Goal: Task Accomplishment & Management: Use online tool/utility

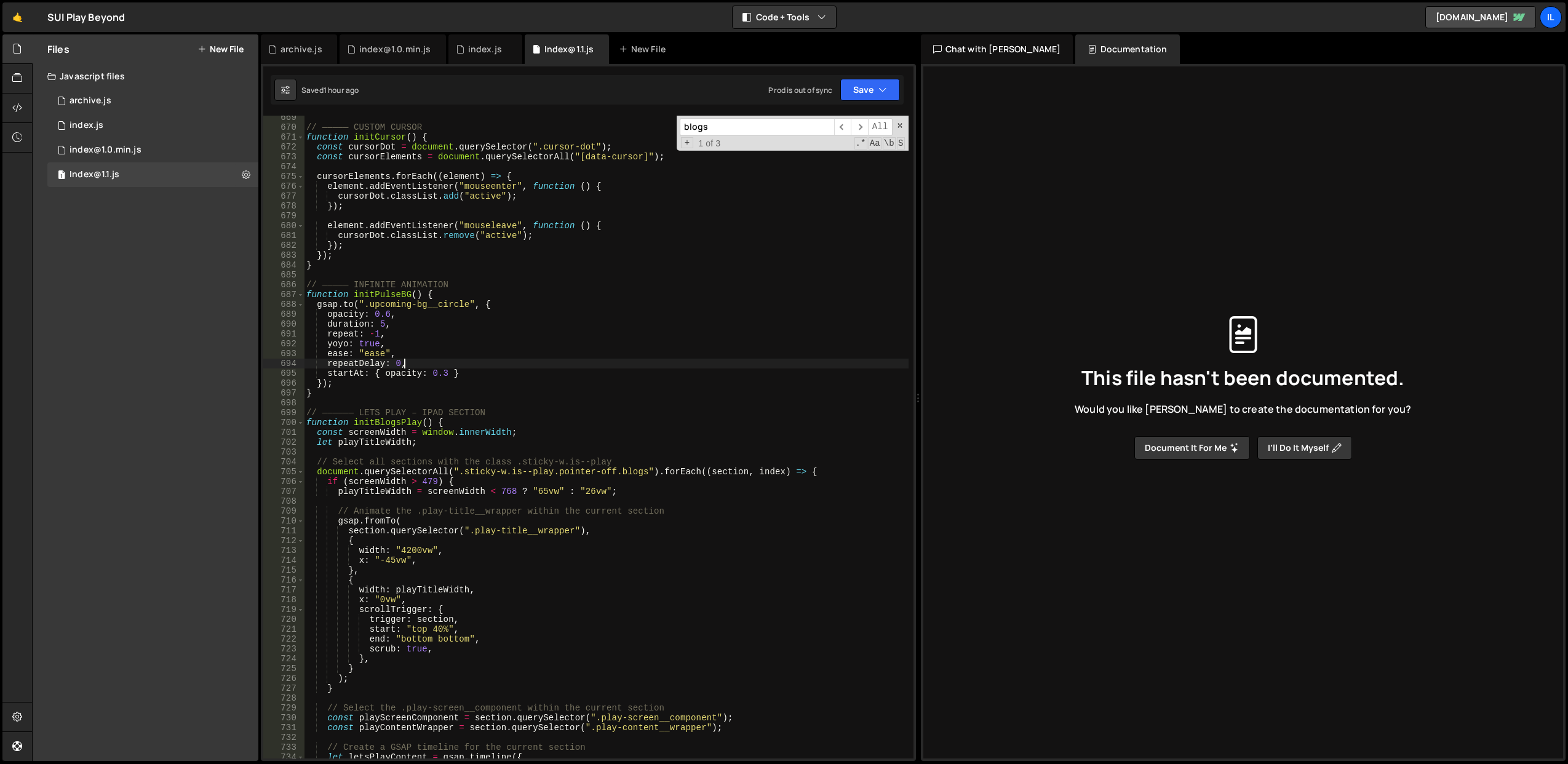
click at [561, 363] on div "// ————— CUSTOM CURSOR function initCursor ( ) { const cursorDot = document . q…" at bounding box center [606, 444] width 604 height 663
type textarea "repeatDelay: 0,"
paste input "carousel_wrapper"
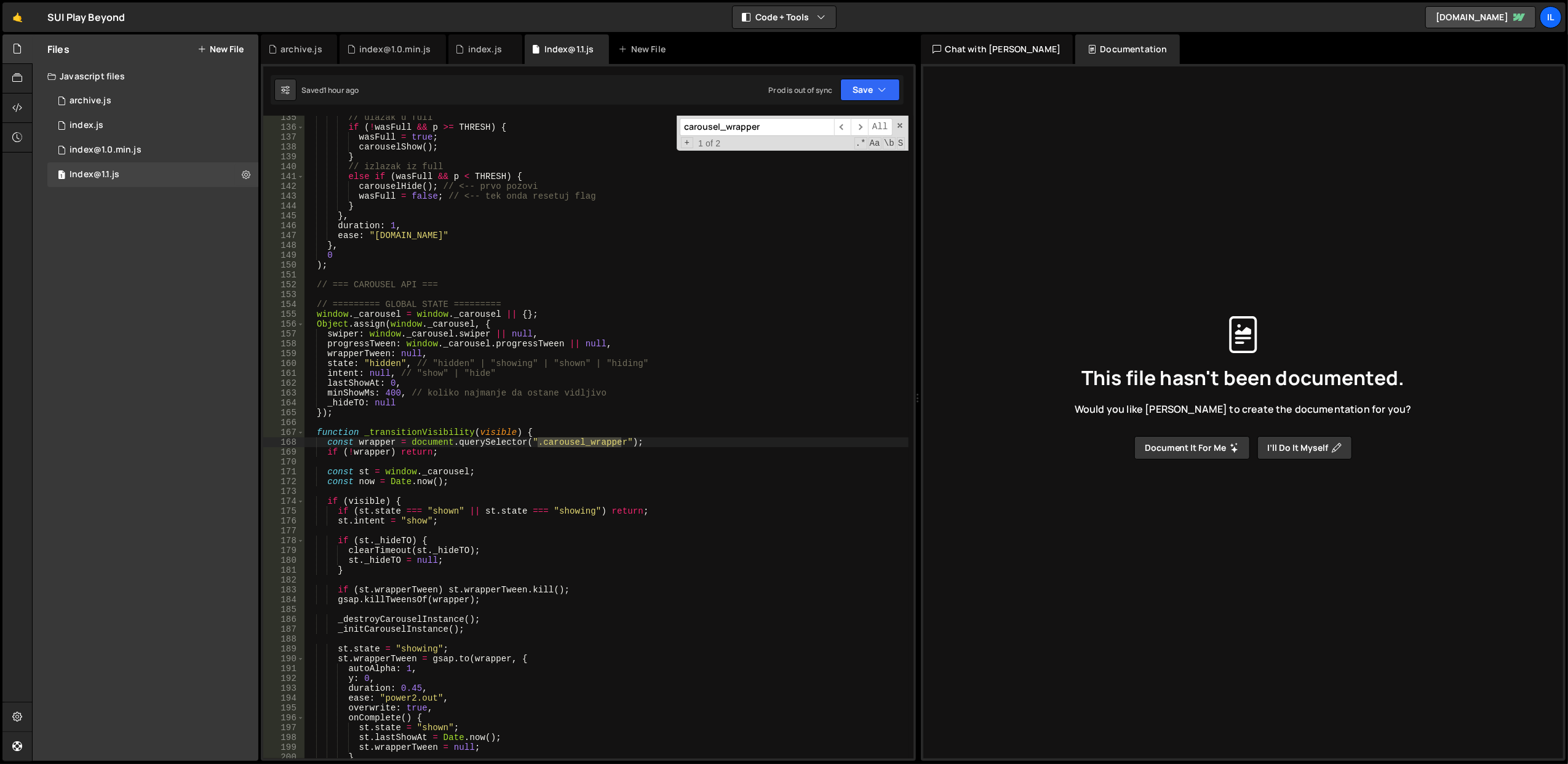
scroll to position [1332, 0]
type input "carousel_wrapper"
click at [864, 123] on span "​" at bounding box center [859, 127] width 17 height 18
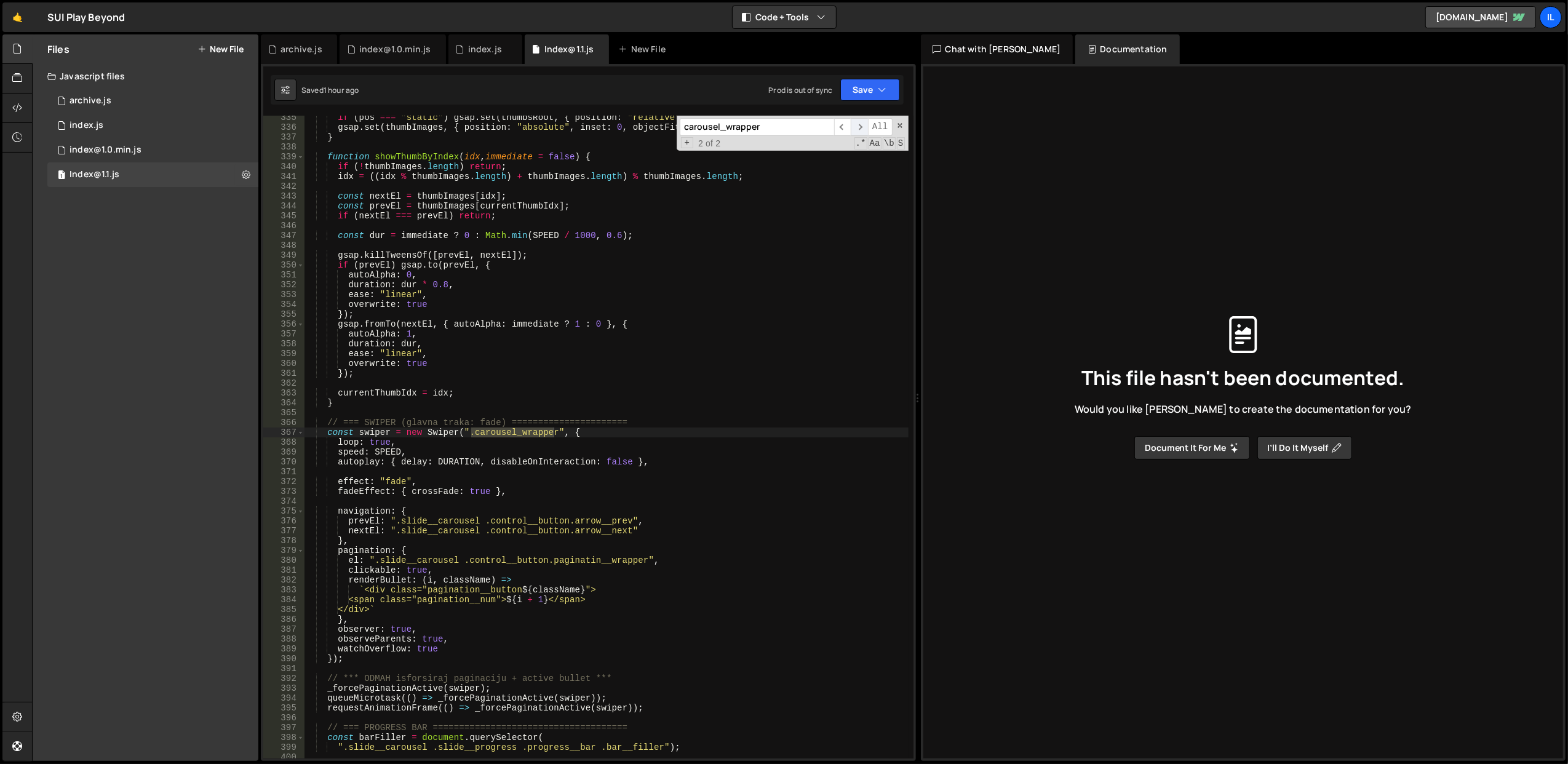
scroll to position [3301, 0]
click at [843, 133] on span "​" at bounding box center [843, 127] width 17 height 18
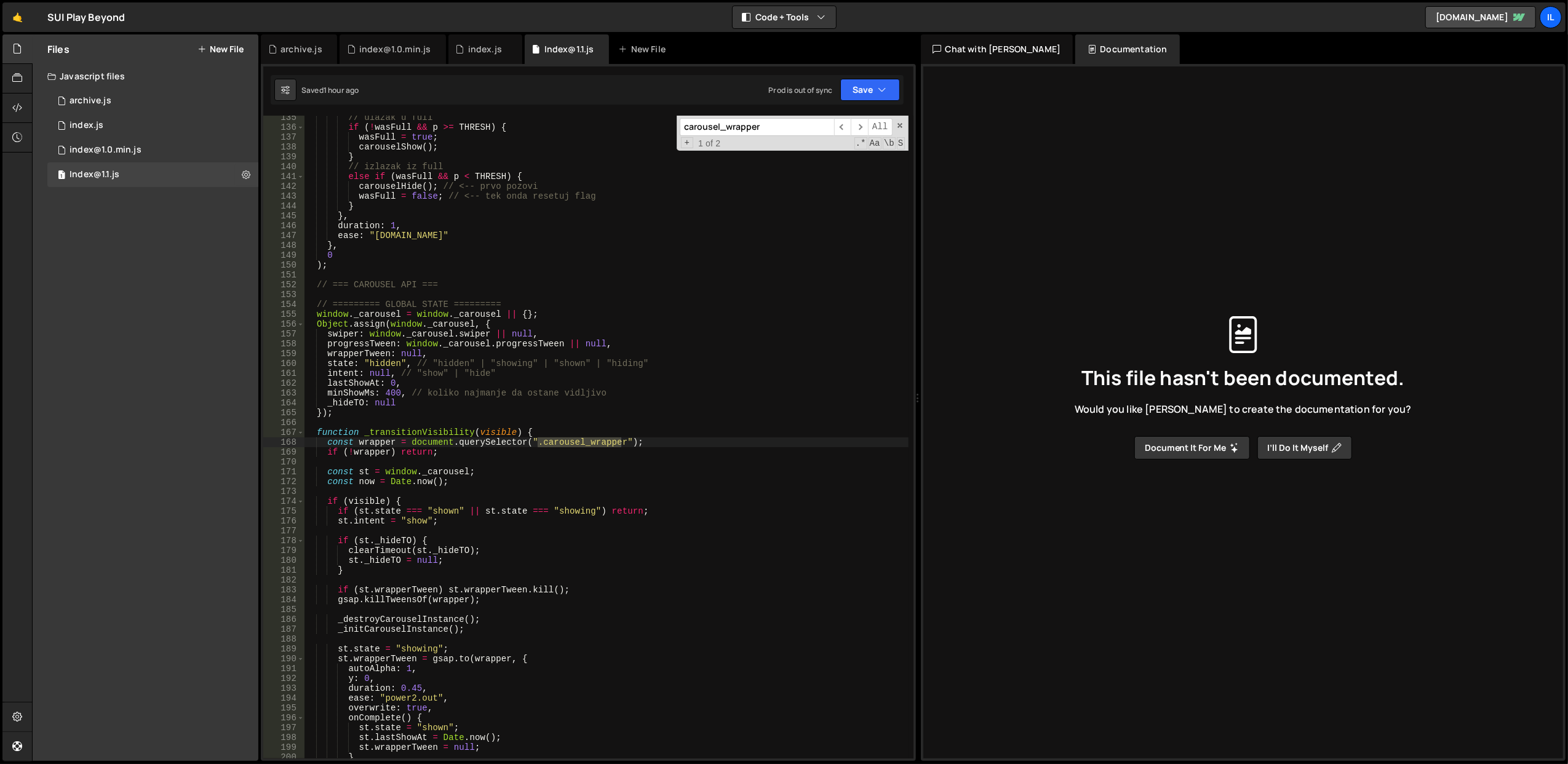
scroll to position [1381, 0]
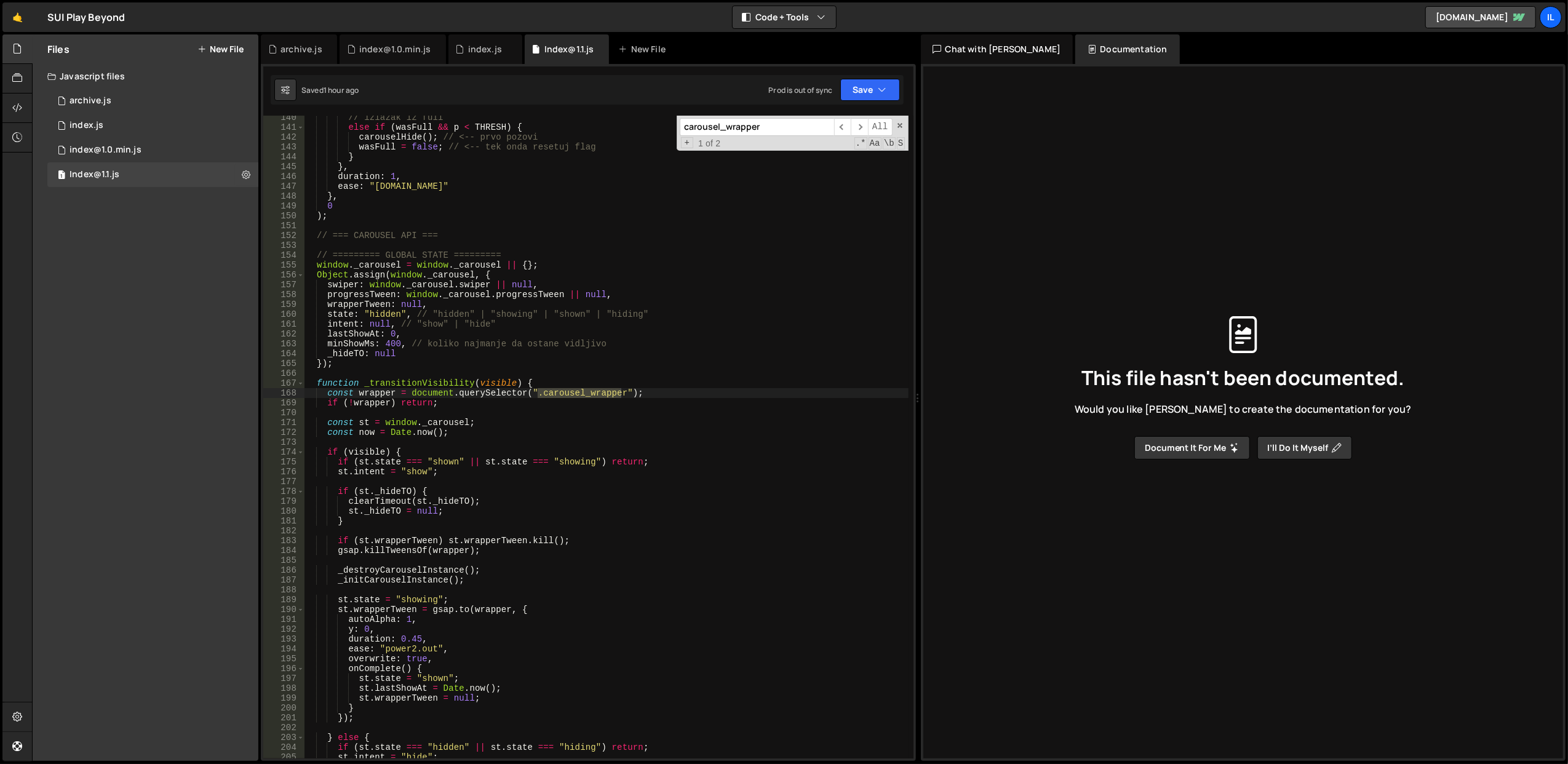
click at [370, 392] on div "// izlazak iz full else if ( wasFull && p < THRESH ) { carouselHide ( ) ; // <-…" at bounding box center [606, 444] width 604 height 663
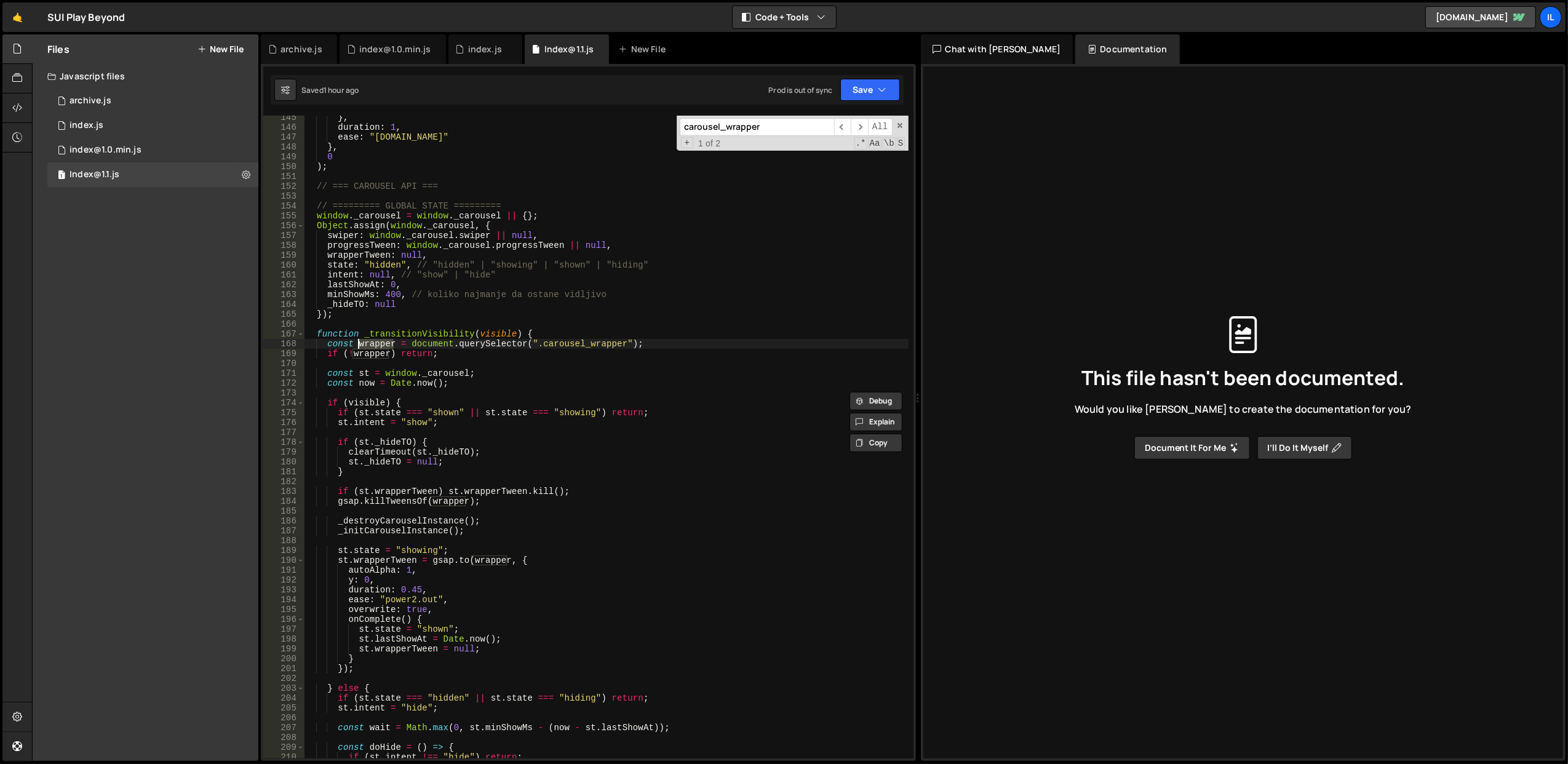
scroll to position [1430, 0]
click at [589, 377] on div "} , duration : 1 , ease : "[DOMAIN_NAME]" } , 0 ) ; // === CAROUSEL API === // …" at bounding box center [606, 444] width 604 height 663
type textarea "const st = window._carousel;"
paste input "wiper.on("slideCha"
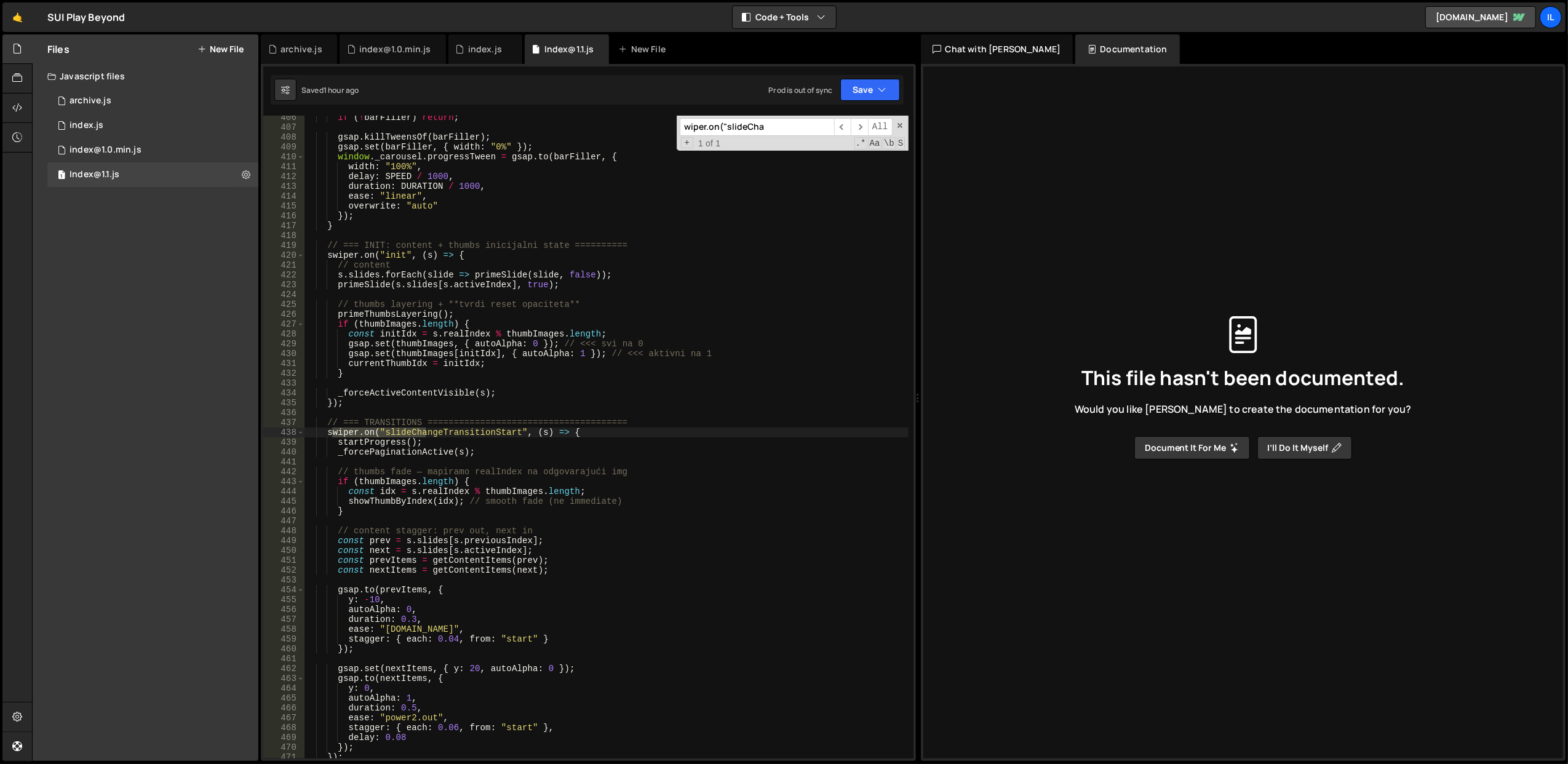
scroll to position [4000, 0]
type input "wiper.on("slideCha"
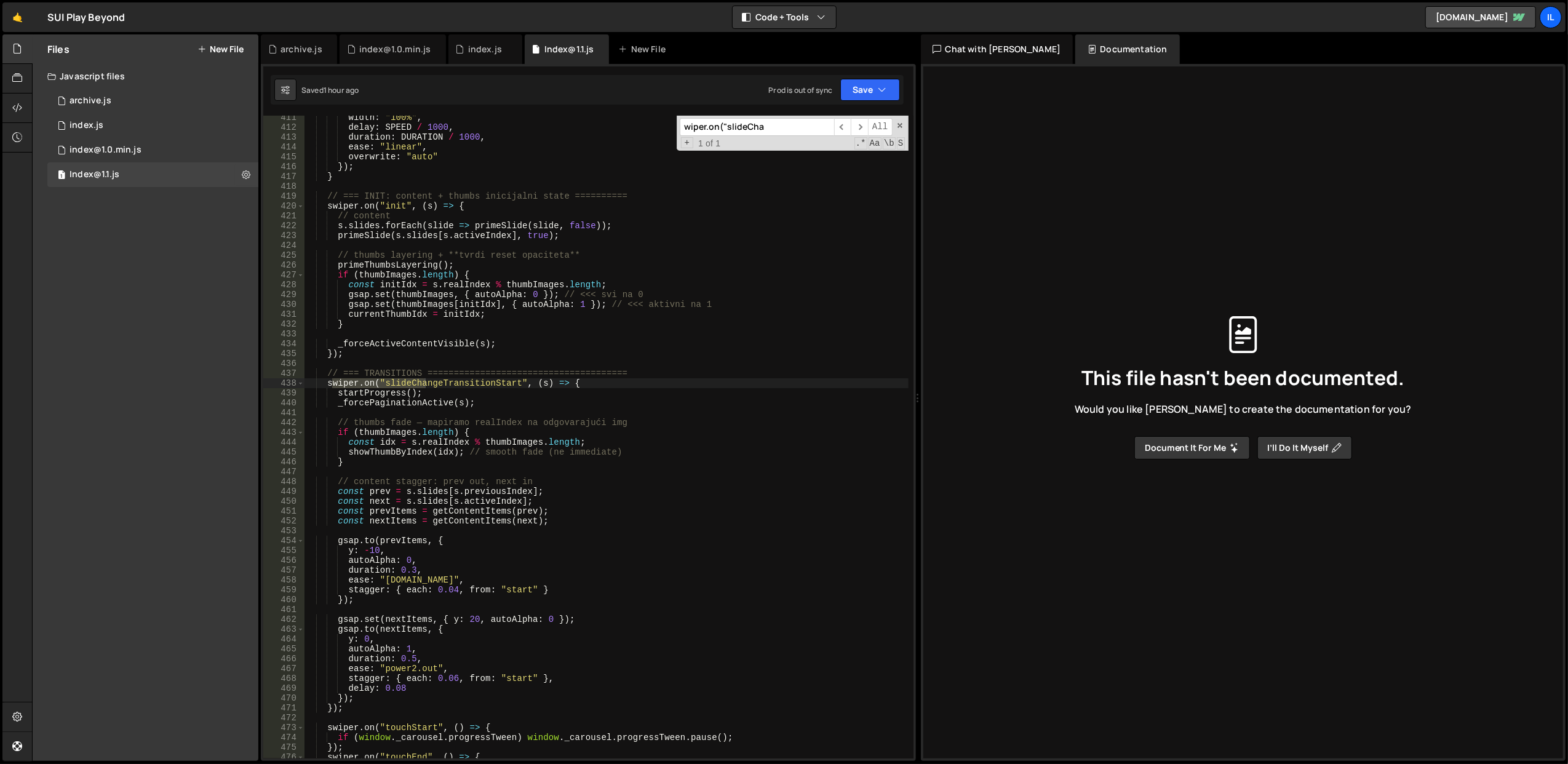
scroll to position [4048, 0]
click at [454, 568] on div "width : "100%" , delay : SPEED / 1000 , duration : DURATION / 1000 , ease : "li…" at bounding box center [606, 444] width 604 height 663
click at [463, 384] on div "width : "100%" , delay : SPEED / 1000 , duration : DURATION / 1000 , ease : "li…" at bounding box center [606, 444] width 604 height 663
type textarea "swiper.on("slideChangeTransitionStart", (s) => {"
click at [463, 384] on div "width : "100%" , delay : SPEED / 1000 , duration : DURATION / 1000 , ease : "li…" at bounding box center [606, 444] width 604 height 663
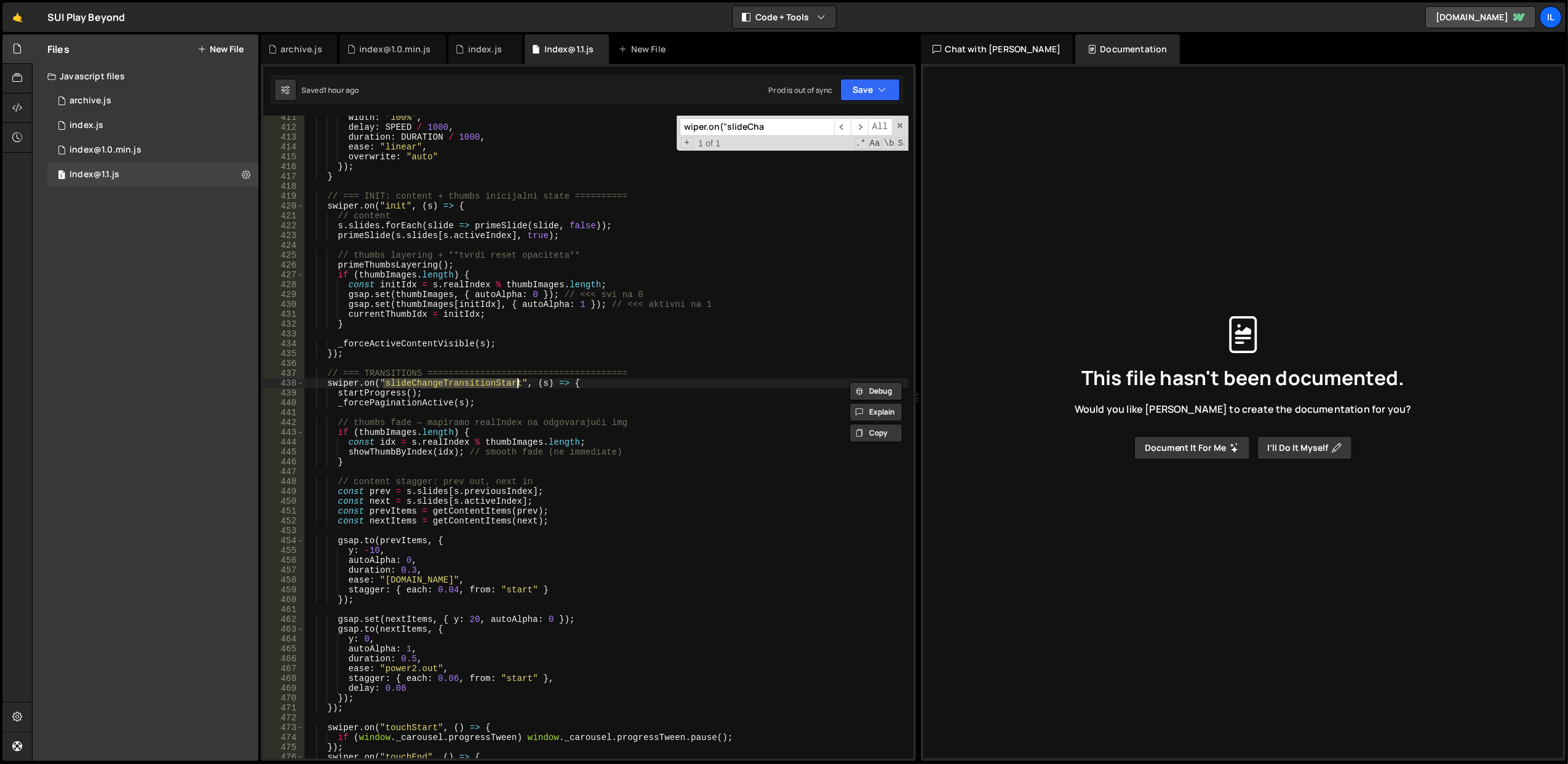
type input "slideChangeTransitionStart"
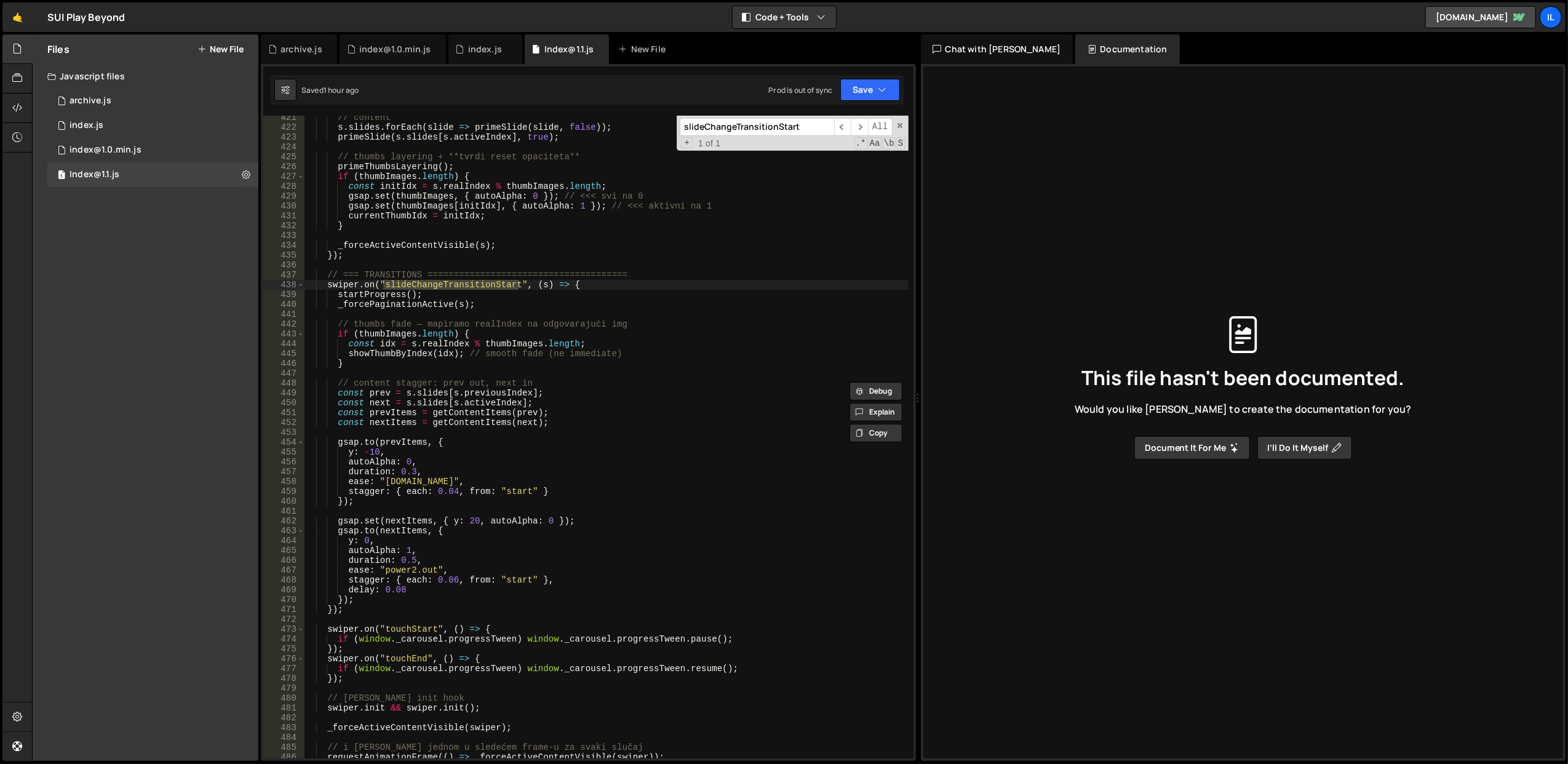
type textarea "});"
click at [387, 613] on div "// content s . slides . forEach ( slide => primeSlide ( slide , false )) ; prim…" at bounding box center [606, 444] width 604 height 663
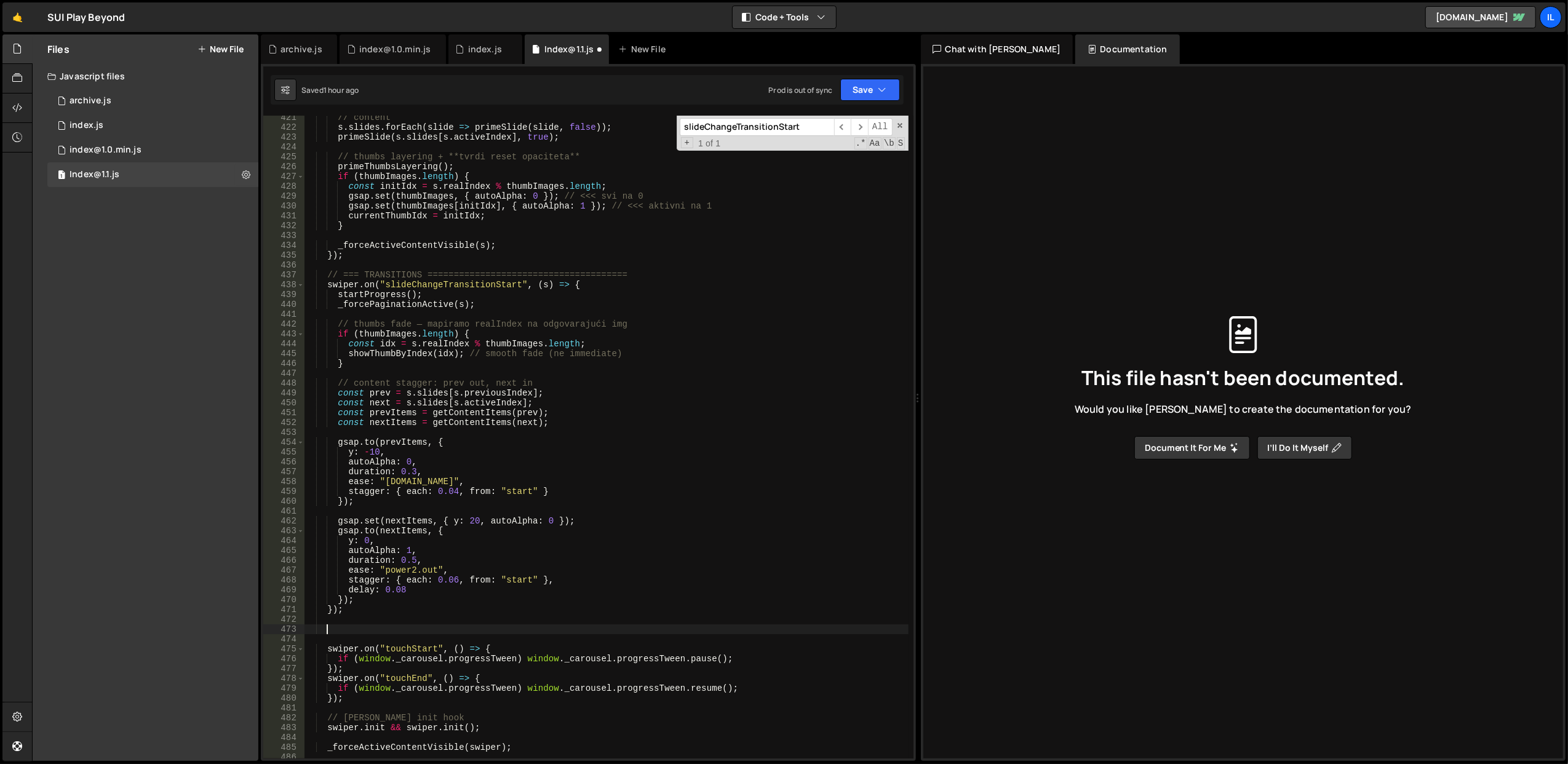
paste textarea
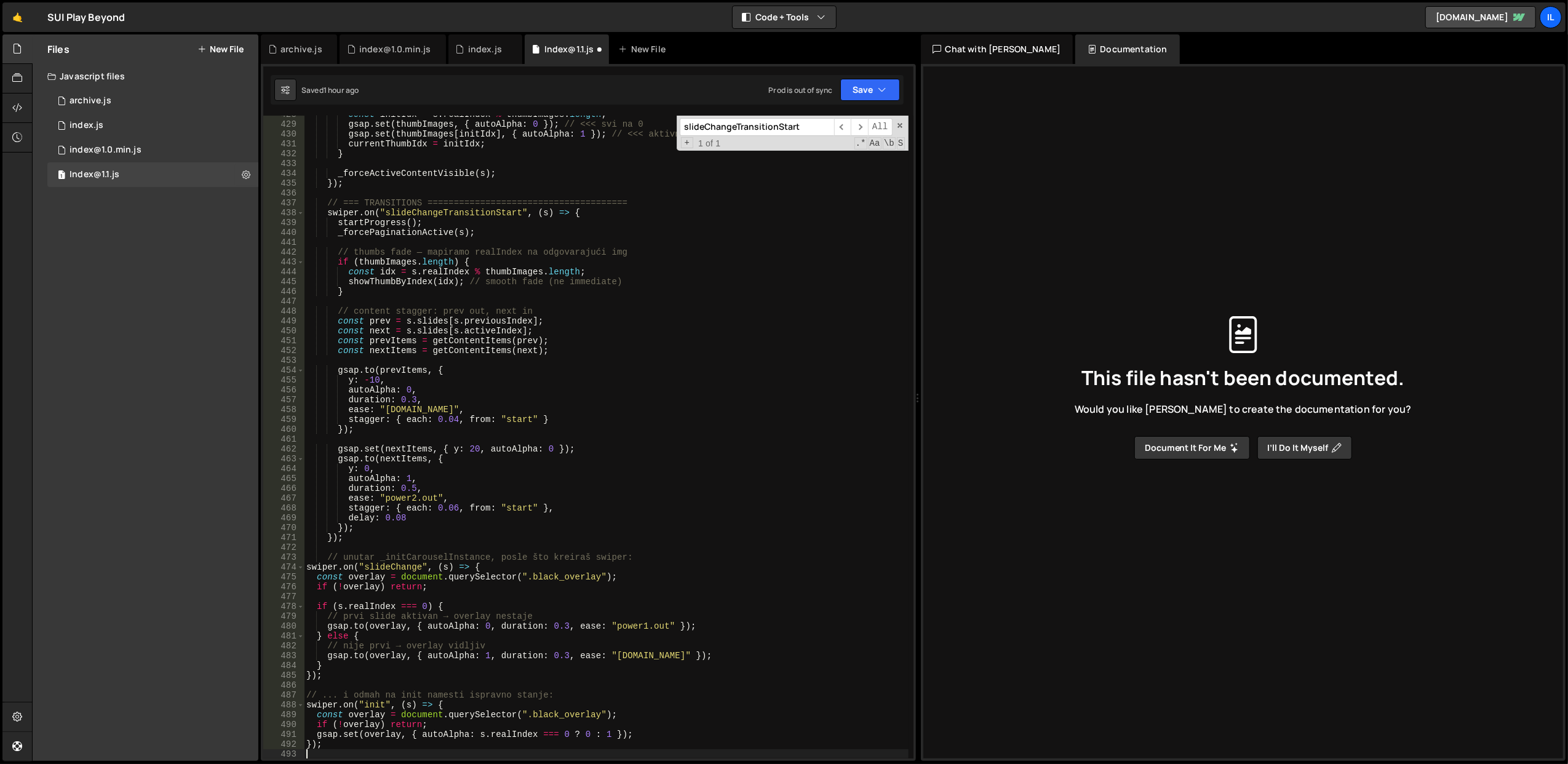
click at [432, 540] on div "const initIdx = s . realIndex % thumbImages . length ; gsap . set ( thumbImages…" at bounding box center [606, 440] width 604 height 663
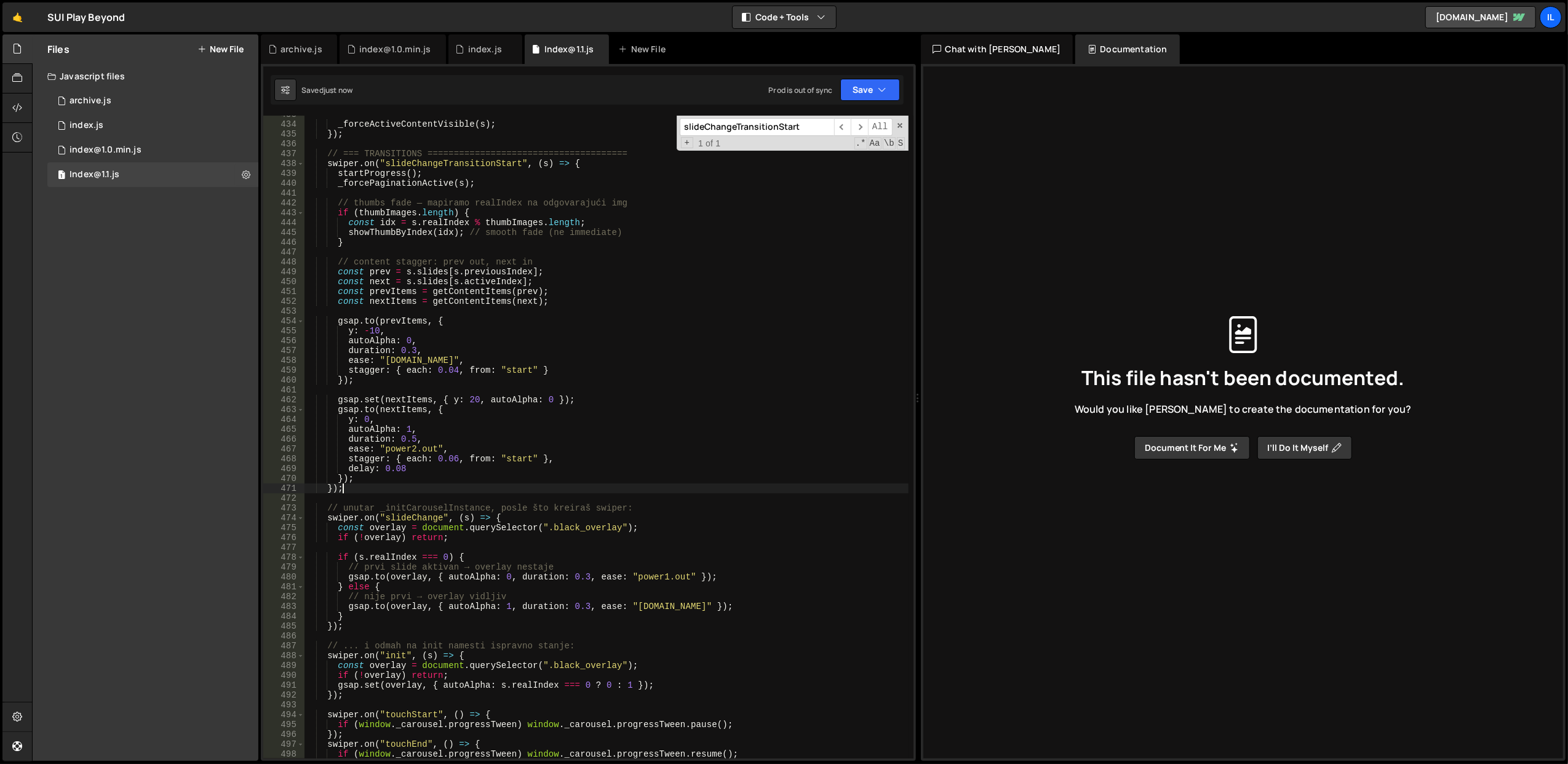
scroll to position [4268, 0]
click at [402, 646] on div "_forceActiveContentVisible ( s ) ; }) ; // === TRANSITIONS ====================…" at bounding box center [606, 440] width 604 height 663
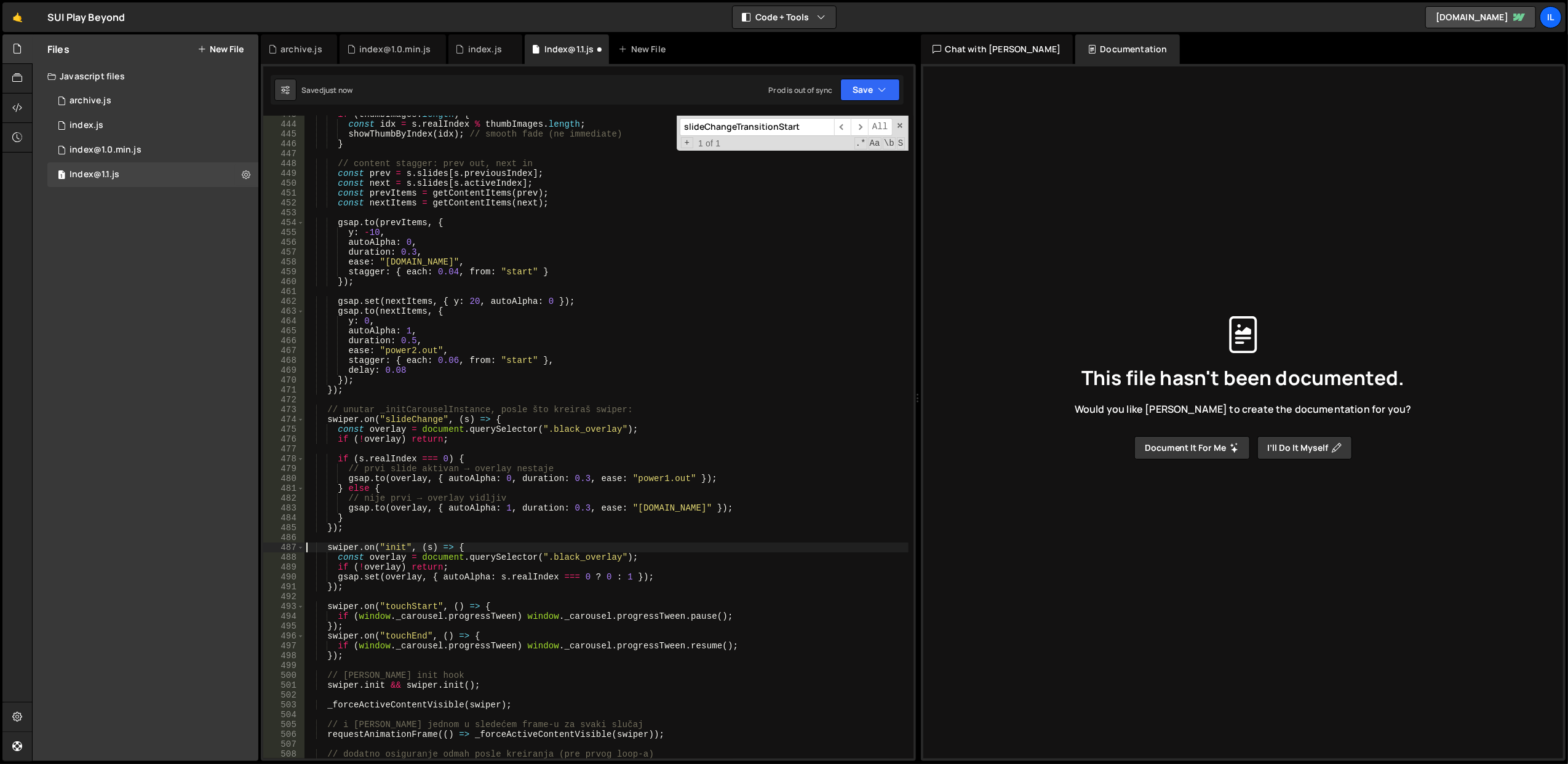
click at [655, 385] on div "if ( thumbImages . length ) { const idx = s . realIndex % thumbImages . length …" at bounding box center [606, 440] width 604 height 663
click at [855, 98] on button "Save" at bounding box center [870, 90] width 60 height 22
click at [815, 134] on div "just now" at bounding box center [800, 134] width 29 height 11
click at [580, 412] on div "if ( thumbImages . length ) { const idx = s . realIndex % thumbImages . length …" at bounding box center [606, 440] width 604 height 663
click at [584, 422] on div "if ( thumbImages . length ) { const idx = s . realIndex % thumbImages . length …" at bounding box center [606, 440] width 604 height 663
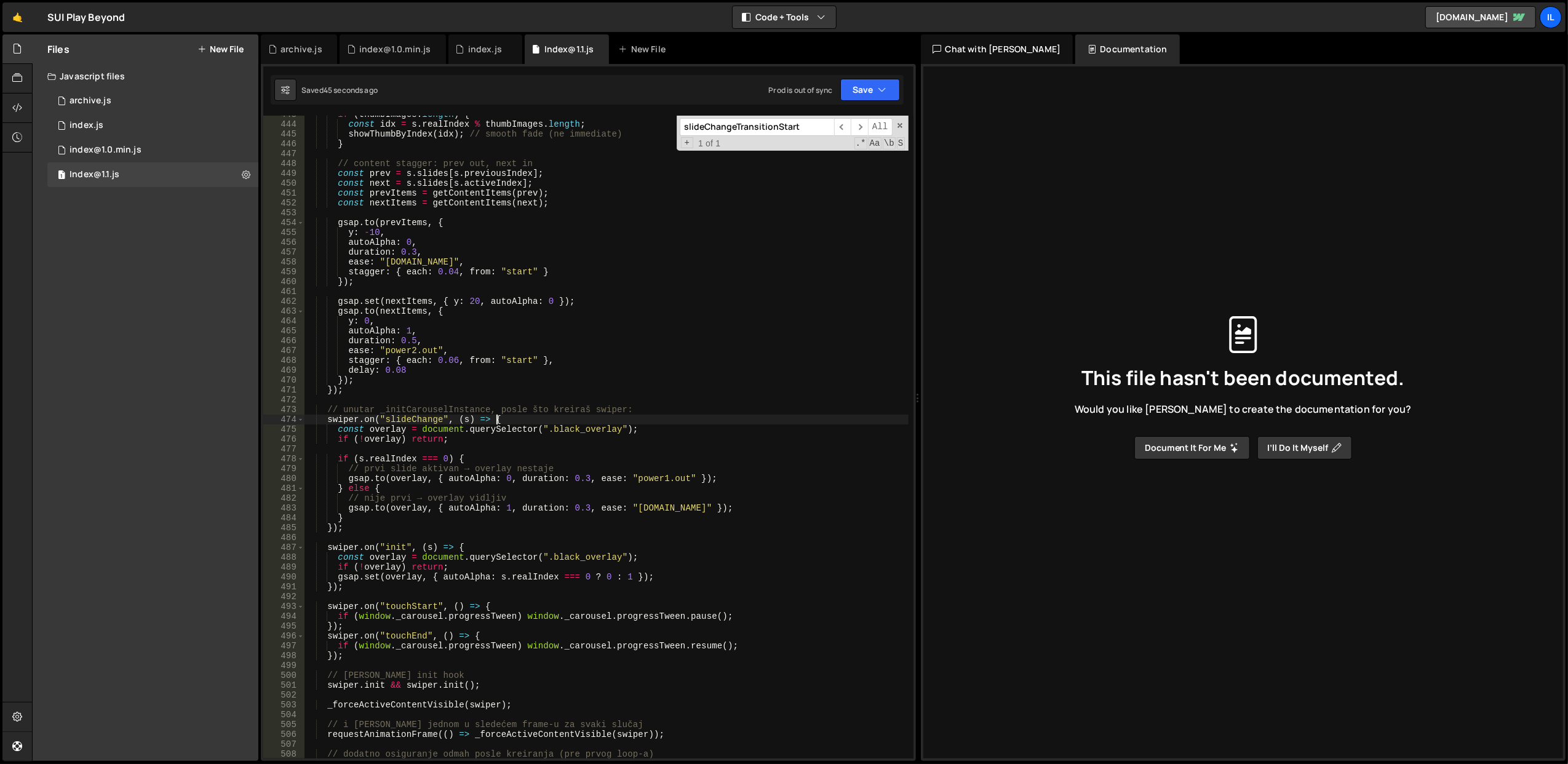
click at [584, 422] on div "if ( thumbImages . length ) { const idx = s . realIndex % thumbImages . length …" at bounding box center [606, 440] width 604 height 663
click at [577, 411] on div "if ( thumbImages . length ) { const idx = s . realIndex % thumbImages . length …" at bounding box center [606, 440] width 604 height 663
drag, startPoint x: 652, startPoint y: 428, endPoint x: 334, endPoint y: 432, distance: 318.0
click at [334, 432] on div "if ( thumbImages . length ) { const idx = s . realIndex % thumbImages . length …" at bounding box center [606, 440] width 604 height 663
click at [569, 419] on div "if ( thumbImages . length ) { const idx = s . realIndex % thumbImages . length …" at bounding box center [606, 440] width 604 height 663
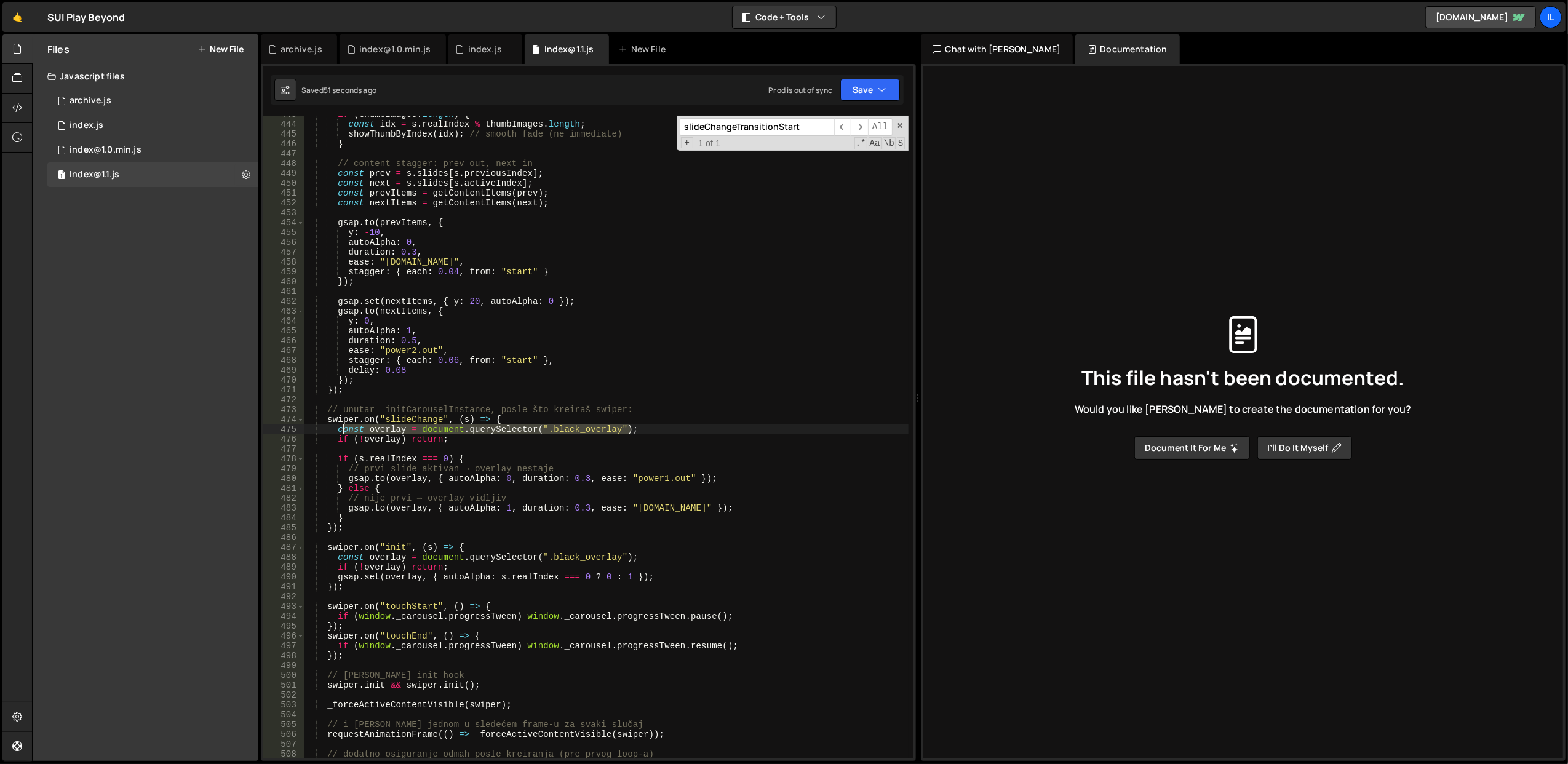
drag, startPoint x: 638, startPoint y: 427, endPoint x: 337, endPoint y: 430, distance: 301.0
click at [337, 430] on div "if ( thumbImages . length ) { const idx = s . realIndex % thumbImages . length …" at bounding box center [606, 440] width 604 height 663
click at [693, 322] on div "if ( thumbImages . length ) { const idx = s . realIndex % thumbImages . length …" at bounding box center [606, 440] width 604 height 663
type textarea "y: 0,"
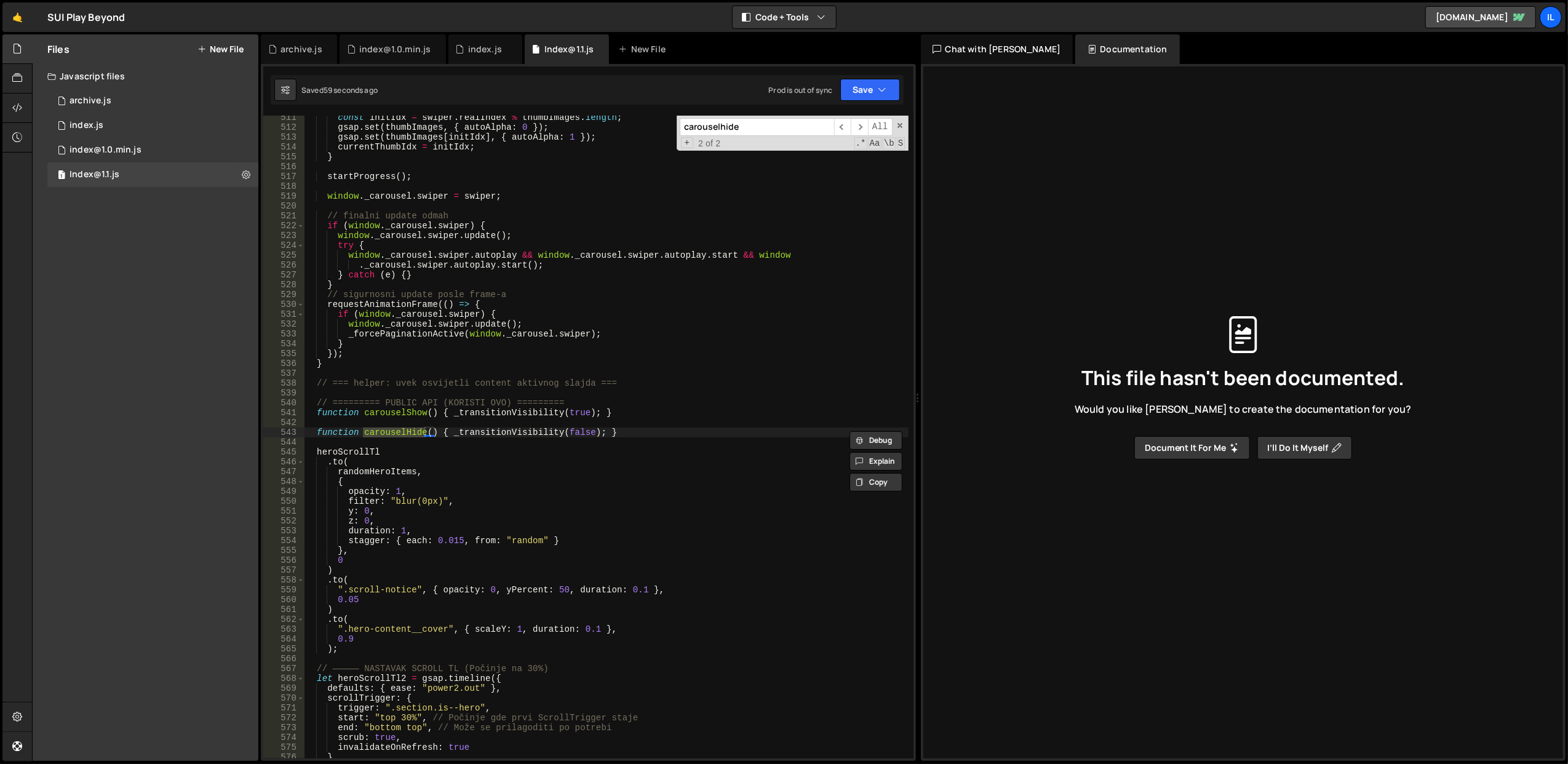
type input "carouselhide"
click at [481, 427] on div "const initIdx = swiper . realIndex % thumbImages . length ; gsap . set ( thumbI…" at bounding box center [606, 444] width 604 height 663
click at [449, 430] on div "const initIdx = swiper . realIndex % thumbImages . length ; gsap . set ( thumbI…" at bounding box center [606, 444] width 604 height 663
type textarea "_transitionVisibility(false); }"
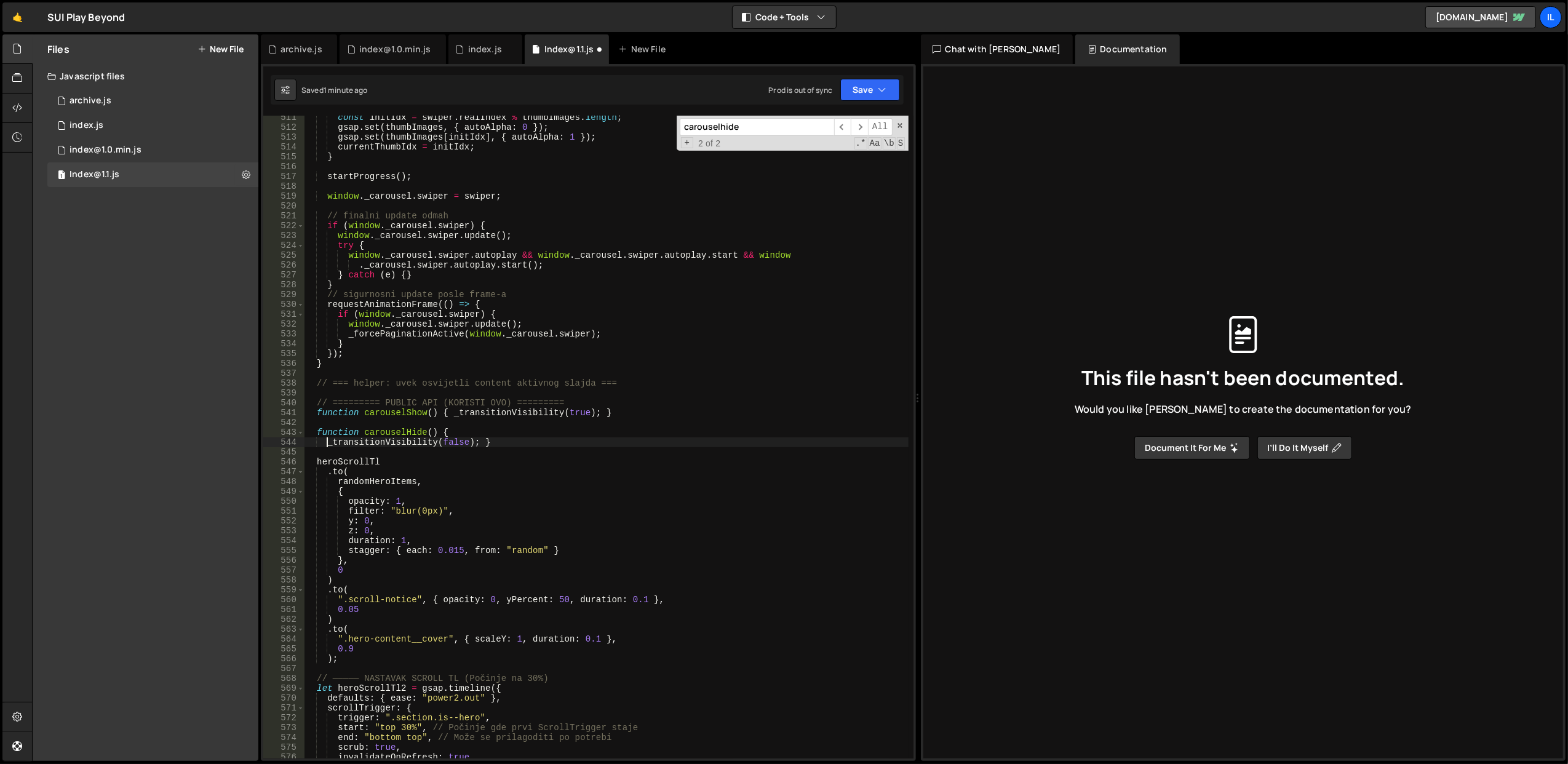
scroll to position [0, 1]
click at [482, 444] on div "const initIdx = swiper . realIndex % thumbImages . length ; gsap . set ( thumbI…" at bounding box center [606, 444] width 604 height 663
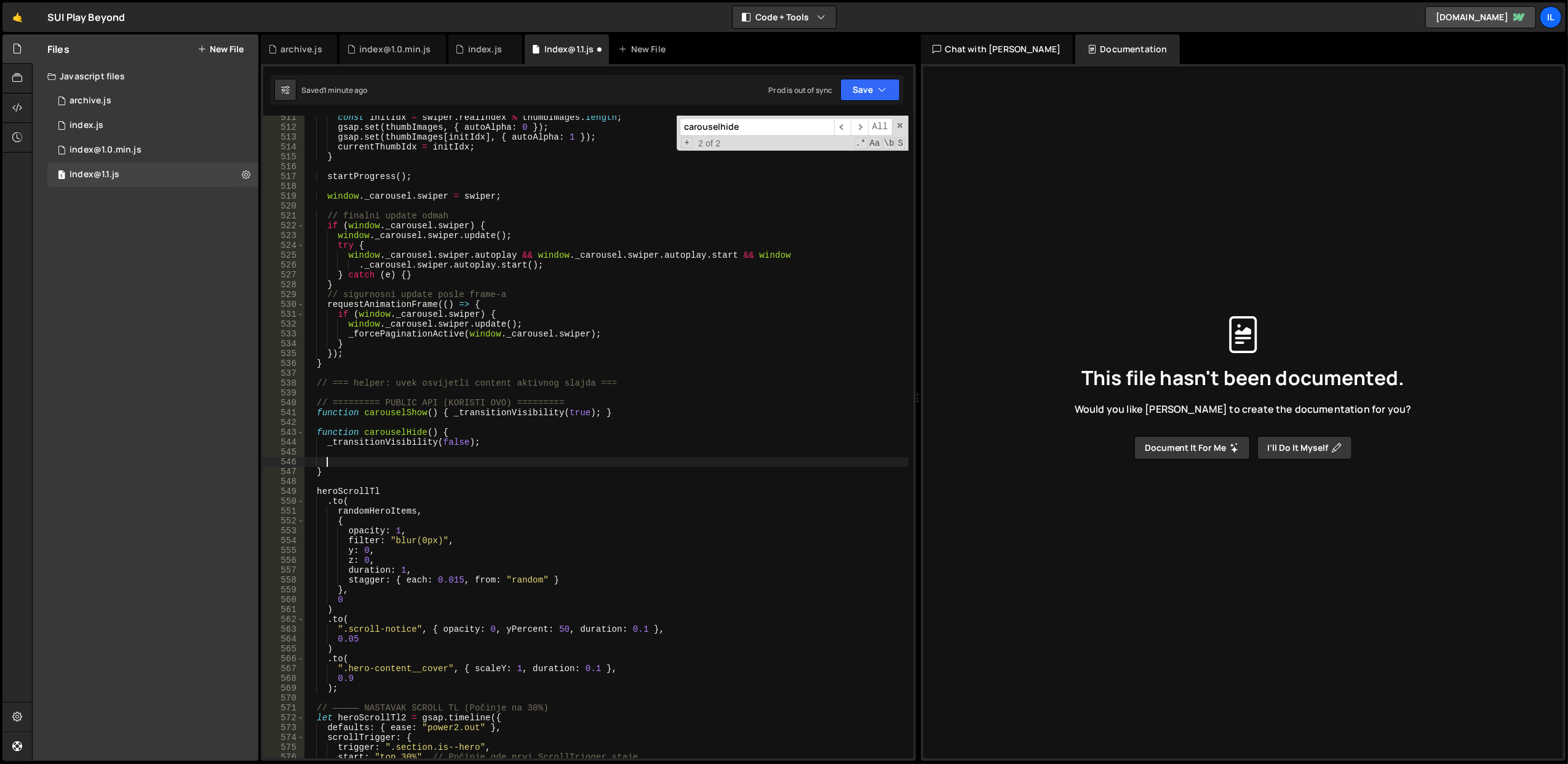
click at [490, 442] on div "const initIdx = swiper . realIndex % thumbImages . length ; gsap . set ( thumbI…" at bounding box center [606, 444] width 604 height 663
type textarea "_transitionVisibility(false);"
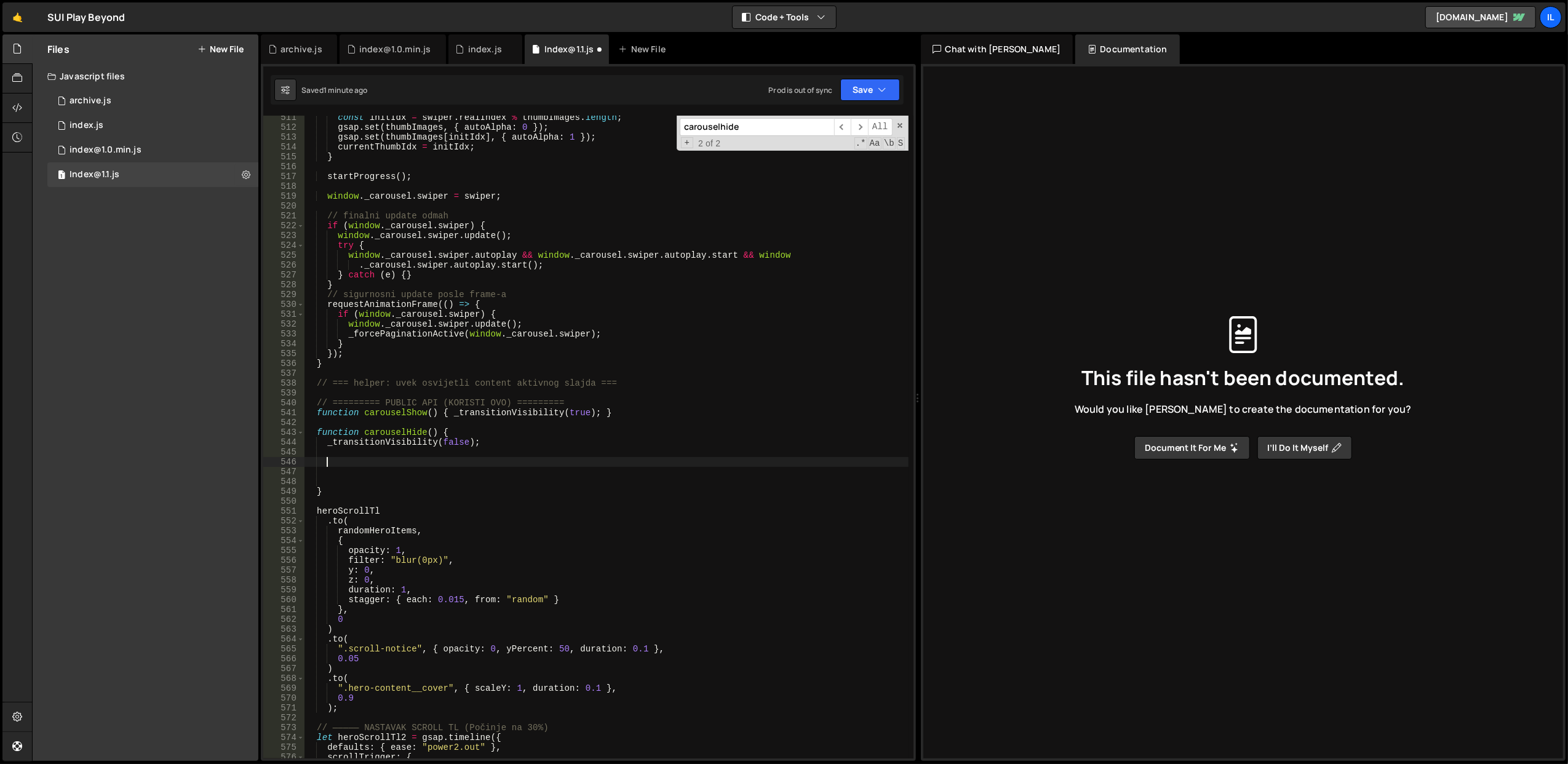
paste textarea "const overlay = document.querySelector(".black_overlay");"
type textarea "const overlay = document.querySelector(".black_overlay");"
click at [649, 463] on div "const initIdx = swiper . realIndex % thumbImages . length ; gsap . set ( thumbI…" at bounding box center [606, 444] width 604 height 663
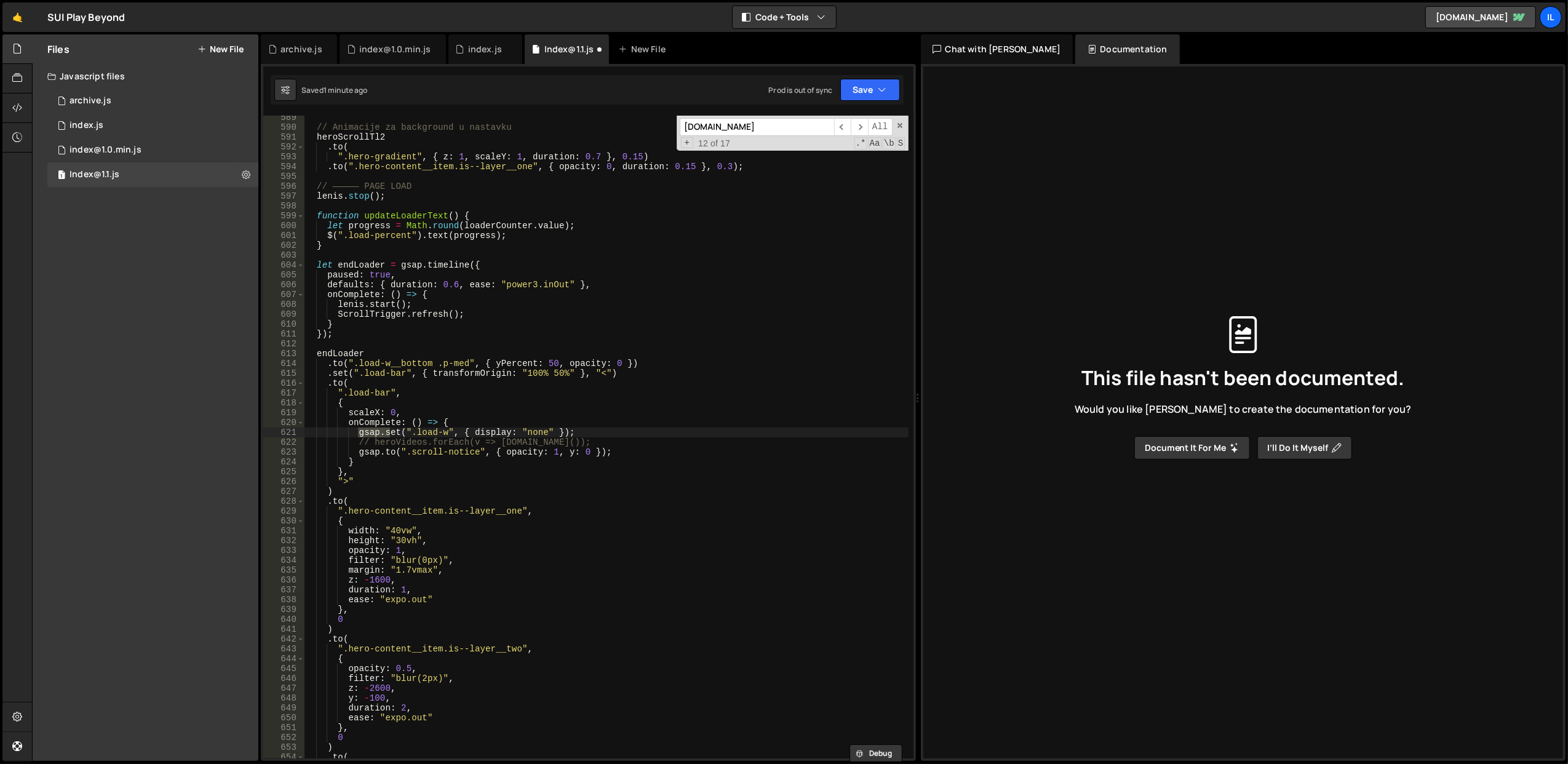
scroll to position [5801, 0]
type input "gsap.set"
drag, startPoint x: 586, startPoint y: 429, endPoint x: 357, endPoint y: 436, distance: 229.1
click at [357, 436] on div "// Animacije za background u nastavku heroScrollTl2 . to ( ".hero-gradient" , {…" at bounding box center [606, 444] width 604 height 663
click at [493, 391] on div "// Animacije za background u nastavku heroScrollTl2 . to ( ".hero-gradient" , {…" at bounding box center [606, 444] width 604 height 663
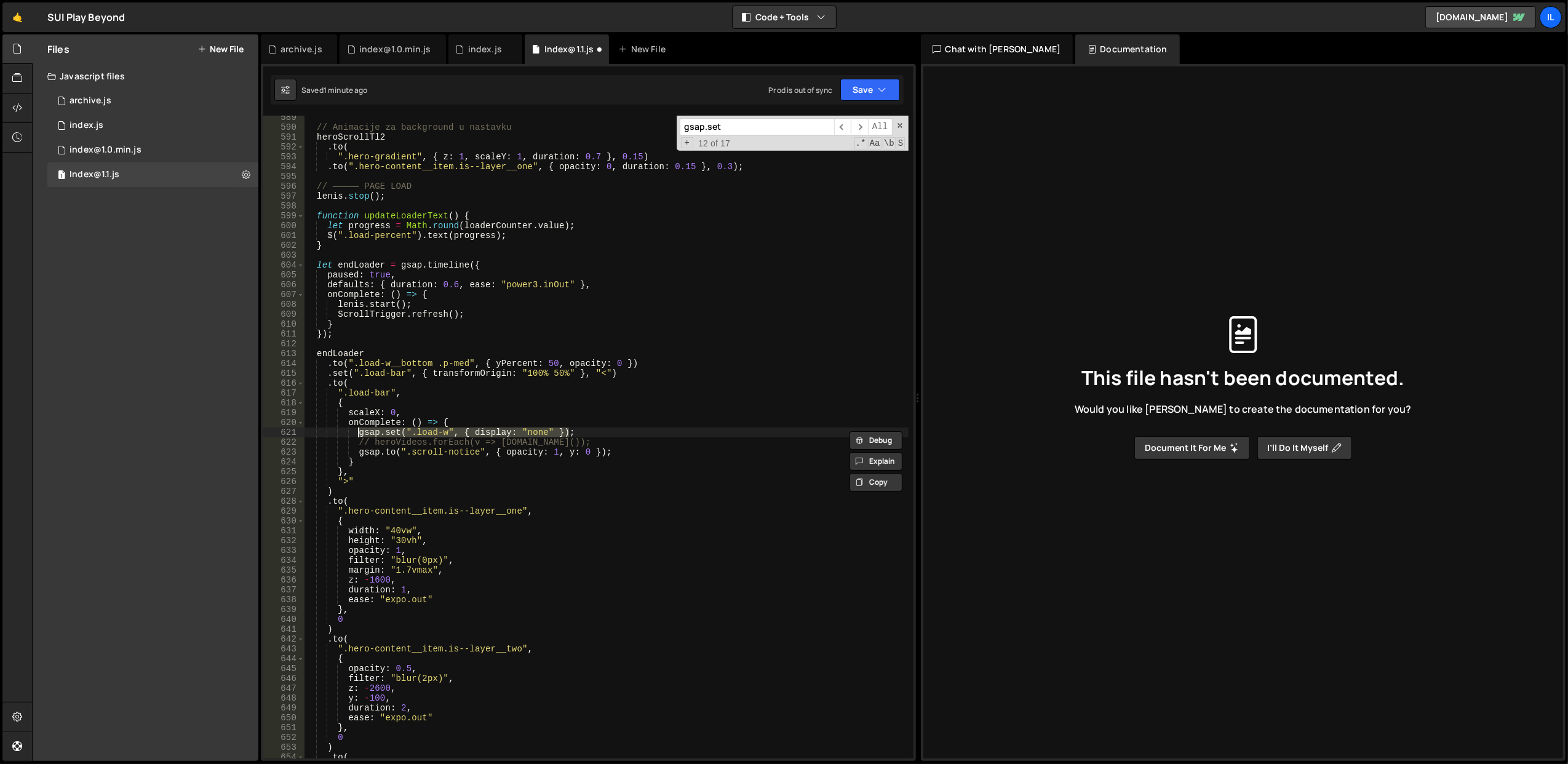
type textarea "".load-bar","
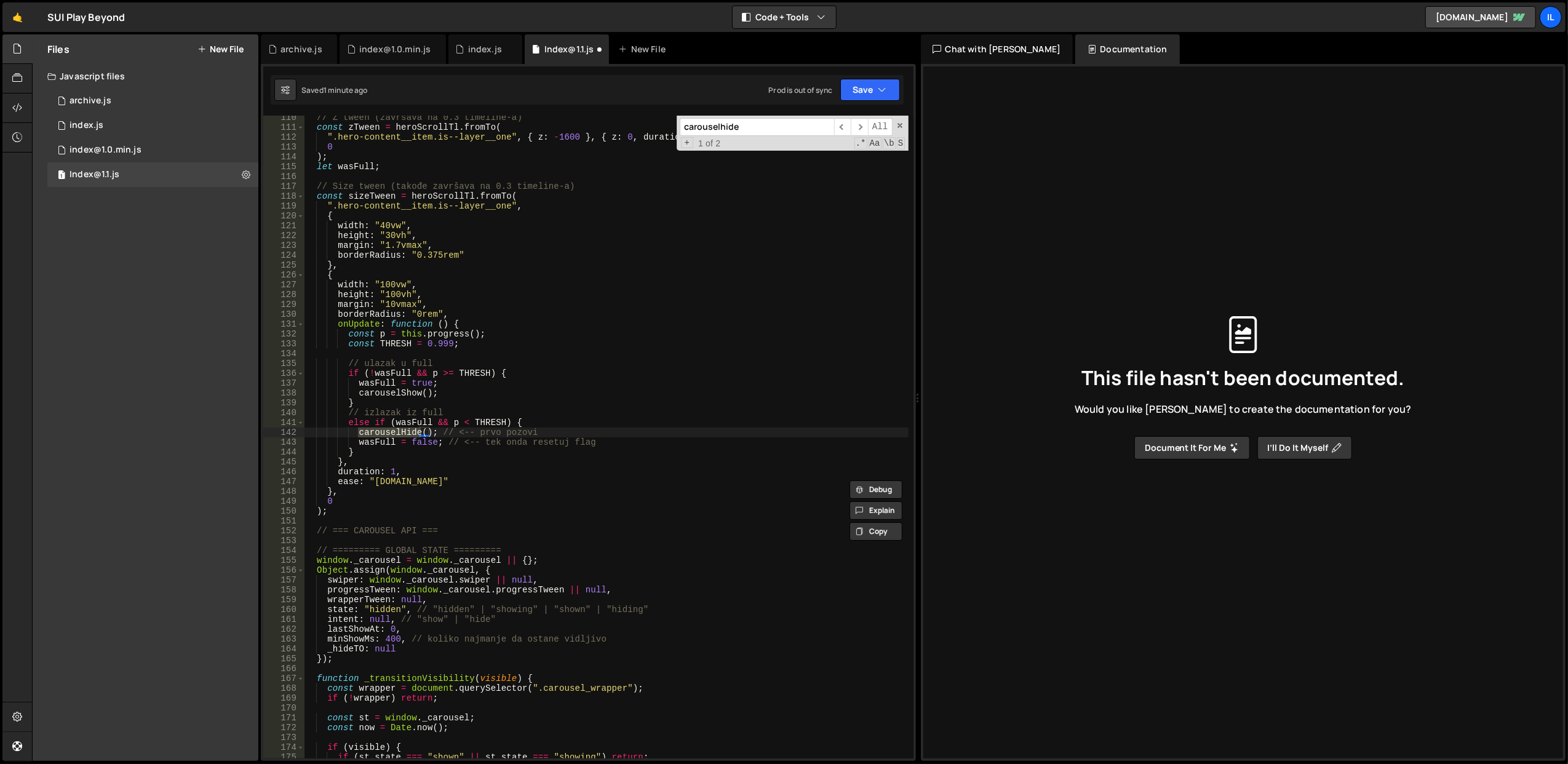
scroll to position [1135, 0]
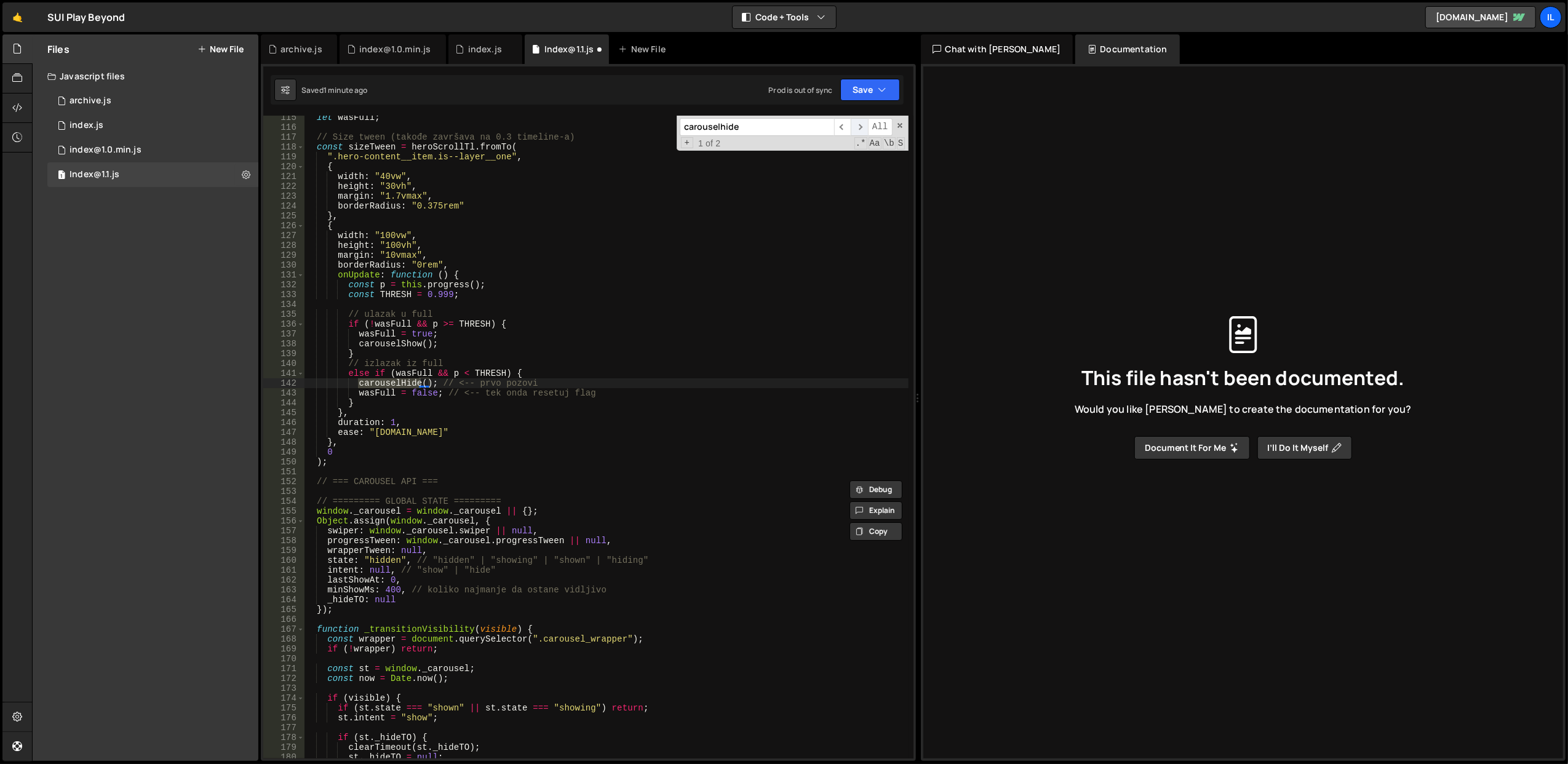
type input "carouselhide"
click at [858, 122] on span "​" at bounding box center [859, 127] width 17 height 18
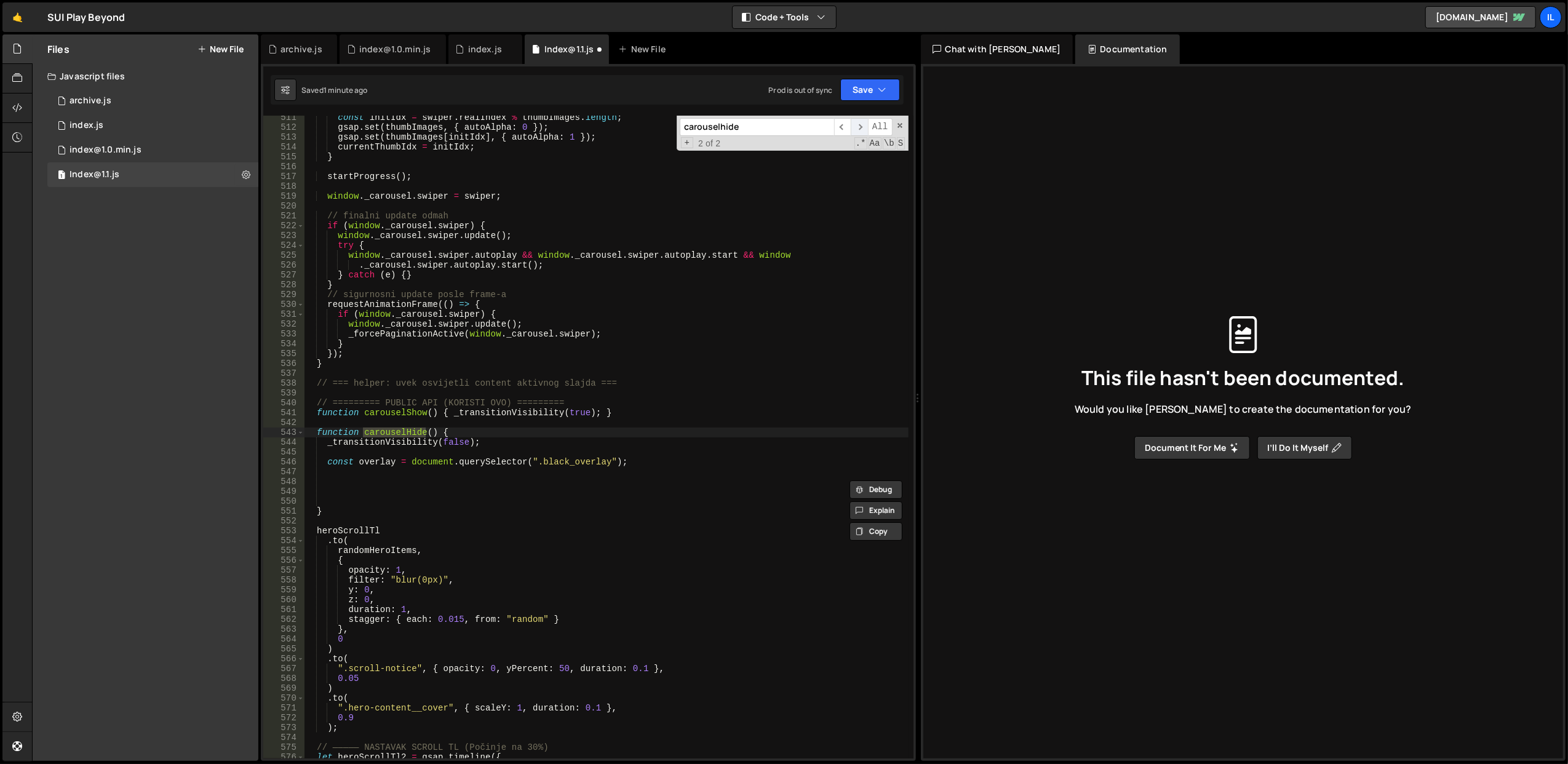
scroll to position [5033, 0]
click at [553, 451] on div "const initIdx = swiper . realIndex % thumbImages . length ; gsap . set ( thumbI…" at bounding box center [606, 444] width 604 height 663
click at [650, 463] on div "const initIdx = swiper . realIndex % thumbImages . length ; gsap . set ( thumbI…" at bounding box center [606, 444] width 604 height 663
type textarea "const overlay = document.querySelector(".black_overlay");"
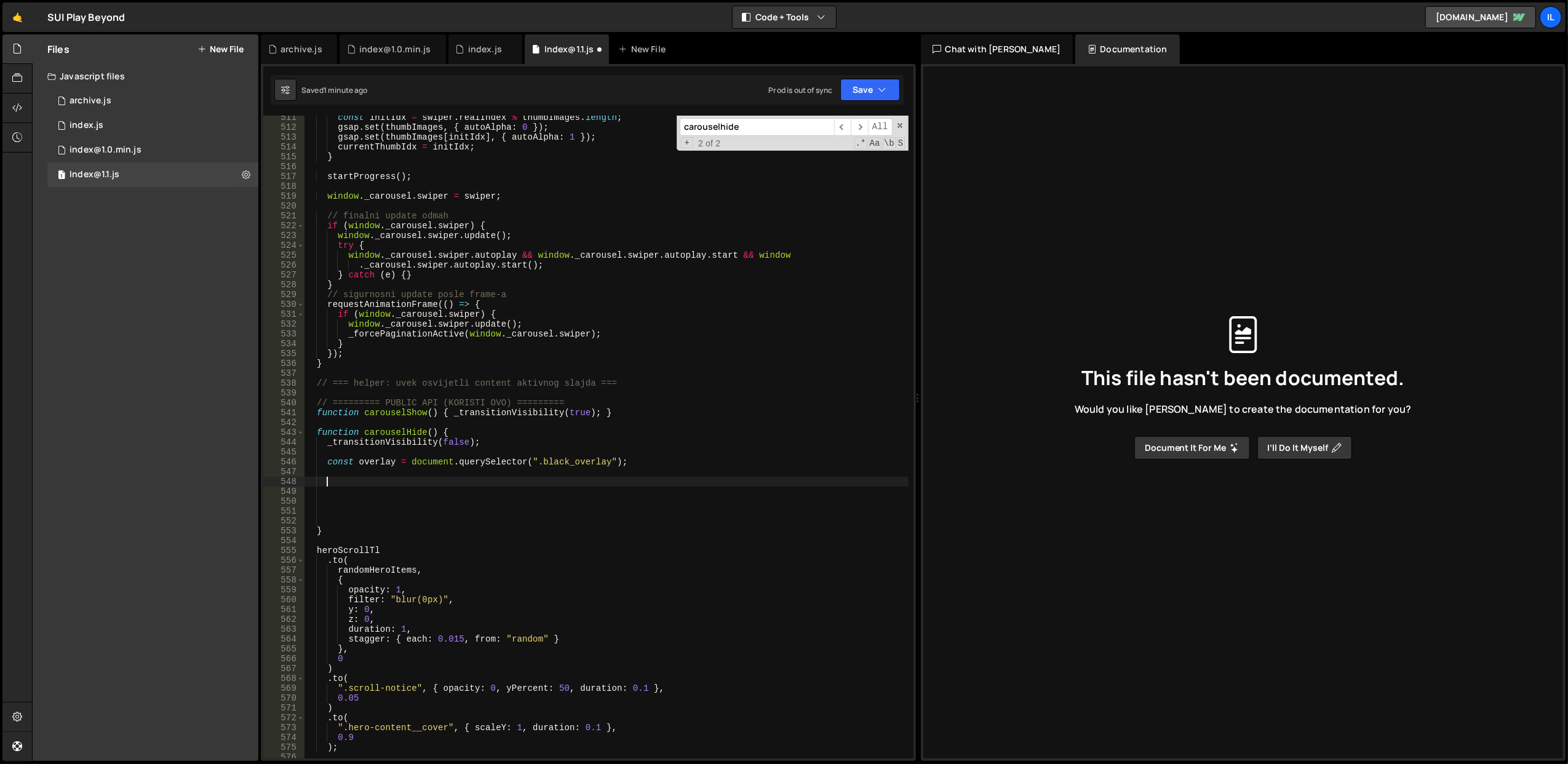
paste textarea "gsap.set(".load-w", { display: "none" });"
type textarea "gsap.set(".load-w", { display: "none" });"
click at [392, 482] on div "const initIdx = swiper . realIndex % thumbImages . length ; gsap . set ( thumbI…" at bounding box center [606, 444] width 604 height 663
click at [394, 470] on div "const initIdx = swiper . realIndex % thumbImages . length ; gsap . set ( thumbI…" at bounding box center [606, 444] width 604 height 663
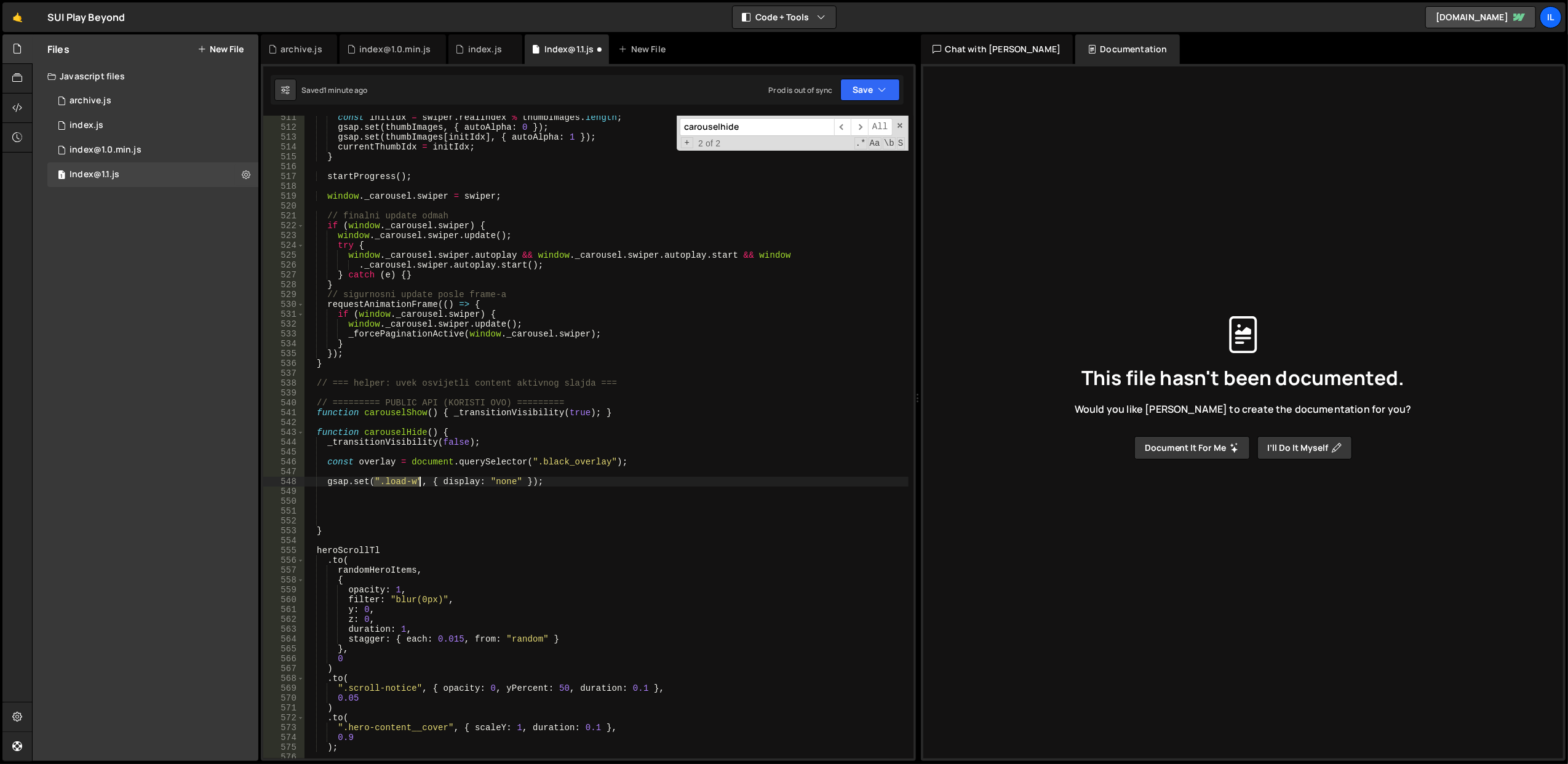
drag, startPoint x: 375, startPoint y: 481, endPoint x: 418, endPoint y: 482, distance: 43.0
click at [418, 482] on div "const initIdx = swiper . realIndex % thumbImages . length ; gsap . set ( thumbI…" at bounding box center [606, 444] width 604 height 663
click at [493, 482] on div "const initIdx = swiper . realIndex % thumbImages . length ; gsap . set ( thumbI…" at bounding box center [606, 444] width 604 height 663
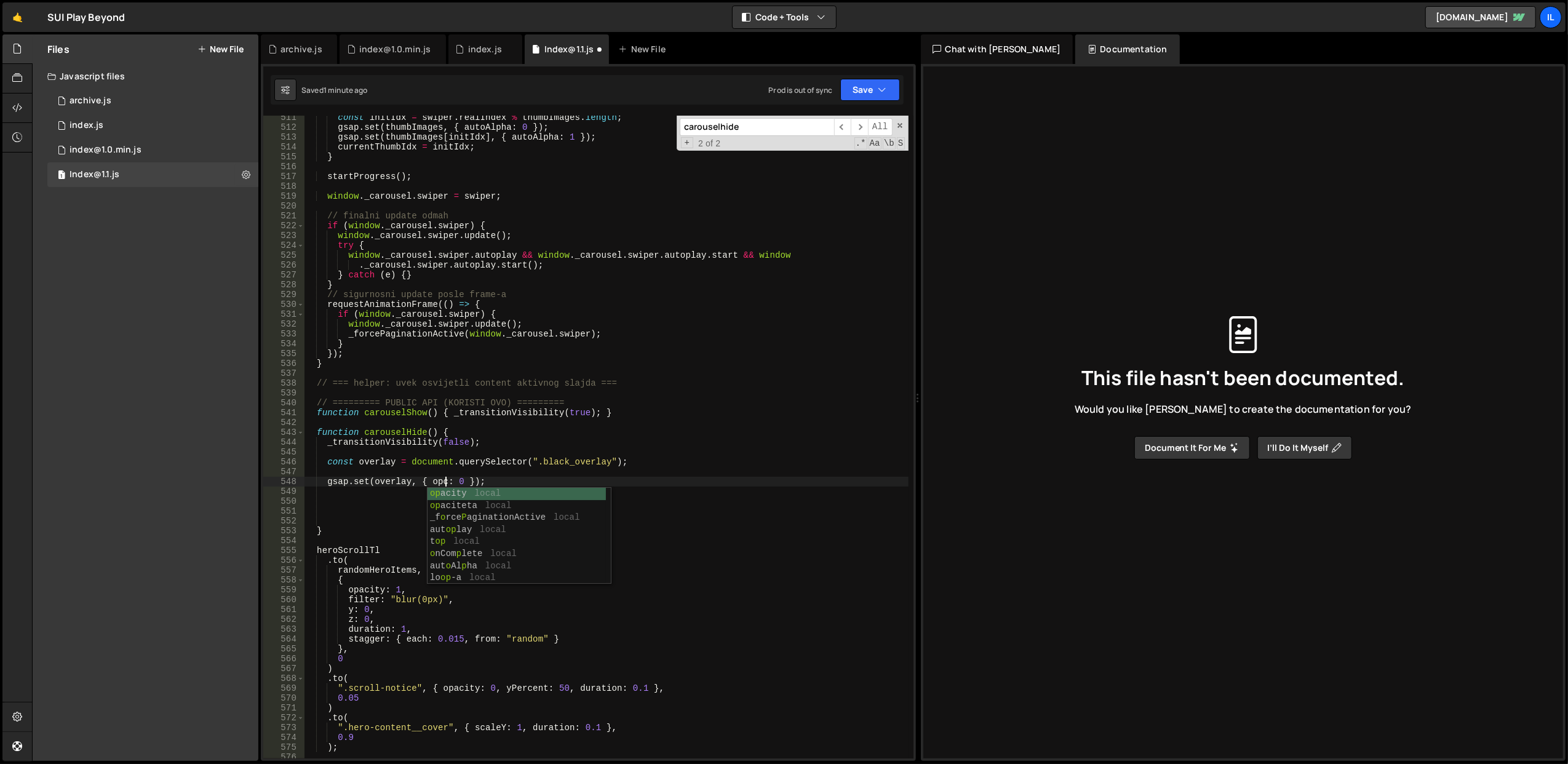
scroll to position [0, 10]
click at [556, 481] on div "const initIdx = swiper . realIndex % thumbImages . length ; gsap . set ( thumbI…" at bounding box center [606, 444] width 604 height 663
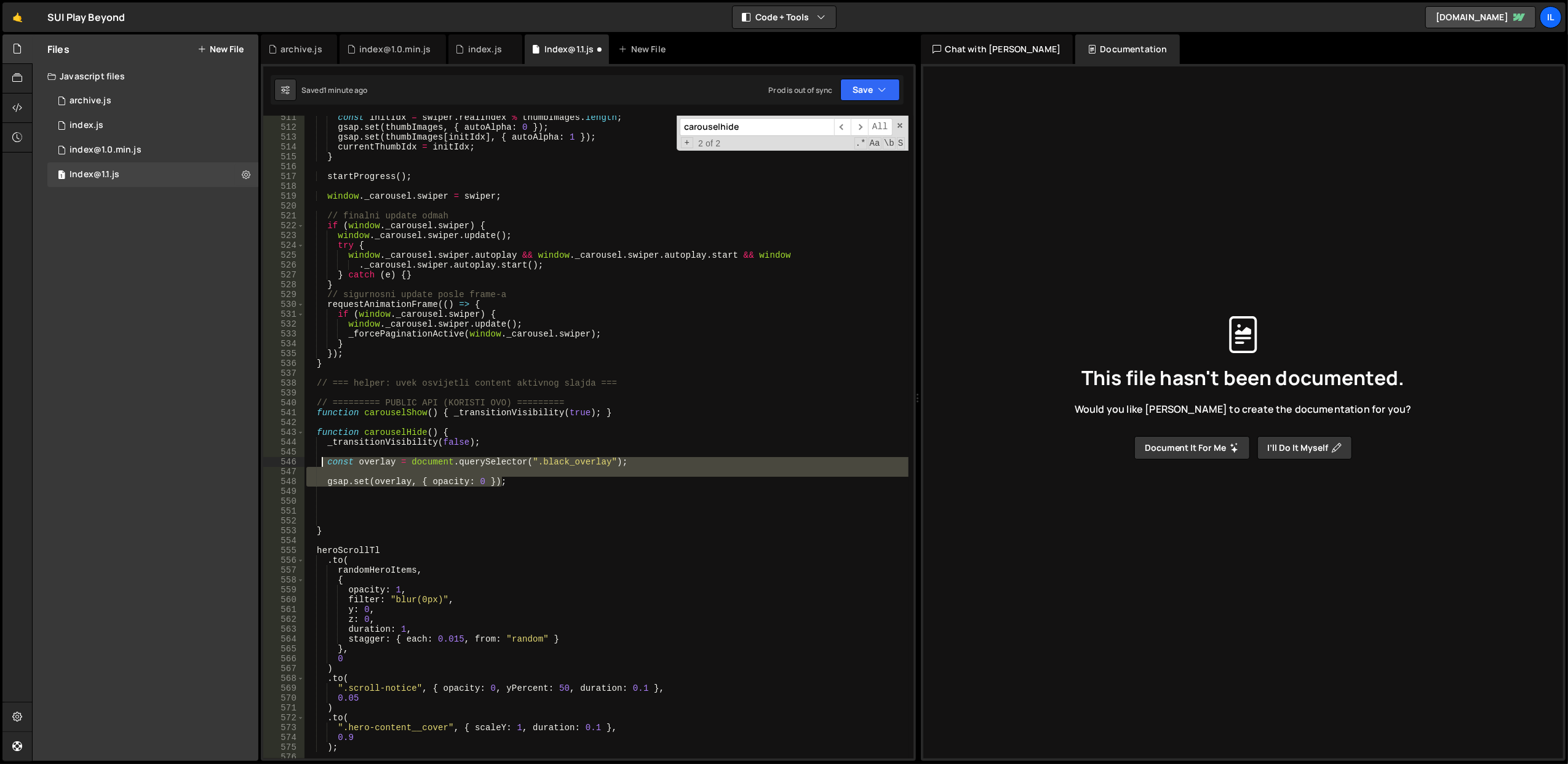
drag, startPoint x: 529, startPoint y: 481, endPoint x: 330, endPoint y: 465, distance: 199.6
click at [330, 465] on div "const initIdx = swiper . realIndex % thumbImages . length ; gsap . set ( thumbI…" at bounding box center [606, 444] width 604 height 663
type textarea "const overlay = document.querySelector(".black_overlay");"
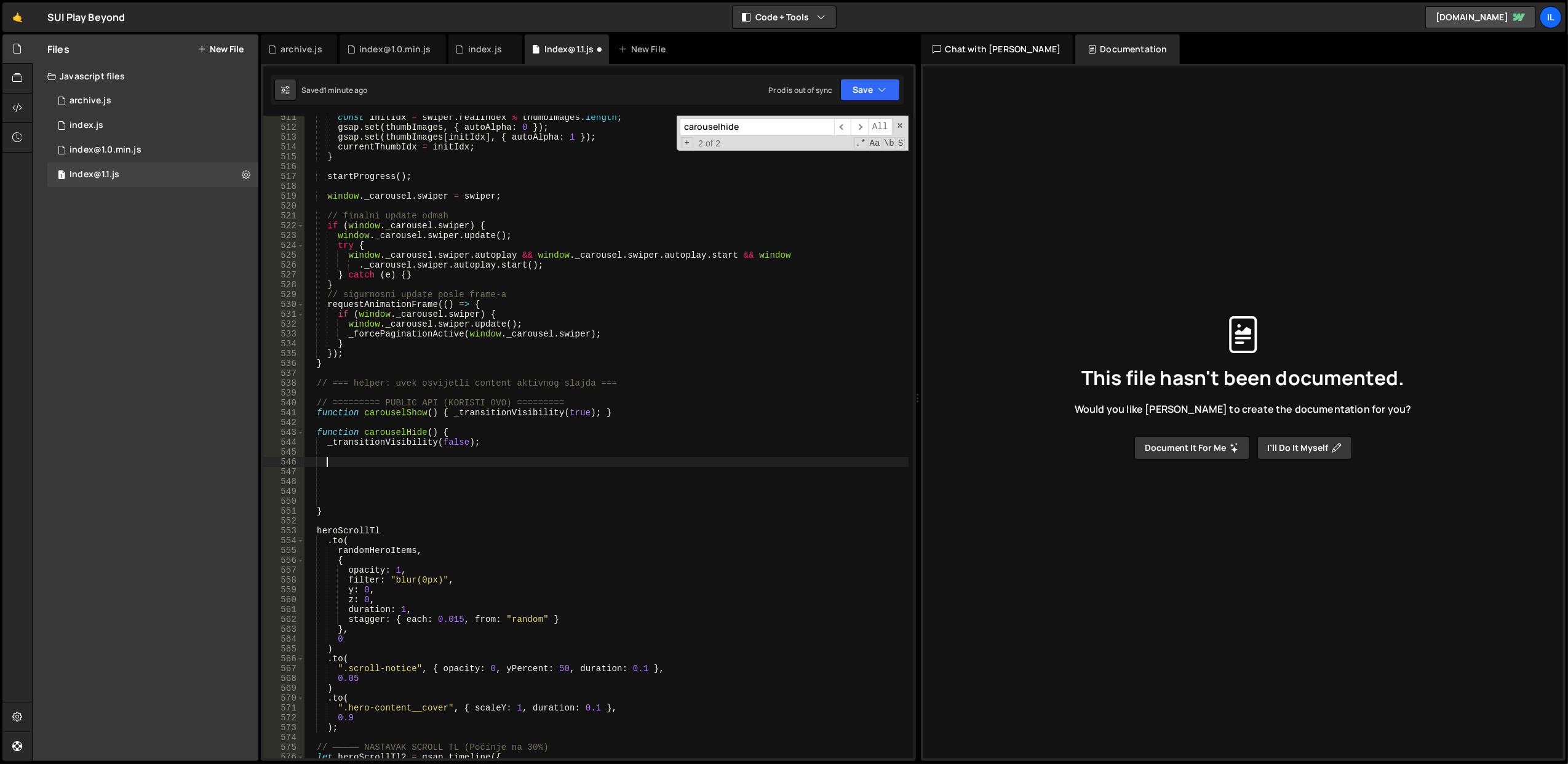
click at [478, 431] on div "const initIdx = swiper . realIndex % thumbImages . length ; gsap . set ( thumbI…" at bounding box center [606, 444] width 604 height 663
type textarea "function carouselHide() {"
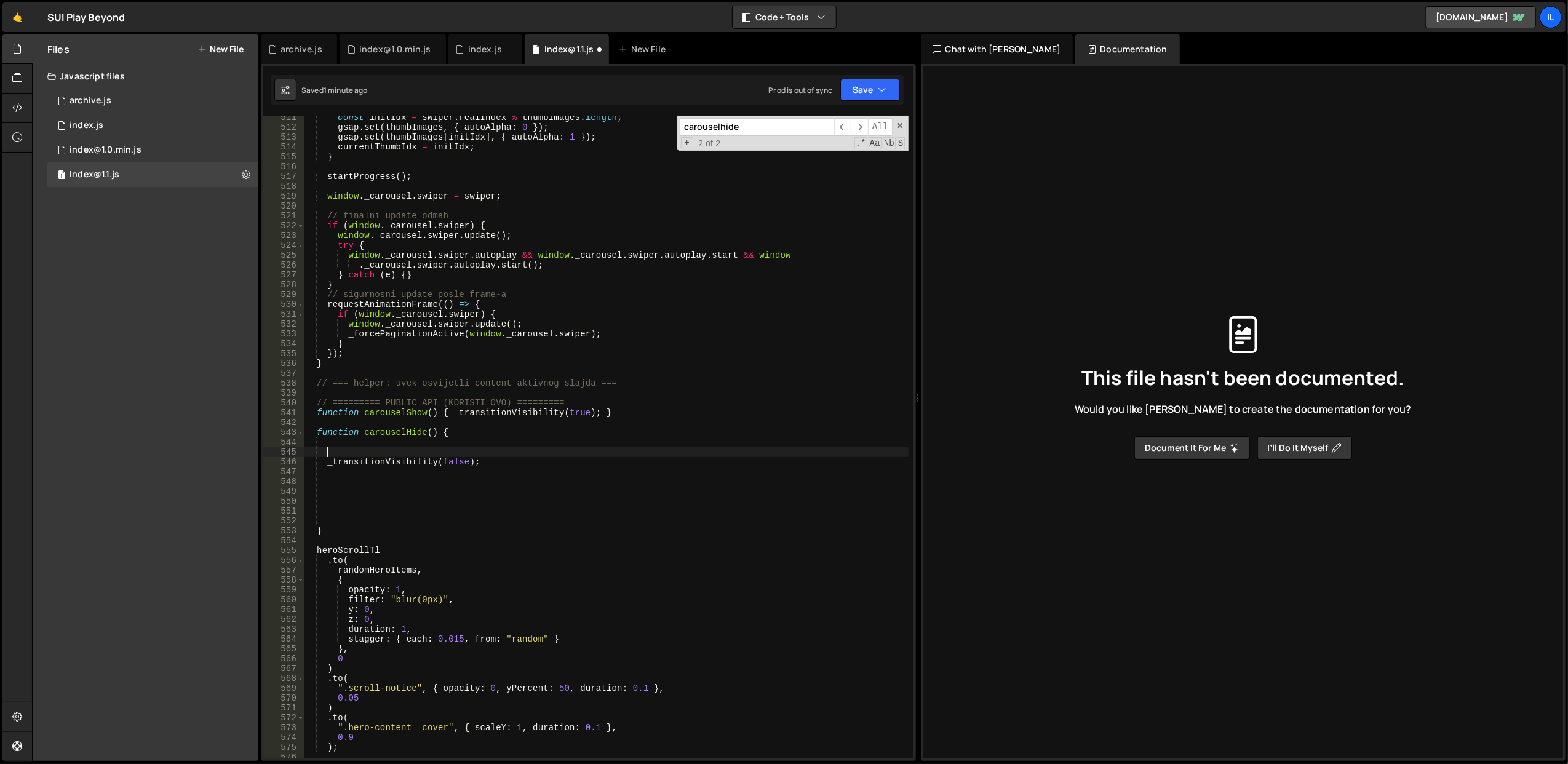
paste textarea "gsap.set(overlay, { opacity: 0 });"
type textarea "gsap.set(overlay, { opacity: 0 });"
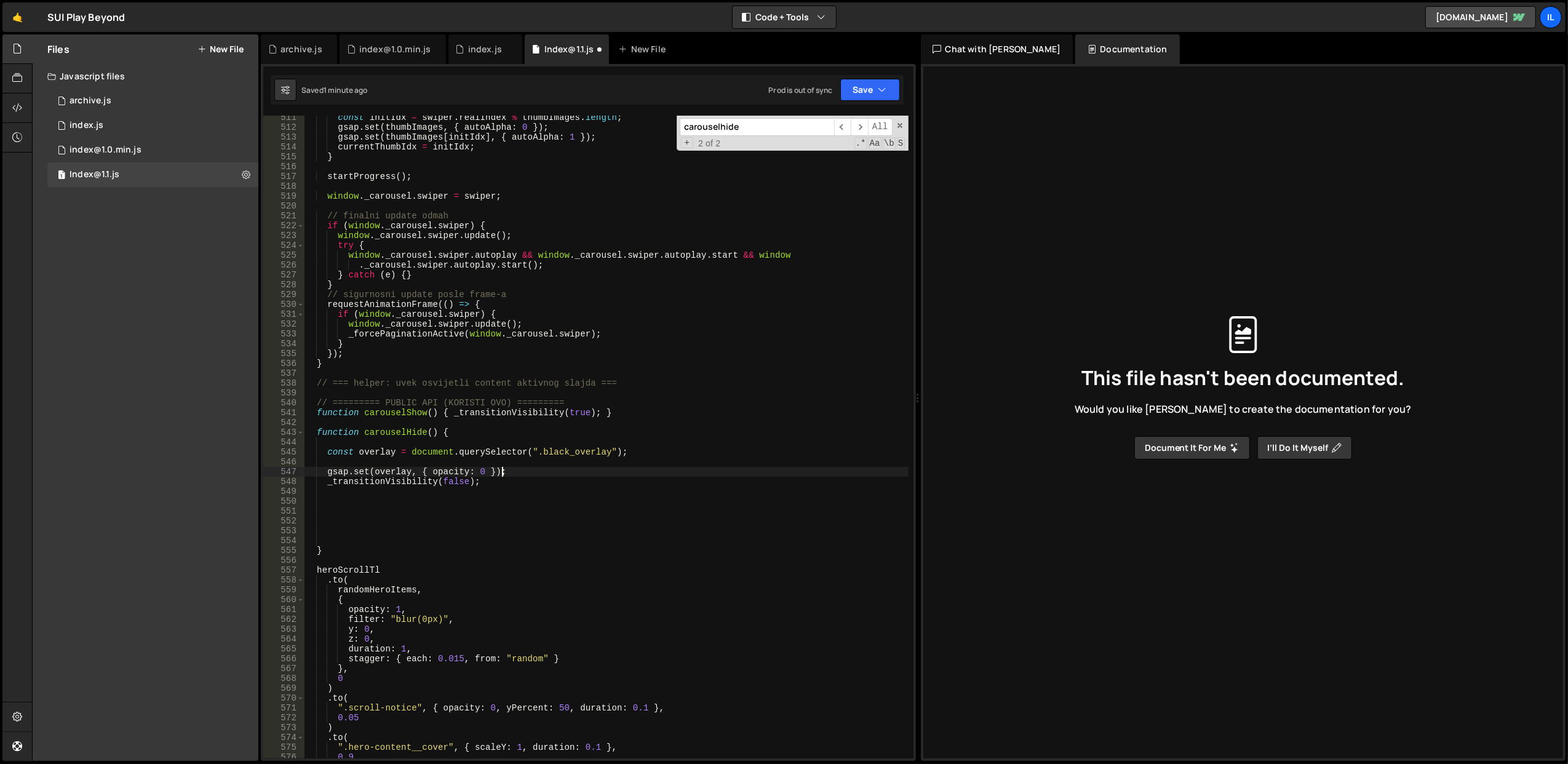
click at [416, 520] on div "const initIdx = swiper . realIndex % thumbImages . length ; gsap . set ( thumbI…" at bounding box center [606, 444] width 604 height 663
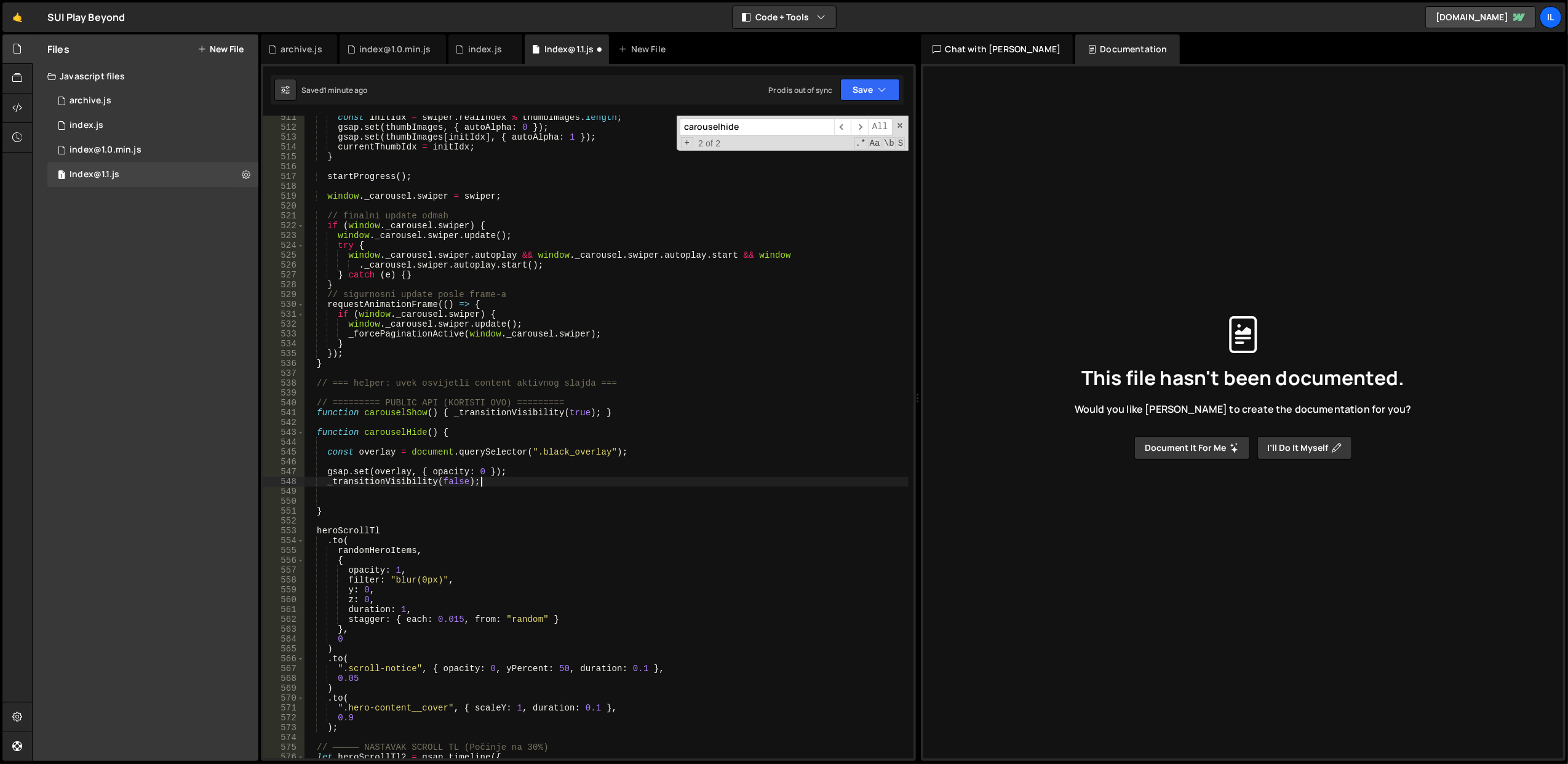
click at [700, 405] on div "const initIdx = swiper . realIndex % thumbImages . length ; gsap . set ( thumbI…" at bounding box center [606, 444] width 604 height 663
click at [876, 85] on button "Save" at bounding box center [870, 90] width 60 height 22
click at [817, 124] on div "Save to Staging S" at bounding box center [828, 121] width 128 height 12
click at [379, 431] on div "const initIdx = swiper . realIndex % thumbImages . length ; gsap . set ( thumbI…" at bounding box center [606, 444] width 604 height 663
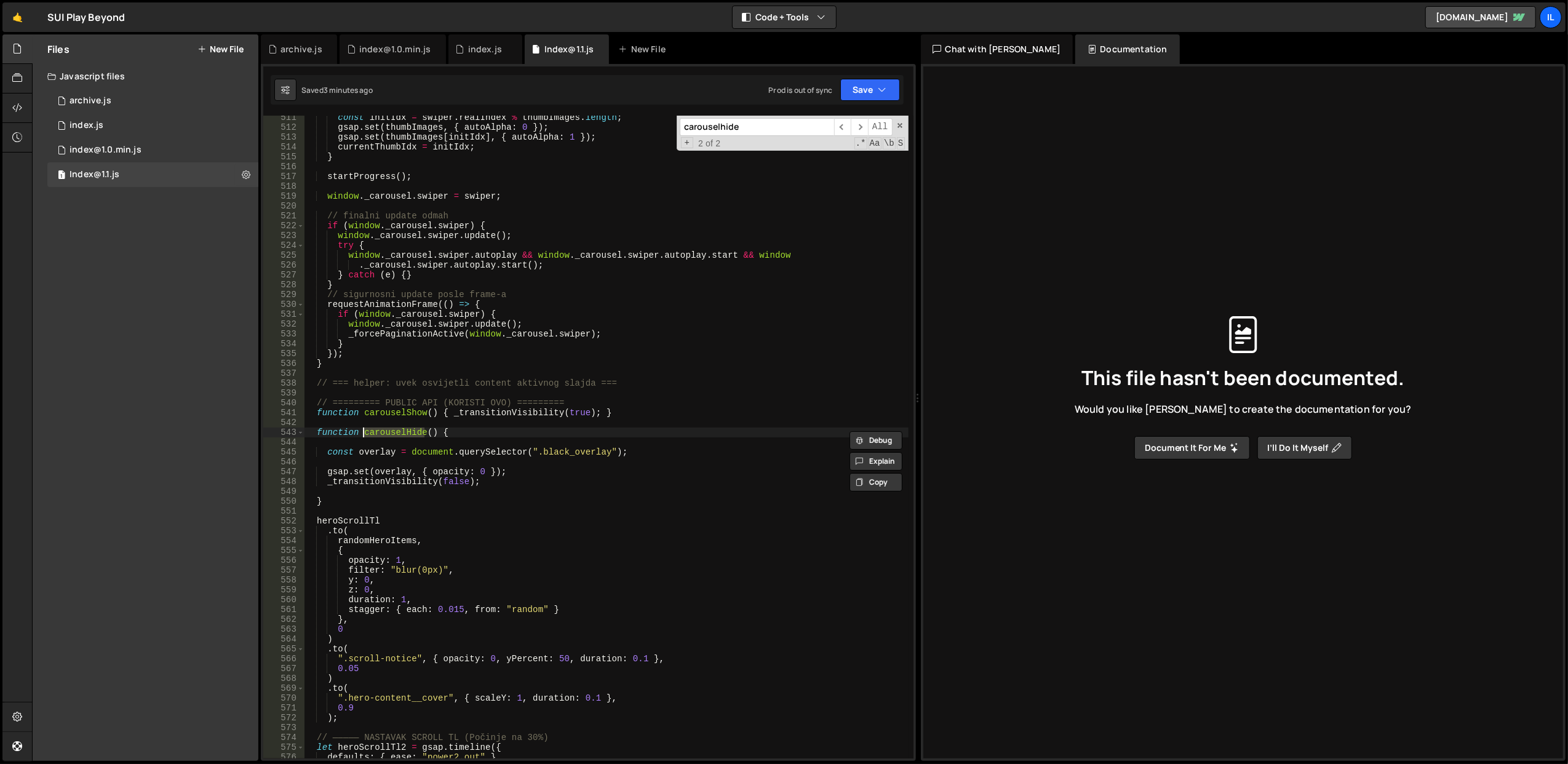
click at [535, 434] on div "const initIdx = swiper . realIndex % thumbImages . length ; gsap . set ( thumbI…" at bounding box center [606, 444] width 604 height 663
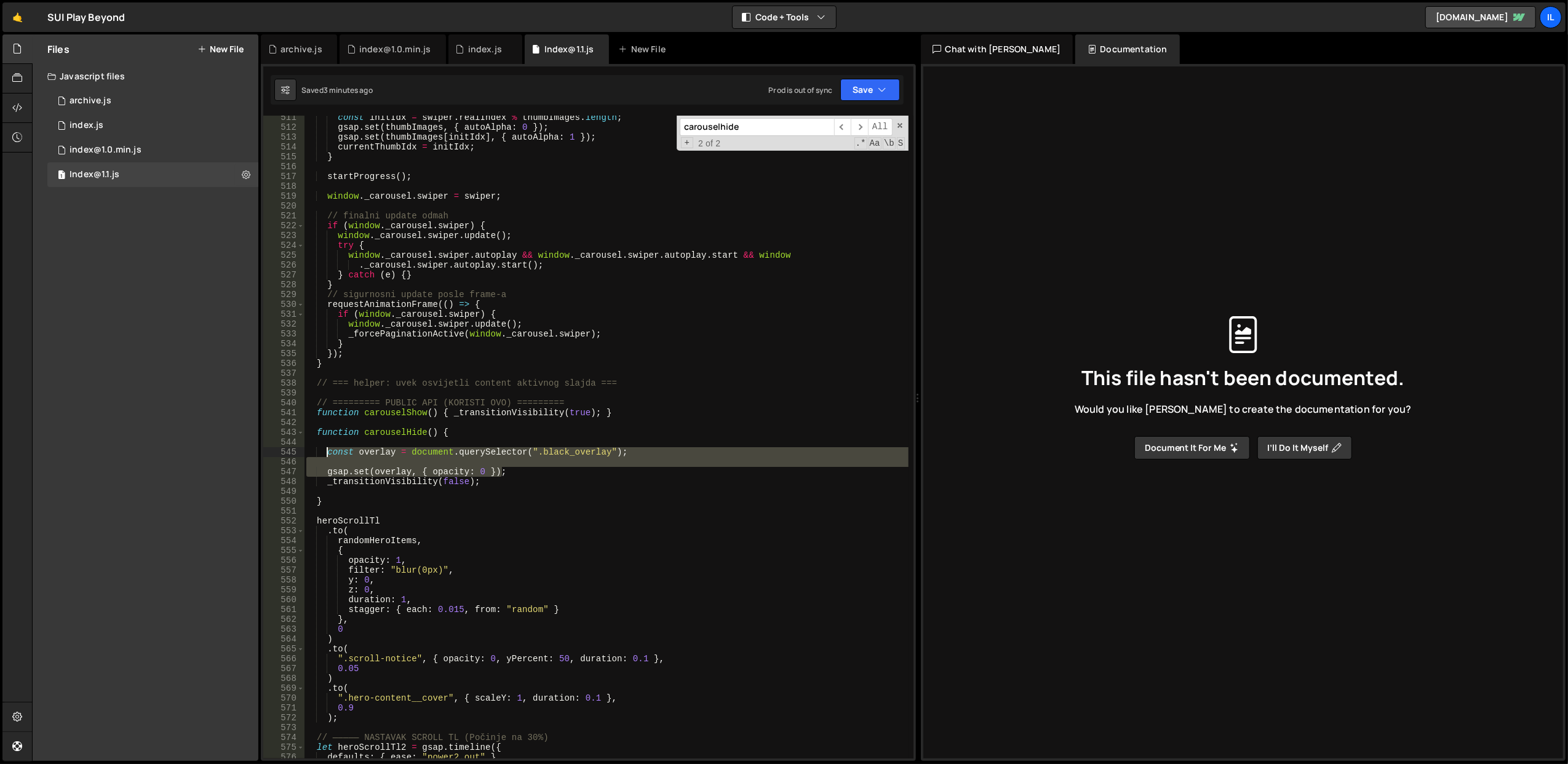
drag, startPoint x: 529, startPoint y: 473, endPoint x: 327, endPoint y: 456, distance: 202.7
click at [327, 456] on div "const initIdx = swiper . realIndex % thumbImages . length ; gsap . set ( thumbI…" at bounding box center [606, 444] width 604 height 663
type textarea "const overlay = document.querySelector(".black_overlay");"
click at [332, 493] on div "const initIdx = swiper . realIndex % thumbImages . length ; gsap . set ( thumbI…" at bounding box center [606, 444] width 604 height 663
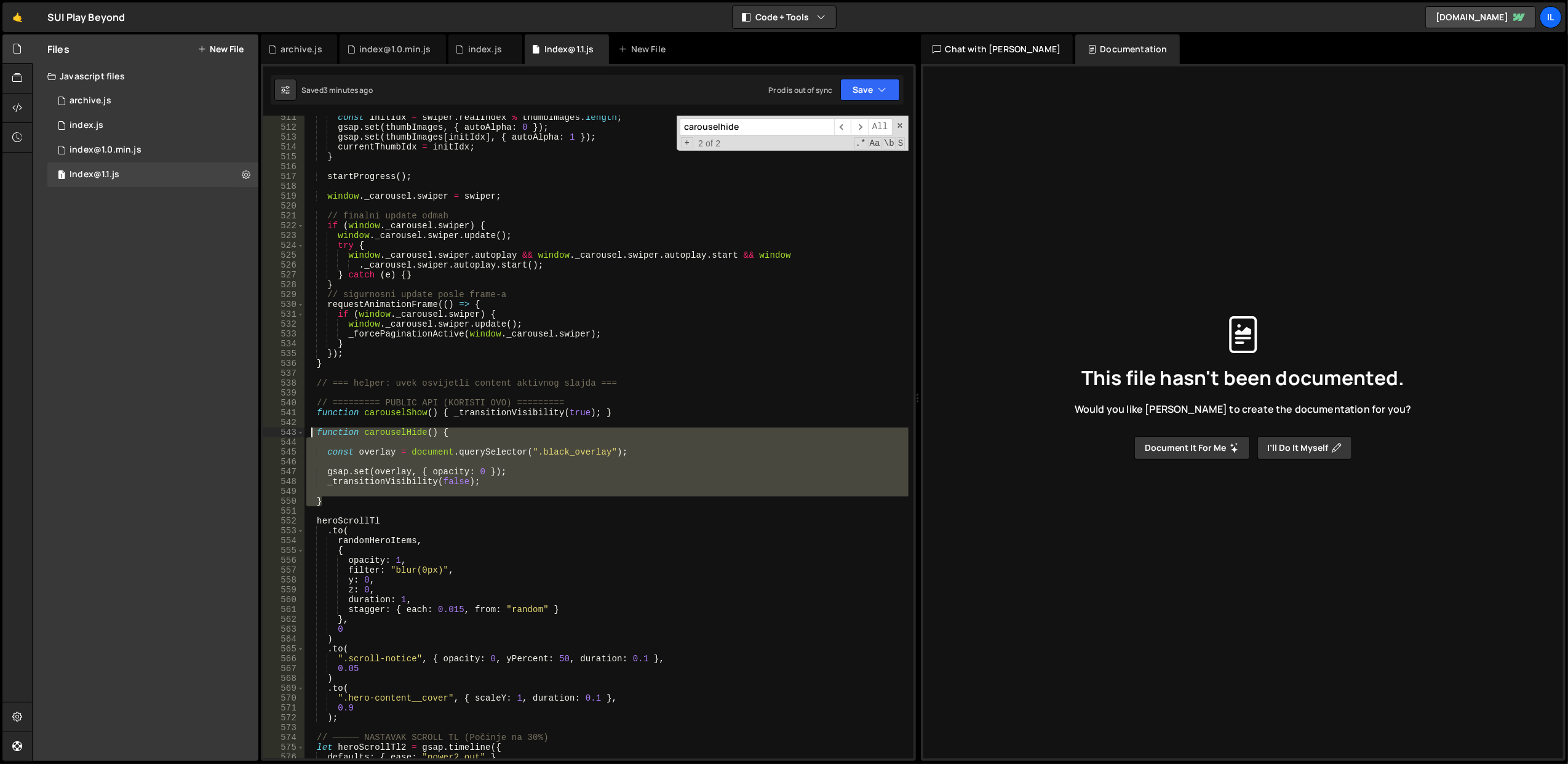
drag, startPoint x: 335, startPoint y: 498, endPoint x: 317, endPoint y: 430, distance: 70.3
click at [317, 430] on div "const initIdx = swiper . realIndex % thumbImages . length ; gsap . set ( thumbI…" at bounding box center [606, 444] width 604 height 663
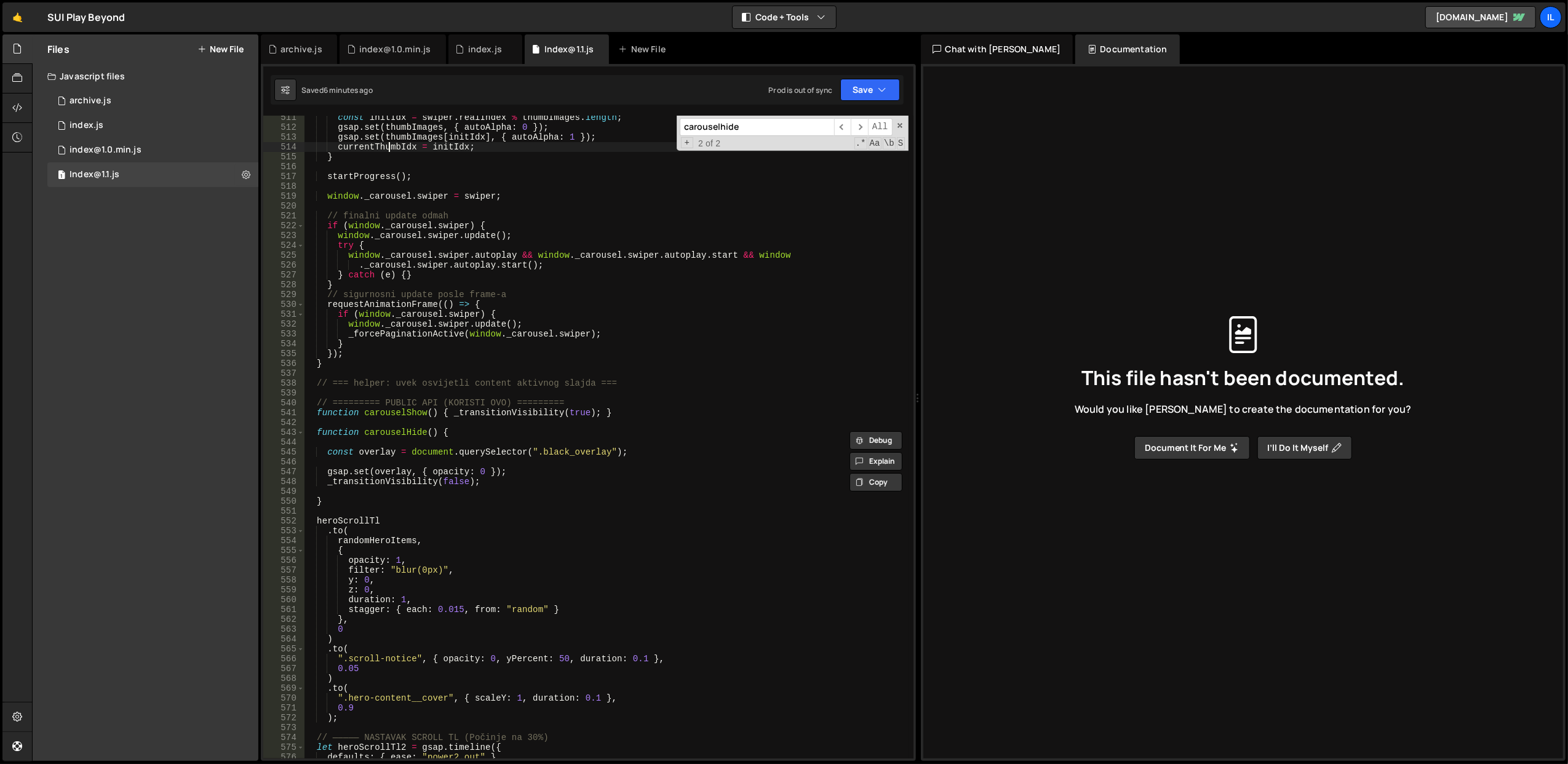
click at [390, 152] on div "const initIdx = swiper . realIndex % thumbImages . length ; gsap . set ( thumbI…" at bounding box center [606, 444] width 604 height 663
type textarea "currentThumbIdx = initIdx;"
paste input "H"
type input "carouselHide"
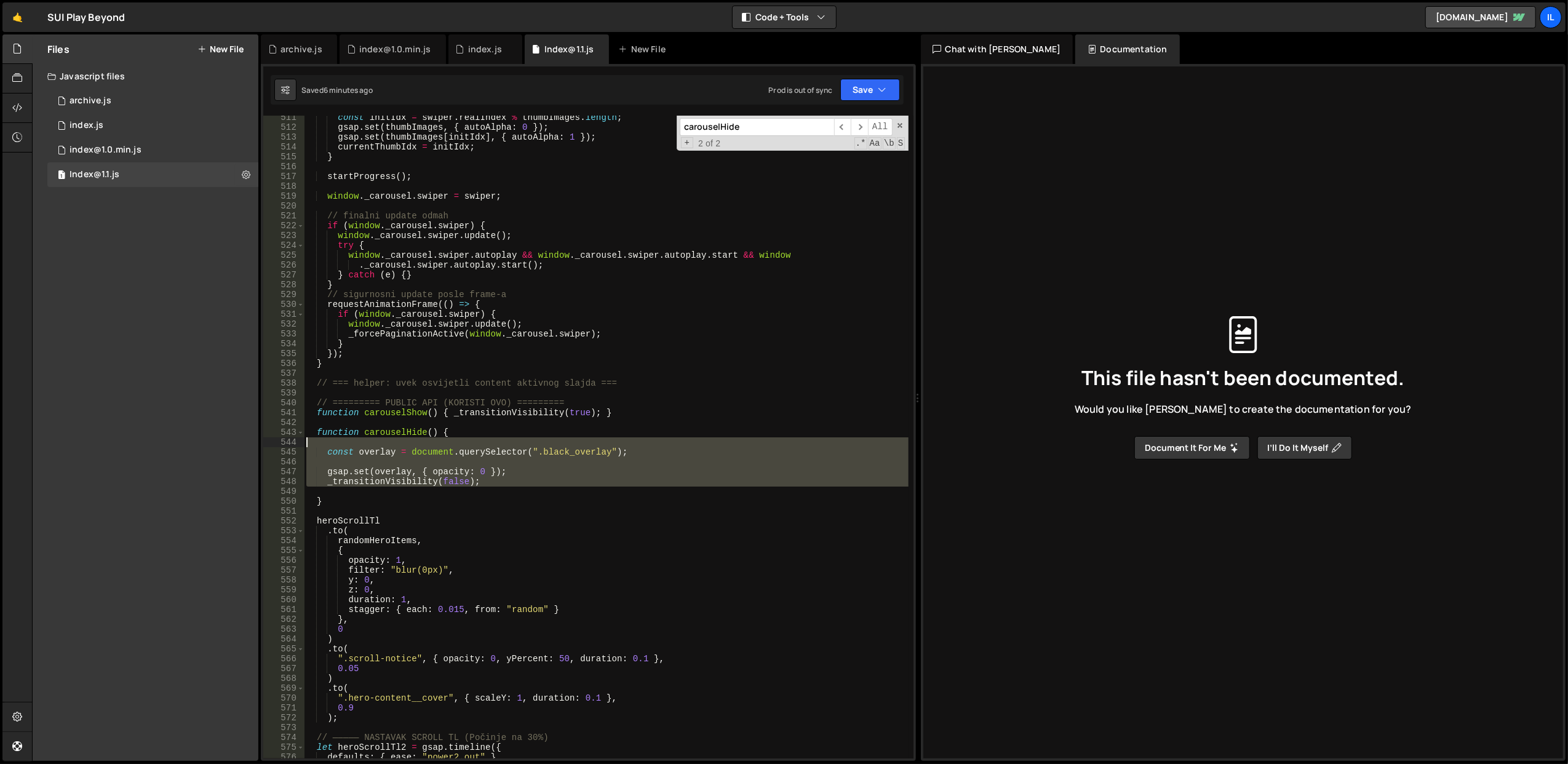
drag, startPoint x: 354, startPoint y: 493, endPoint x: 326, endPoint y: 444, distance: 56.4
click at [326, 444] on div "const initIdx = swiper . realIndex % thumbImages . length ; gsap . set ( thumbI…" at bounding box center [606, 444] width 604 height 663
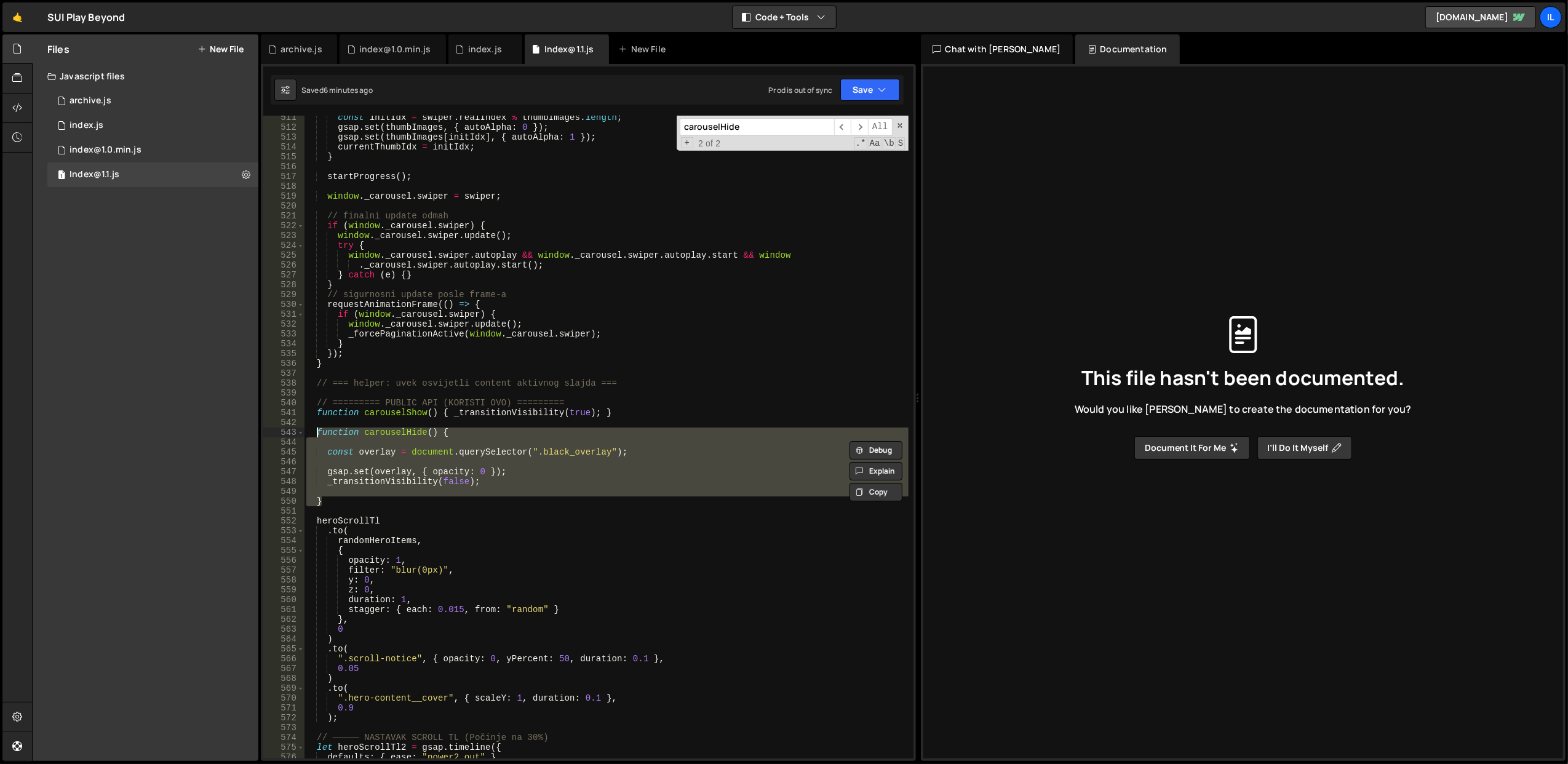
drag, startPoint x: 341, startPoint y: 500, endPoint x: 313, endPoint y: 434, distance: 71.7
click at [313, 434] on div "const initIdx = swiper . realIndex % thumbImages . length ; gsap . set ( thumbI…" at bounding box center [606, 444] width 604 height 663
type textarea "function carouselHide() {"
paste textarea
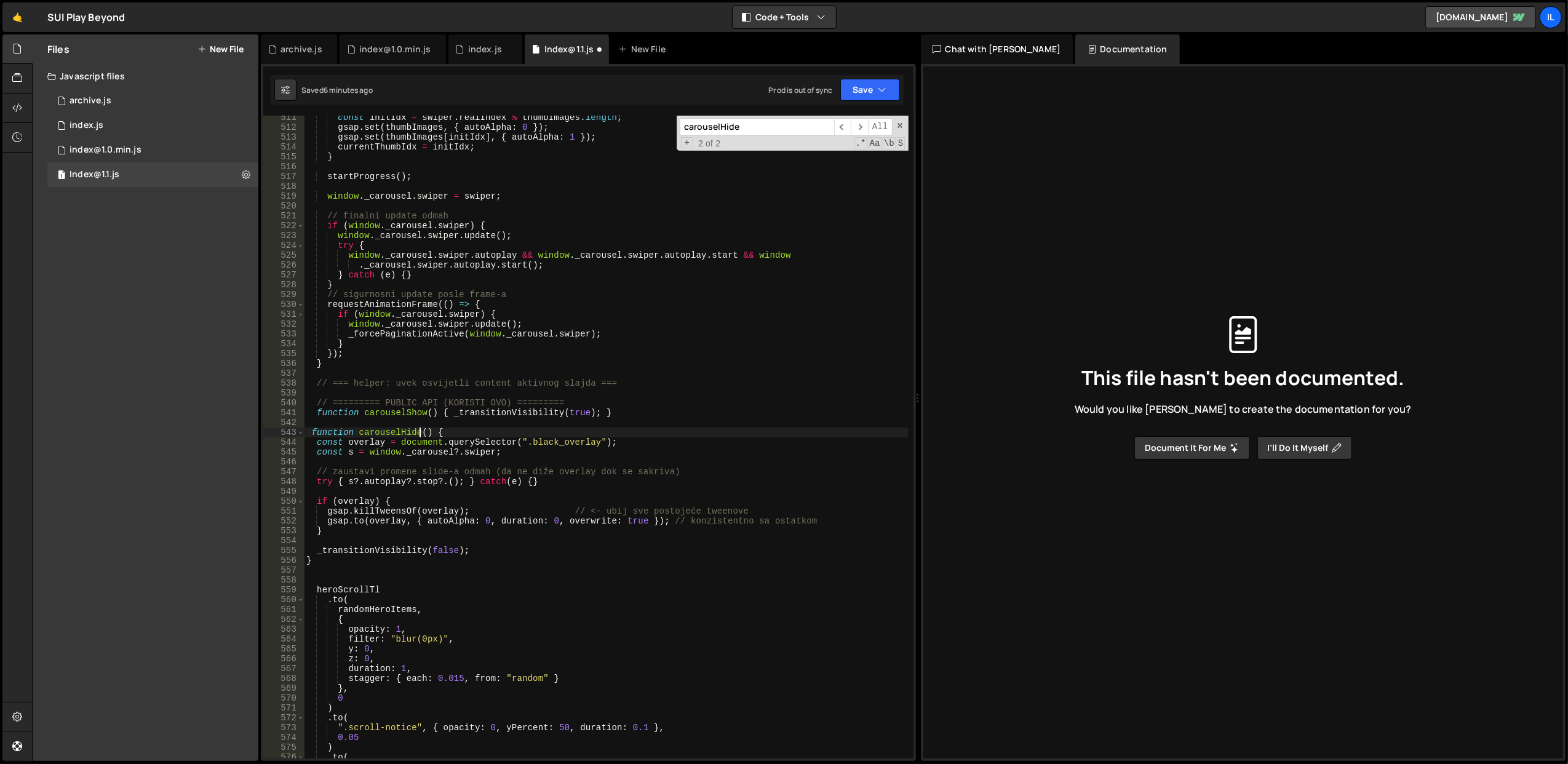
click at [421, 434] on div "const initIdx = swiper . realIndex % thumbImages . length ; gsap . set ( thumbI…" at bounding box center [606, 444] width 604 height 663
type textarea "function carouselHide() {"
click at [505, 392] on div "const initIdx = swiper . realIndex % thumbImages . length ; gsap . set ( thumbI…" at bounding box center [606, 444] width 604 height 663
paste input "slideChang"
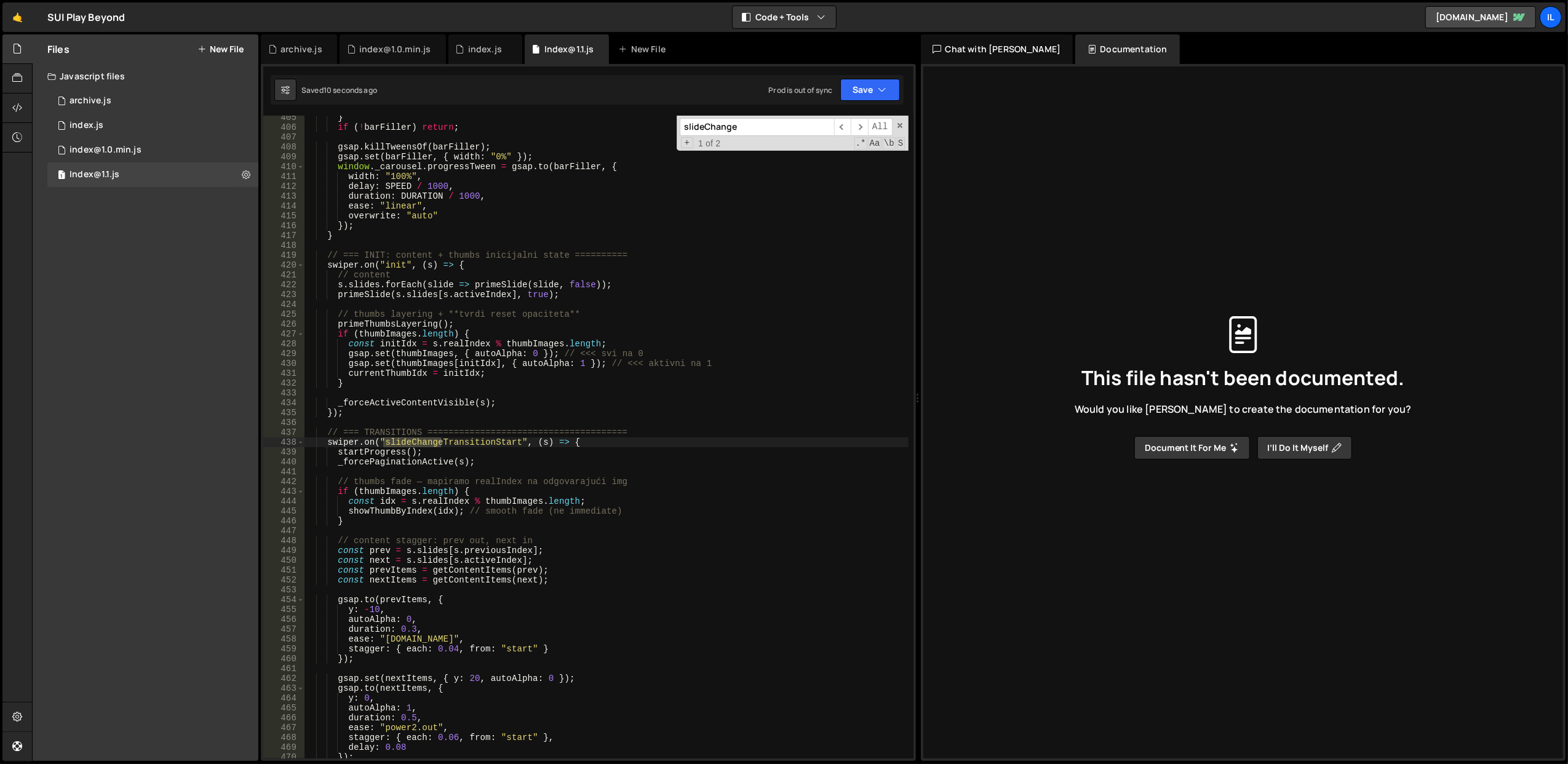
scroll to position [3990, 0]
type input "slideChange"
click at [861, 129] on span "​" at bounding box center [859, 127] width 17 height 18
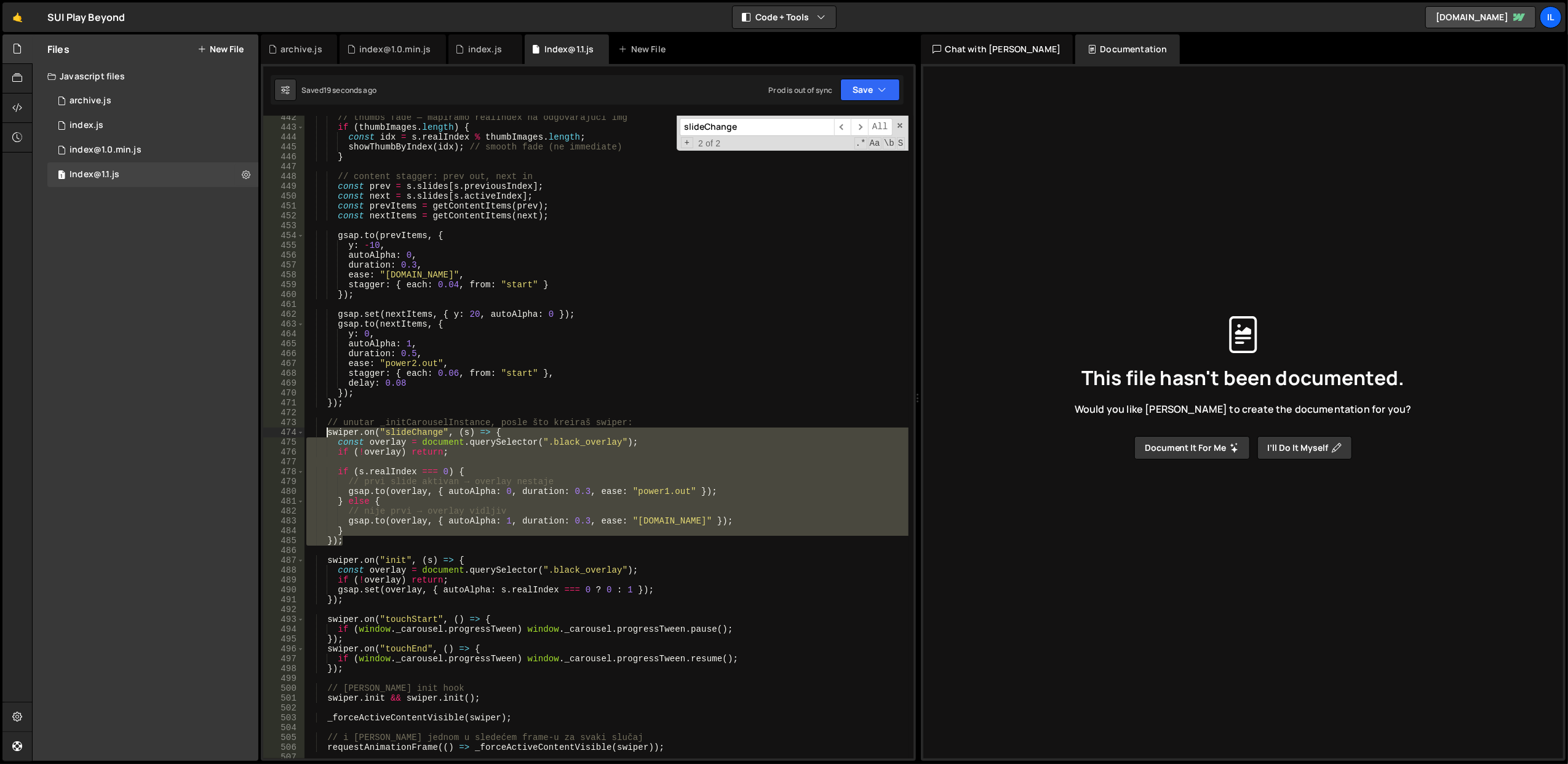
drag, startPoint x: 367, startPoint y: 541, endPoint x: 328, endPoint y: 436, distance: 112.0
click at [328, 436] on div "// thumbs fade — mapiramo realIndex na odgovarajući img if ( thumbImages . leng…" at bounding box center [606, 444] width 604 height 663
type textarea "swiper.on("slideChange", (s) => { const overlay = document.querySelector(".blac…"
paste textarea
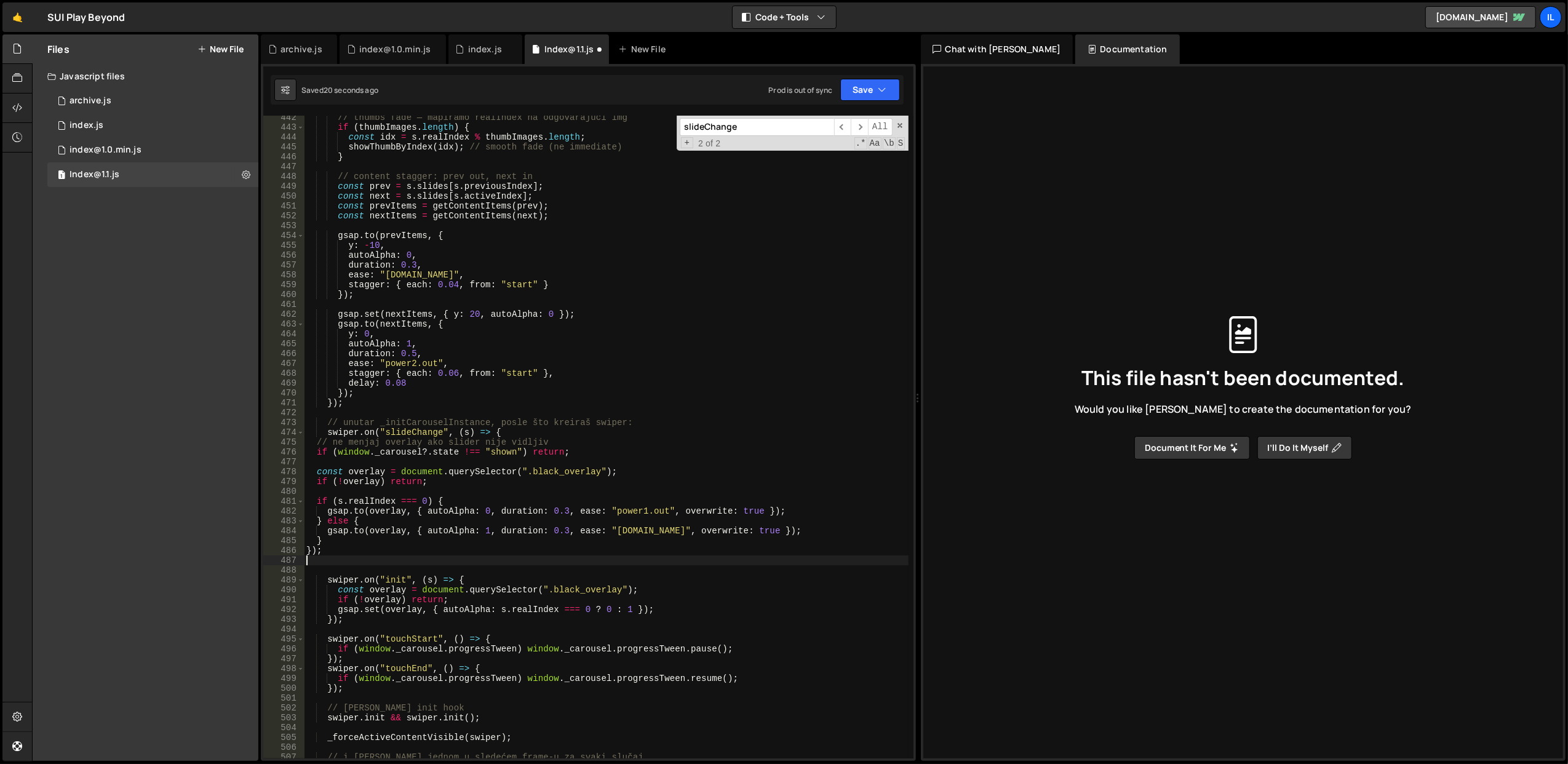
click at [419, 406] on div "// thumbs fade — mapiramo realIndex na odgovarajući img if ( thumbImages . leng…" at bounding box center [606, 444] width 604 height 663
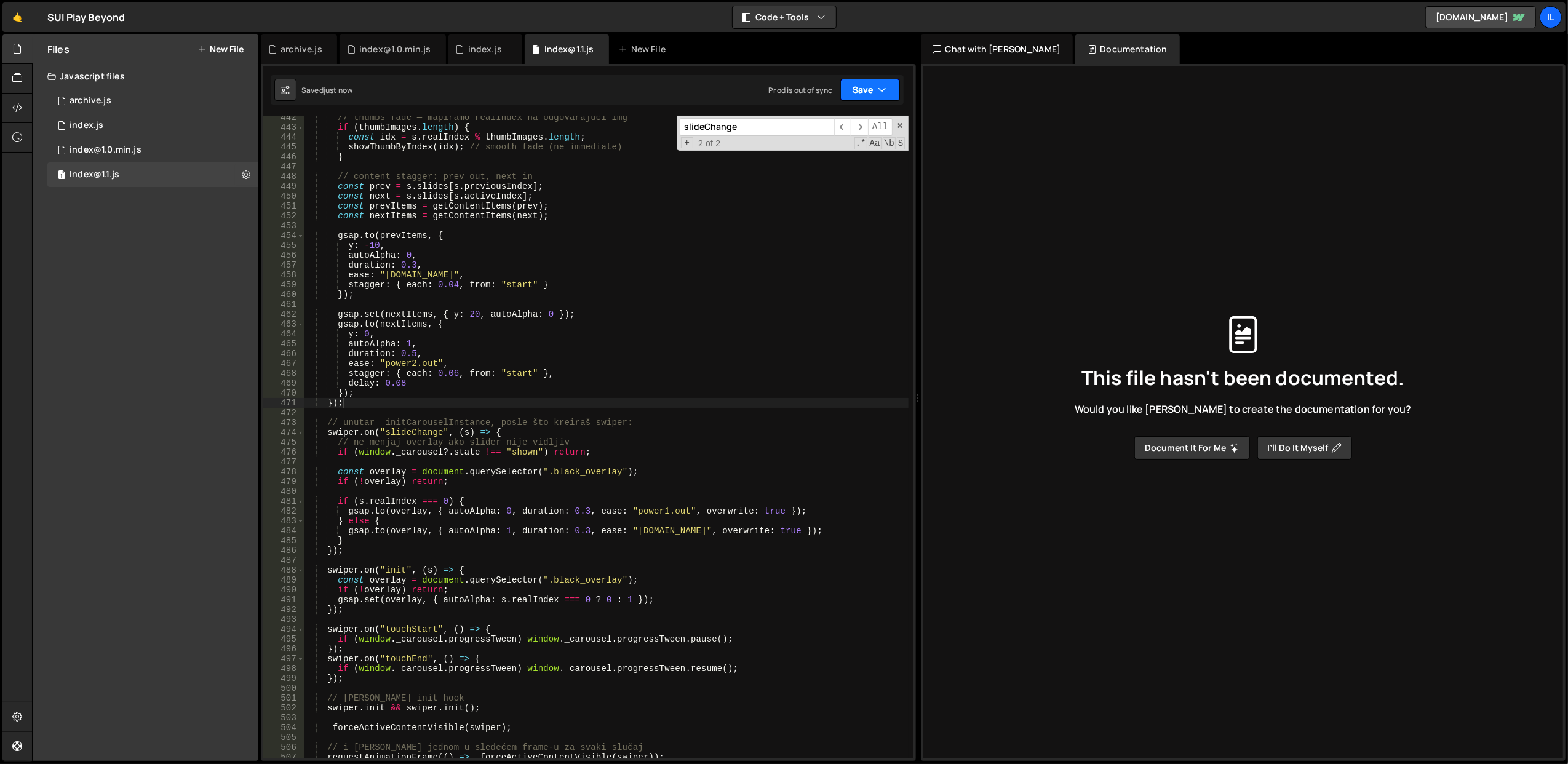
click at [883, 89] on icon "button" at bounding box center [882, 90] width 9 height 12
click at [858, 115] on div "Save to Staging S" at bounding box center [828, 121] width 128 height 12
click at [581, 472] on div "// thumbs fade — mapiramo realIndex na odgovarajući img if ( thumbImages . leng…" at bounding box center [606, 444] width 604 height 663
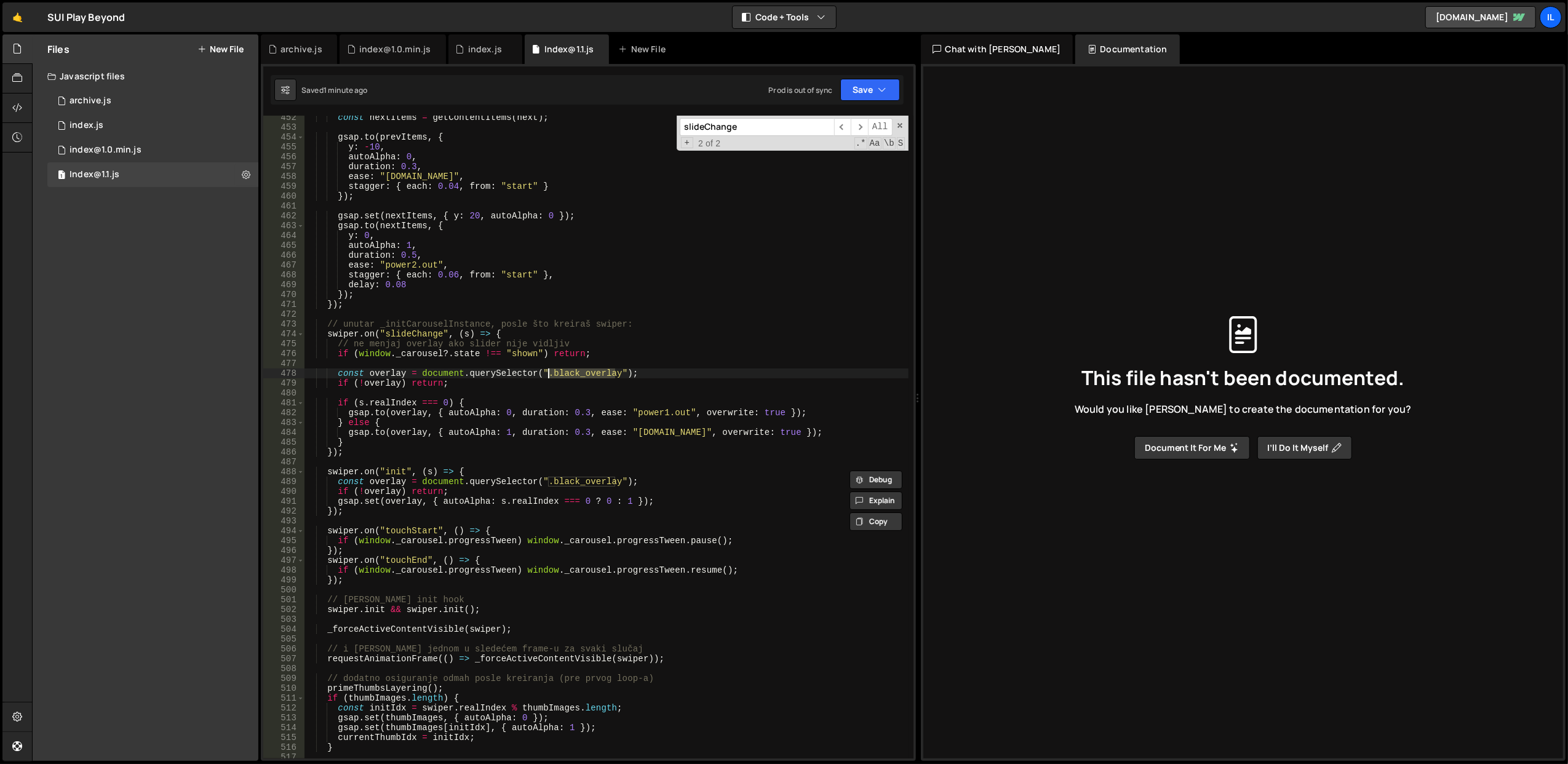
scroll to position [4452, 0]
click at [656, 307] on div "const nextItems = getContentItems ( next ) ; gsap . to ( prevItems , { y : - 10…" at bounding box center [606, 444] width 604 height 663
click at [899, 125] on span at bounding box center [899, 125] width 9 height 9
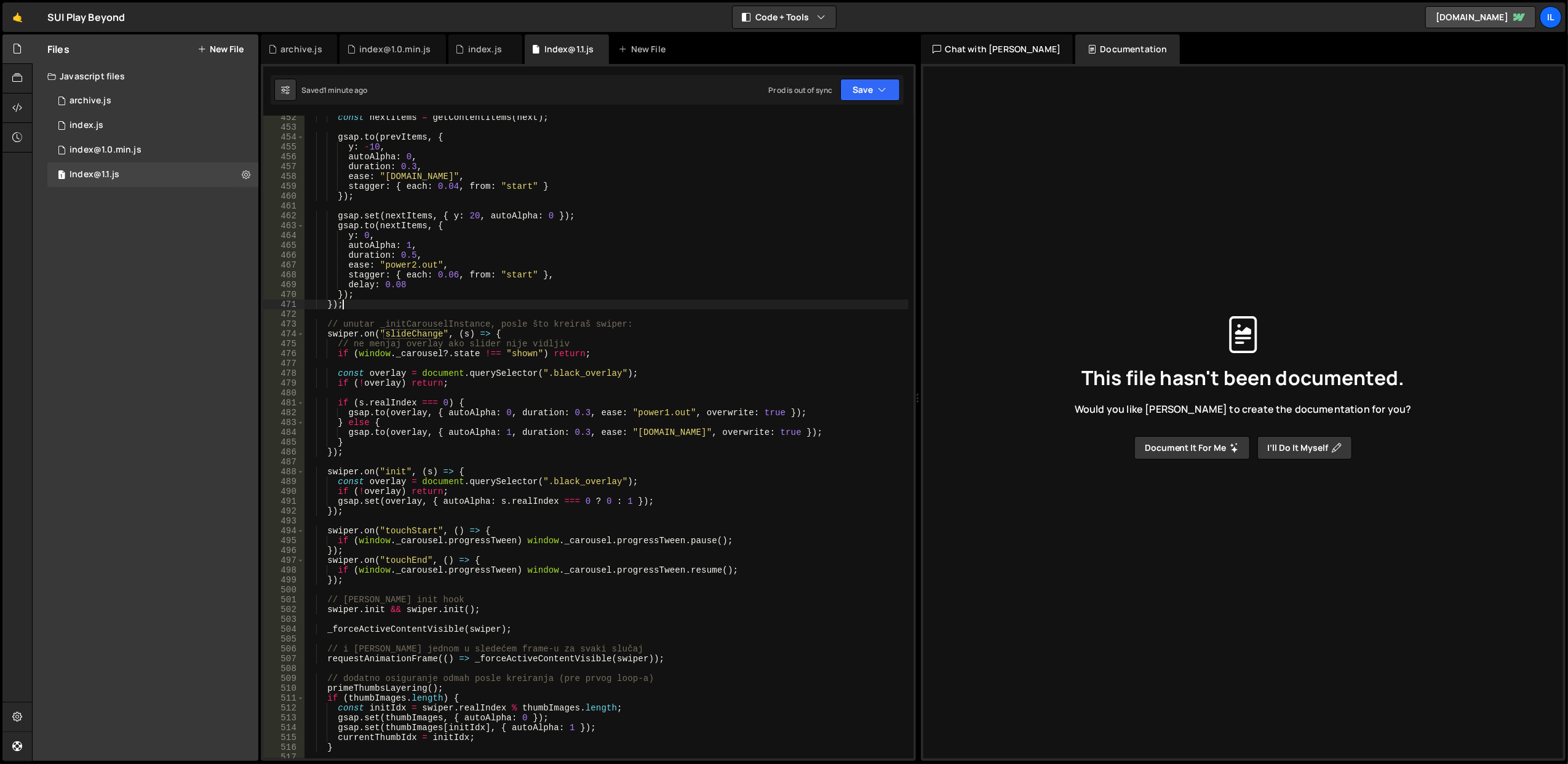
click at [594, 486] on div "const nextItems = getContentItems ( next ) ; gsap . to ( prevItems , { y : - 10…" at bounding box center [606, 444] width 604 height 663
type textarea "const overlay = document.querySelector(".black_overlay");"
click at [594, 486] on div "const nextItems = getContentItems ( next ) ; gsap . to ( prevItems , { y : - 10…" at bounding box center [606, 444] width 604 height 663
click at [597, 461] on div "const nextItems = getContentItems ( next ) ; gsap . to ( prevItems , { y : - 10…" at bounding box center [606, 444] width 604 height 663
paste input "black_overlay"
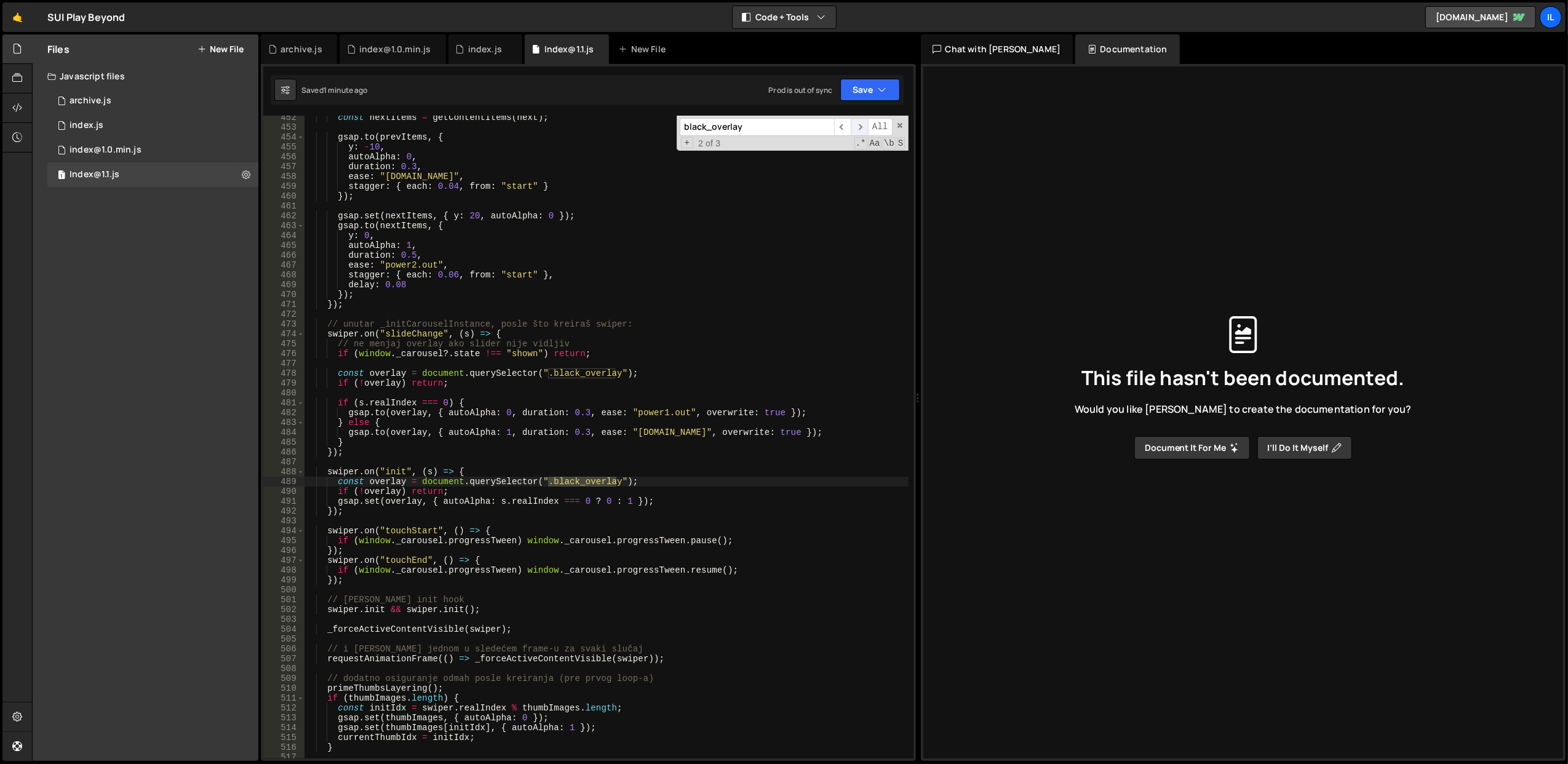
type input "black_overlay"
click at [864, 124] on span "​" at bounding box center [859, 127] width 17 height 18
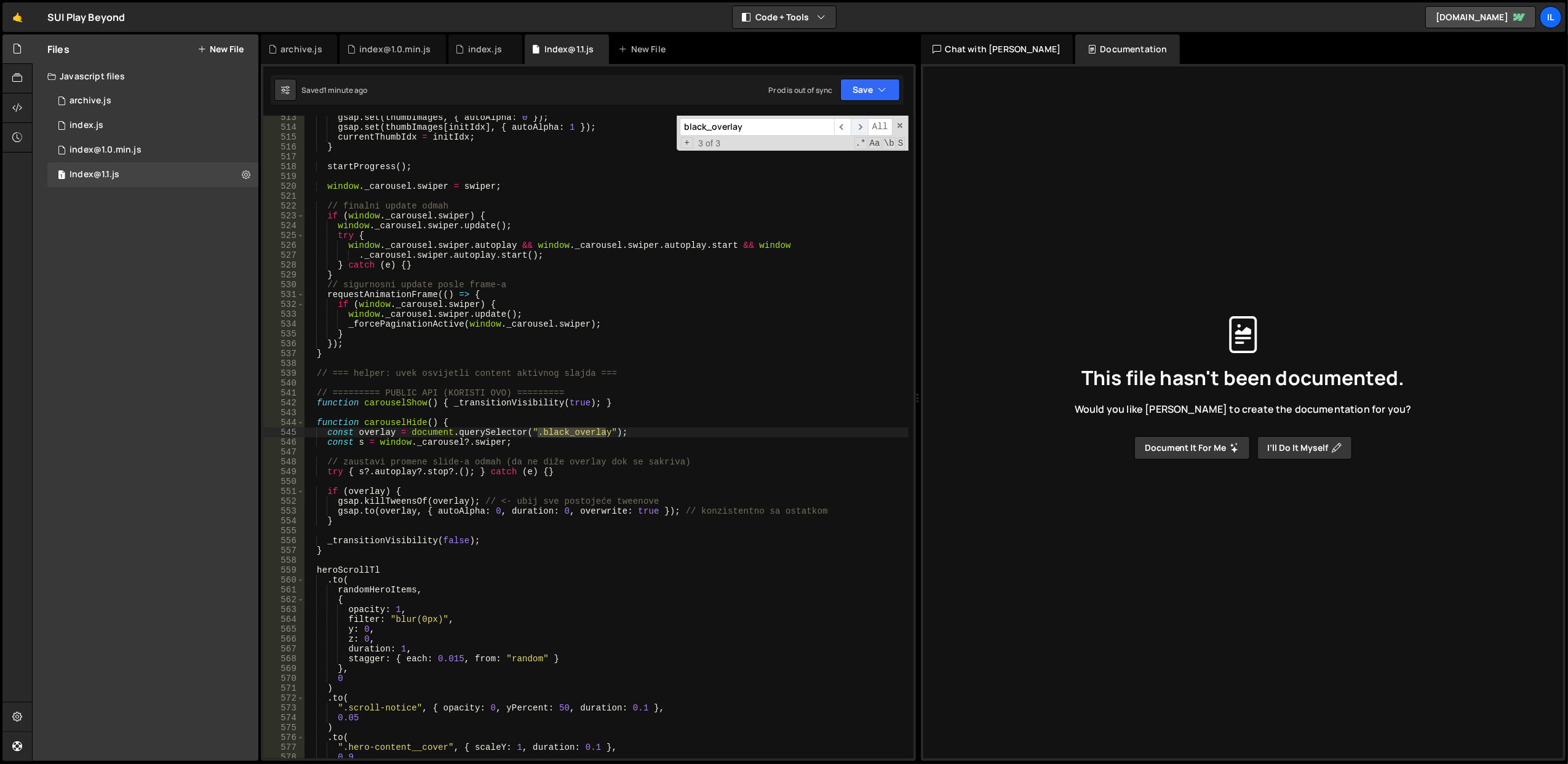
click at [864, 124] on span "​" at bounding box center [859, 127] width 17 height 18
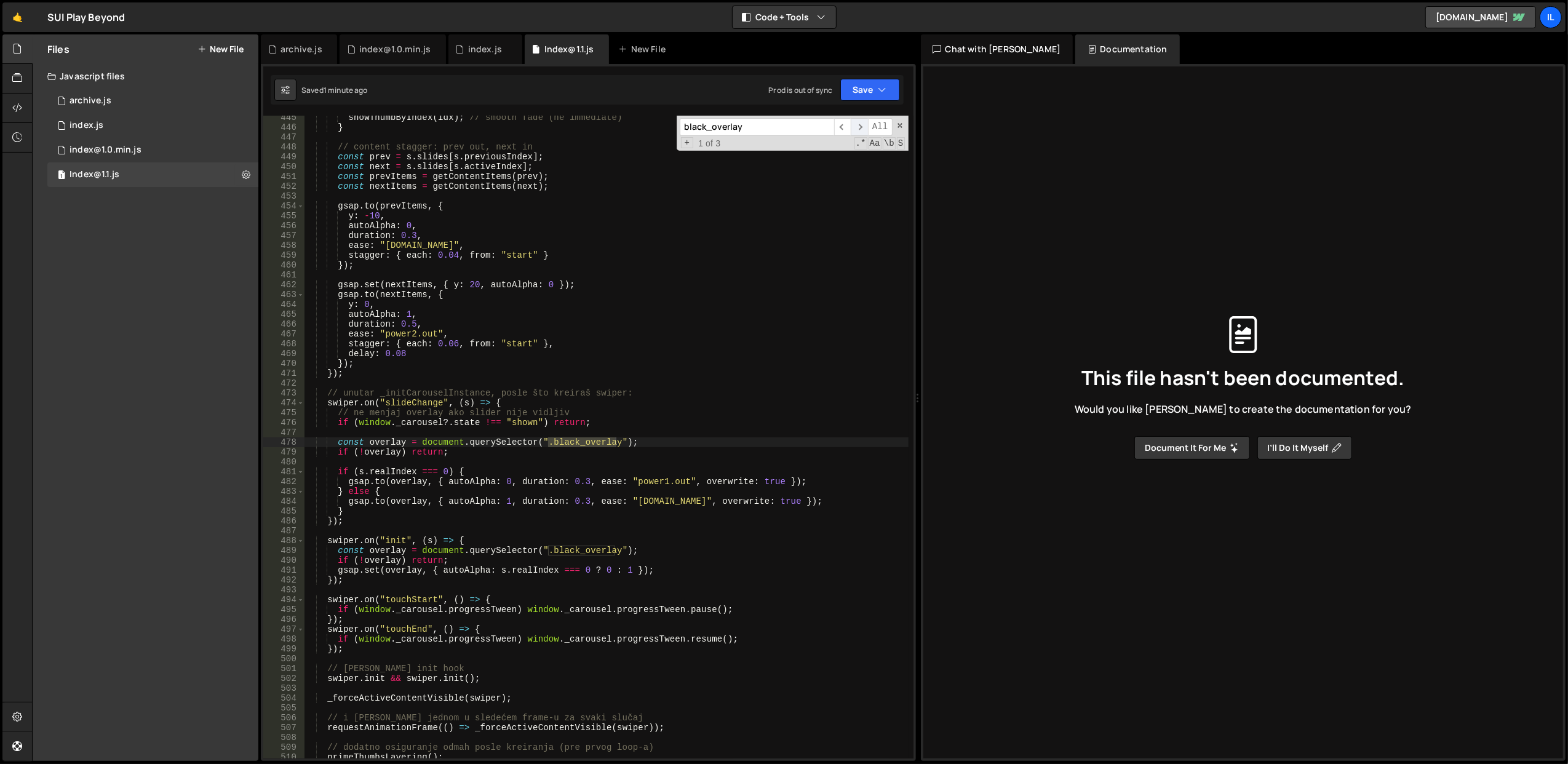
scroll to position [4384, 0]
click at [864, 124] on span "​" at bounding box center [859, 127] width 17 height 18
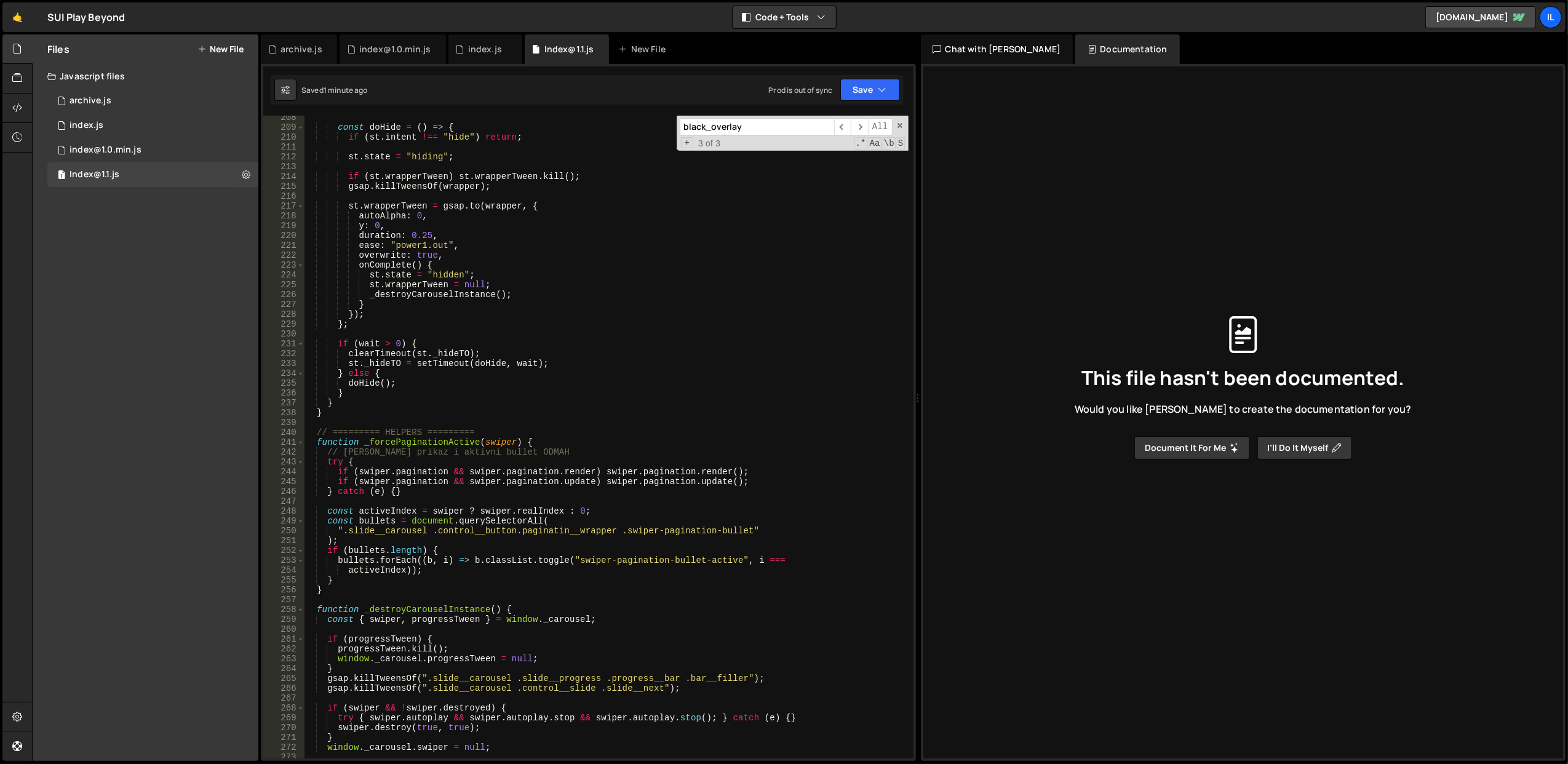
scroll to position [2050, 0]
click at [301, 444] on span at bounding box center [300, 442] width 7 height 10
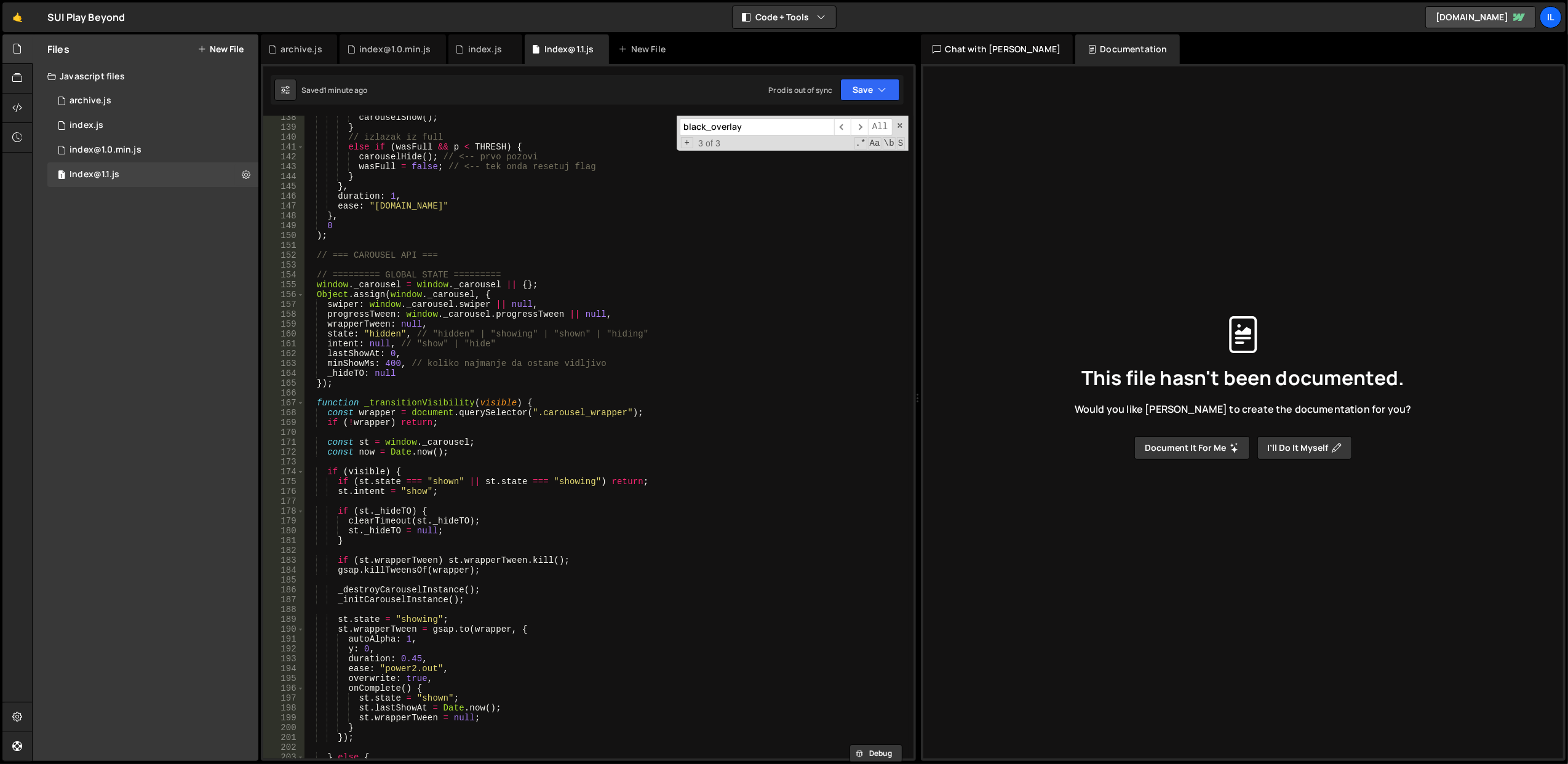
scroll to position [1164, 0]
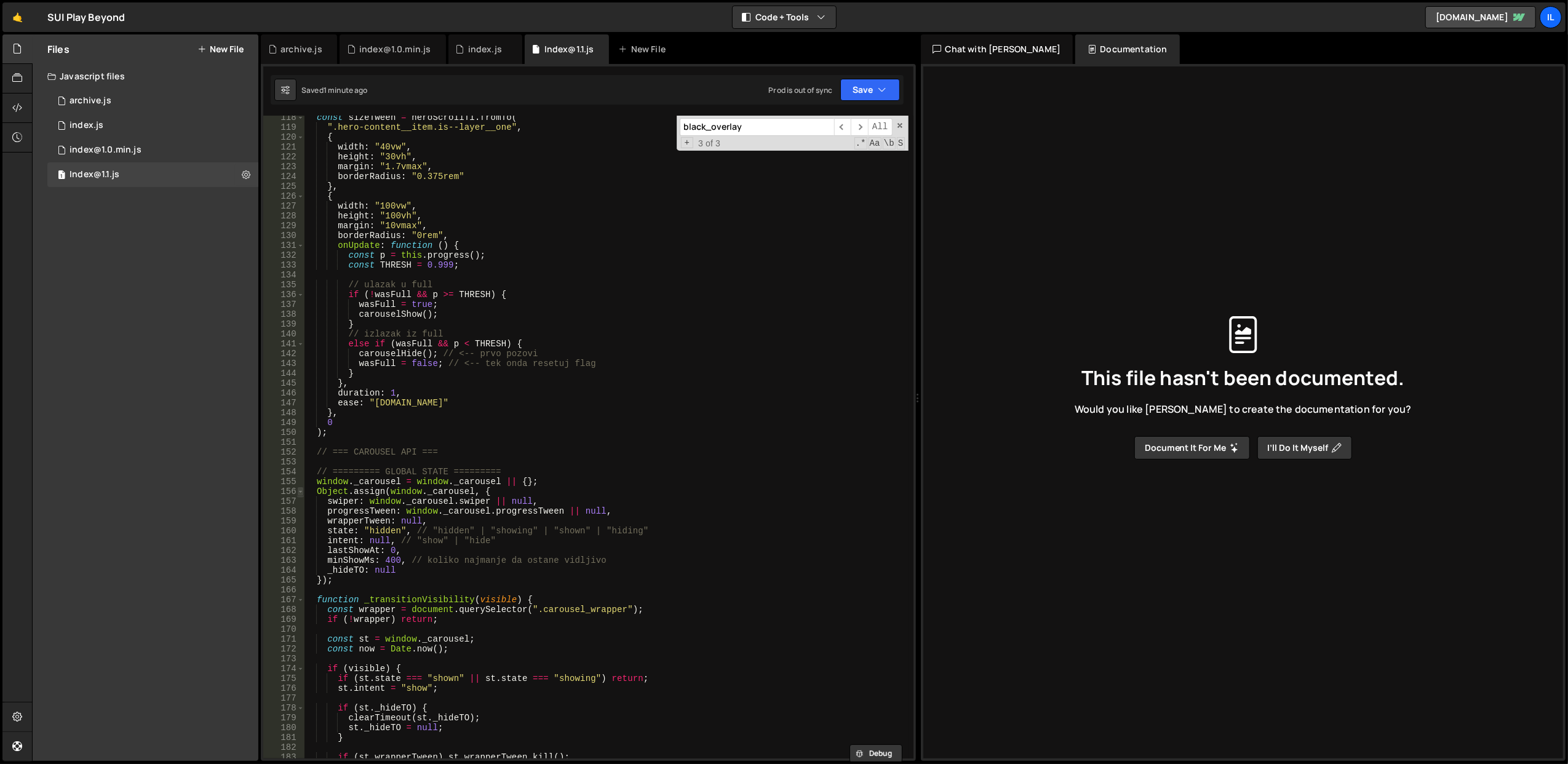
click at [303, 490] on span at bounding box center [300, 492] width 7 height 10
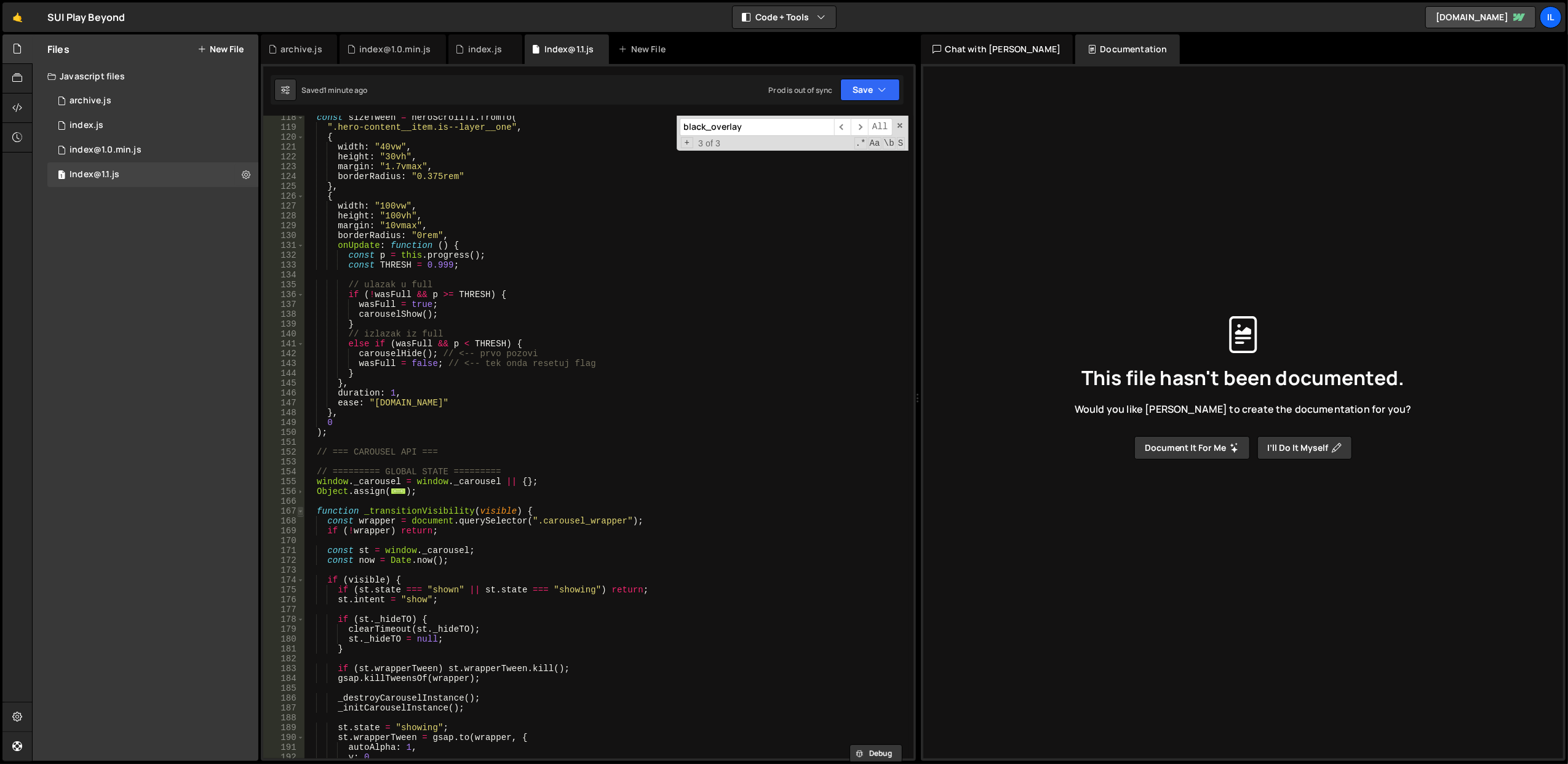
click at [303, 512] on span at bounding box center [300, 511] width 7 height 10
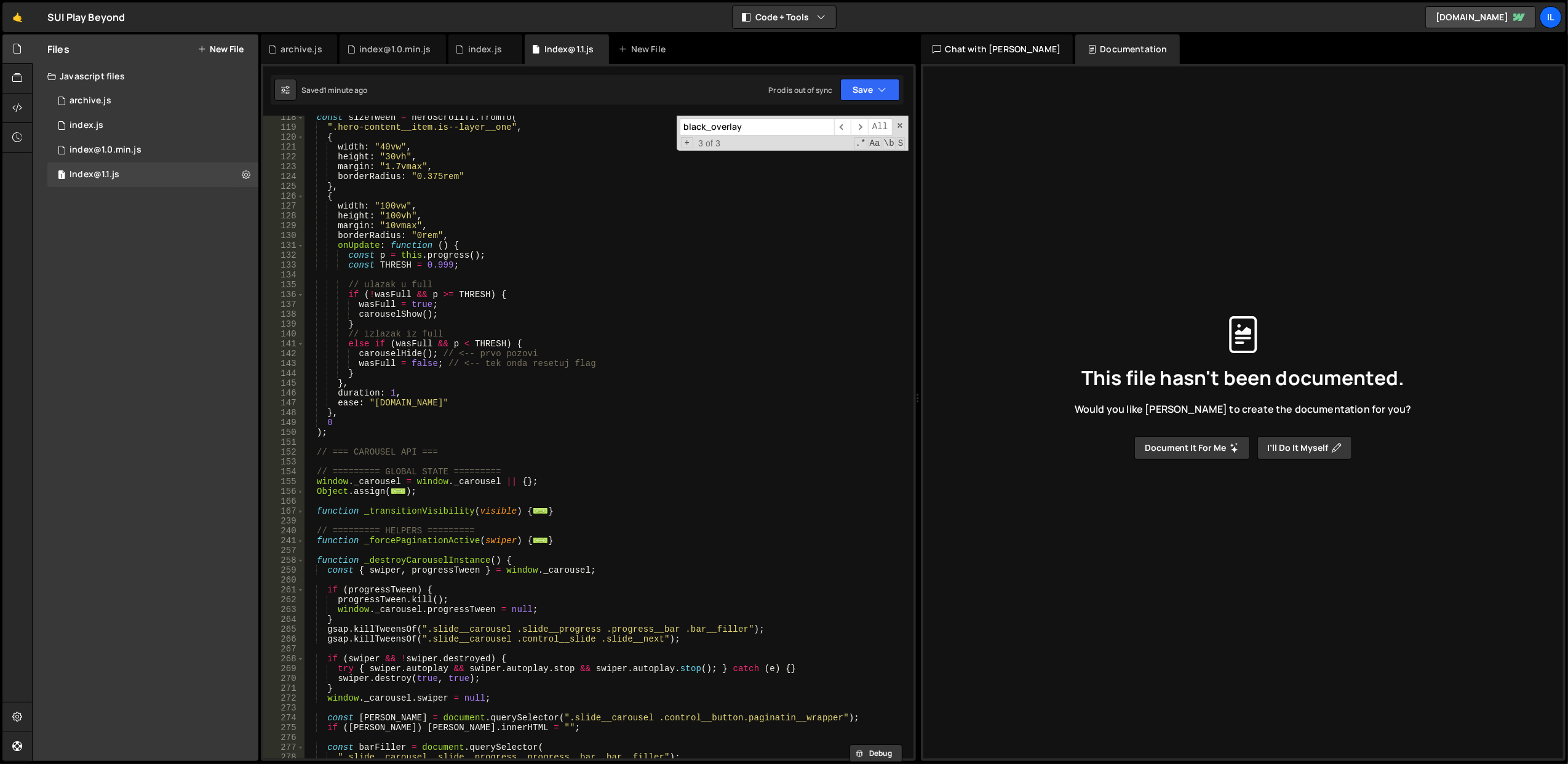
scroll to position [1263, 0]
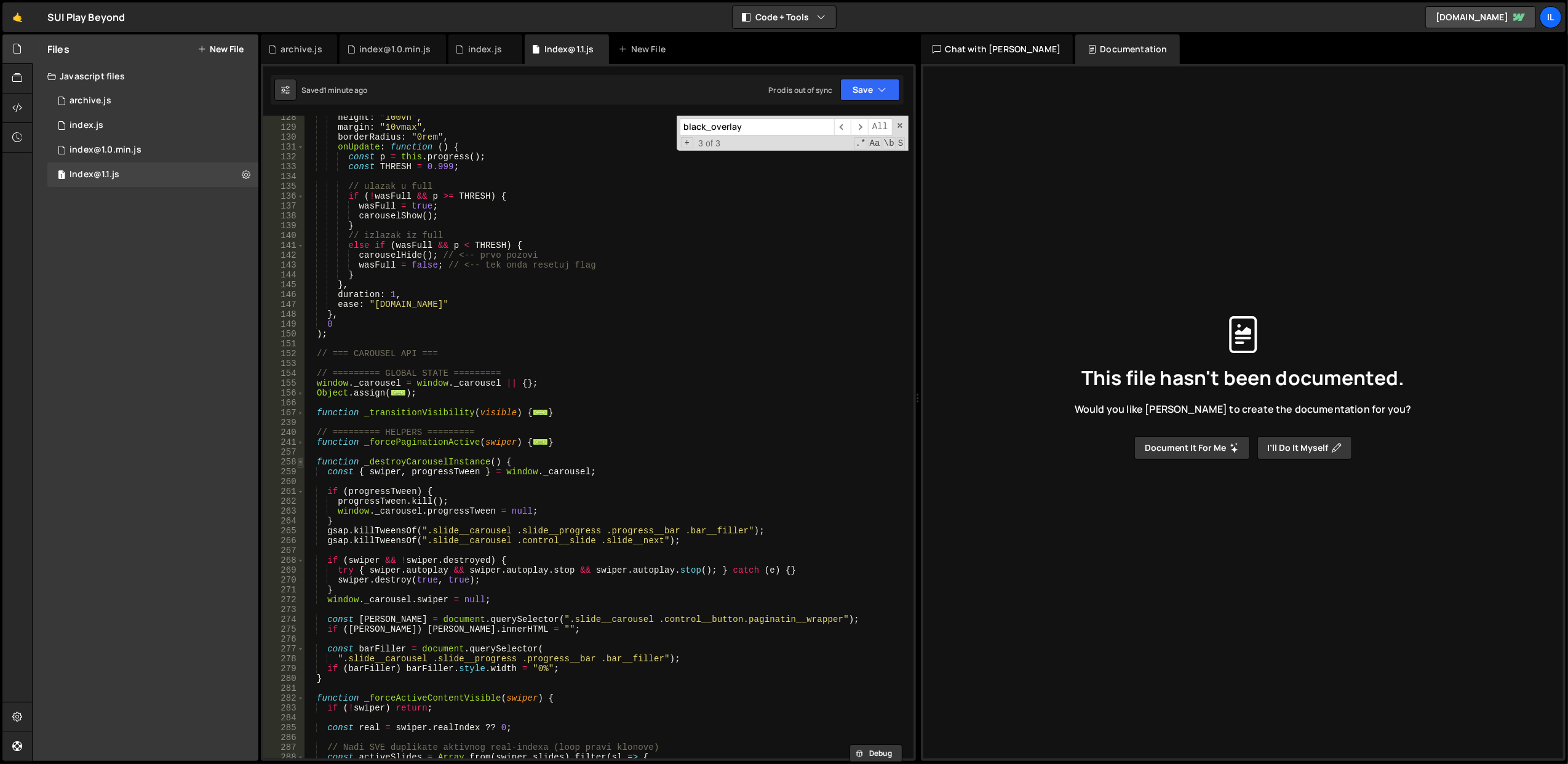
click at [298, 461] on span at bounding box center [300, 462] width 7 height 10
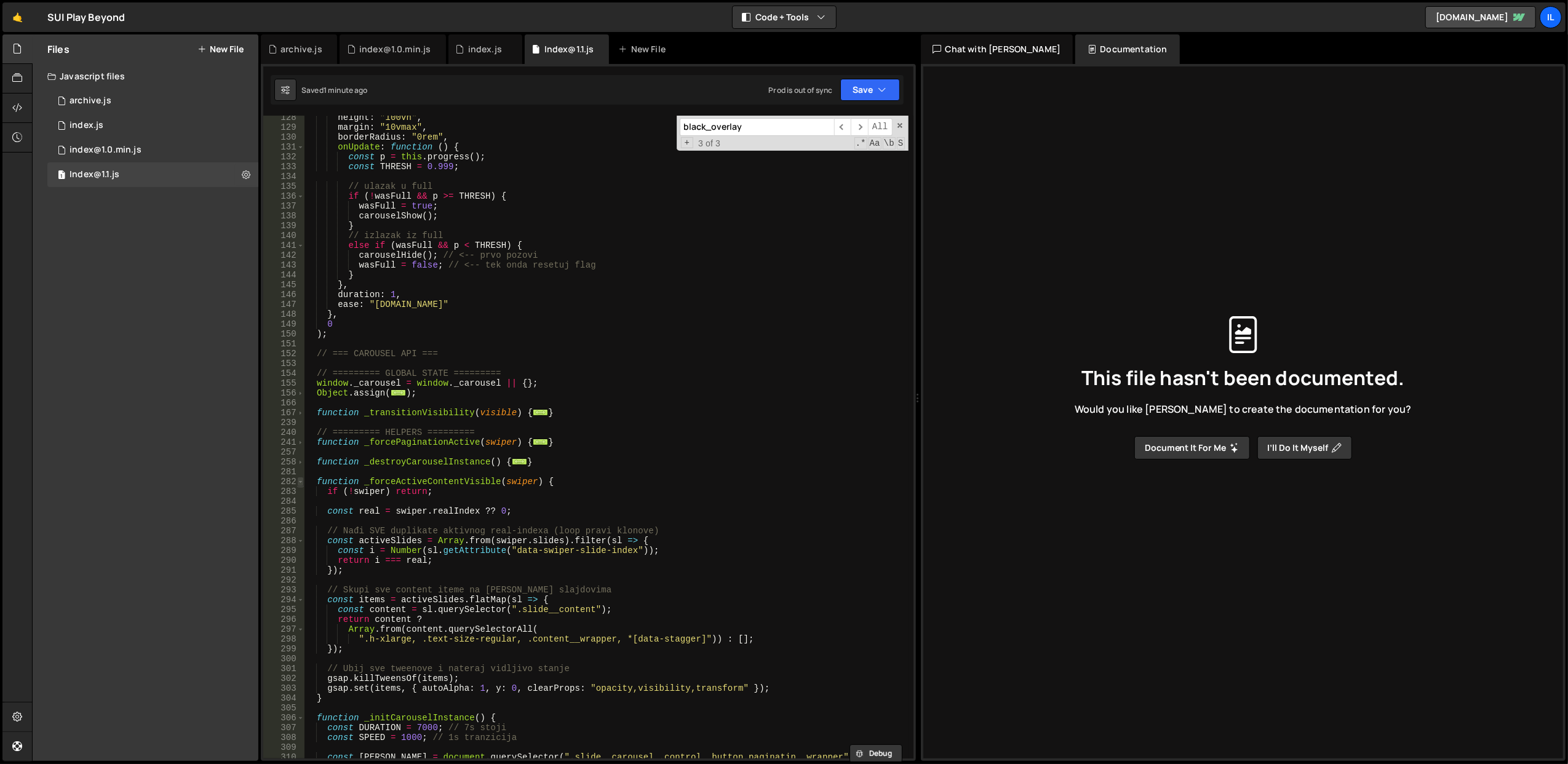
click at [299, 481] on span at bounding box center [300, 481] width 7 height 10
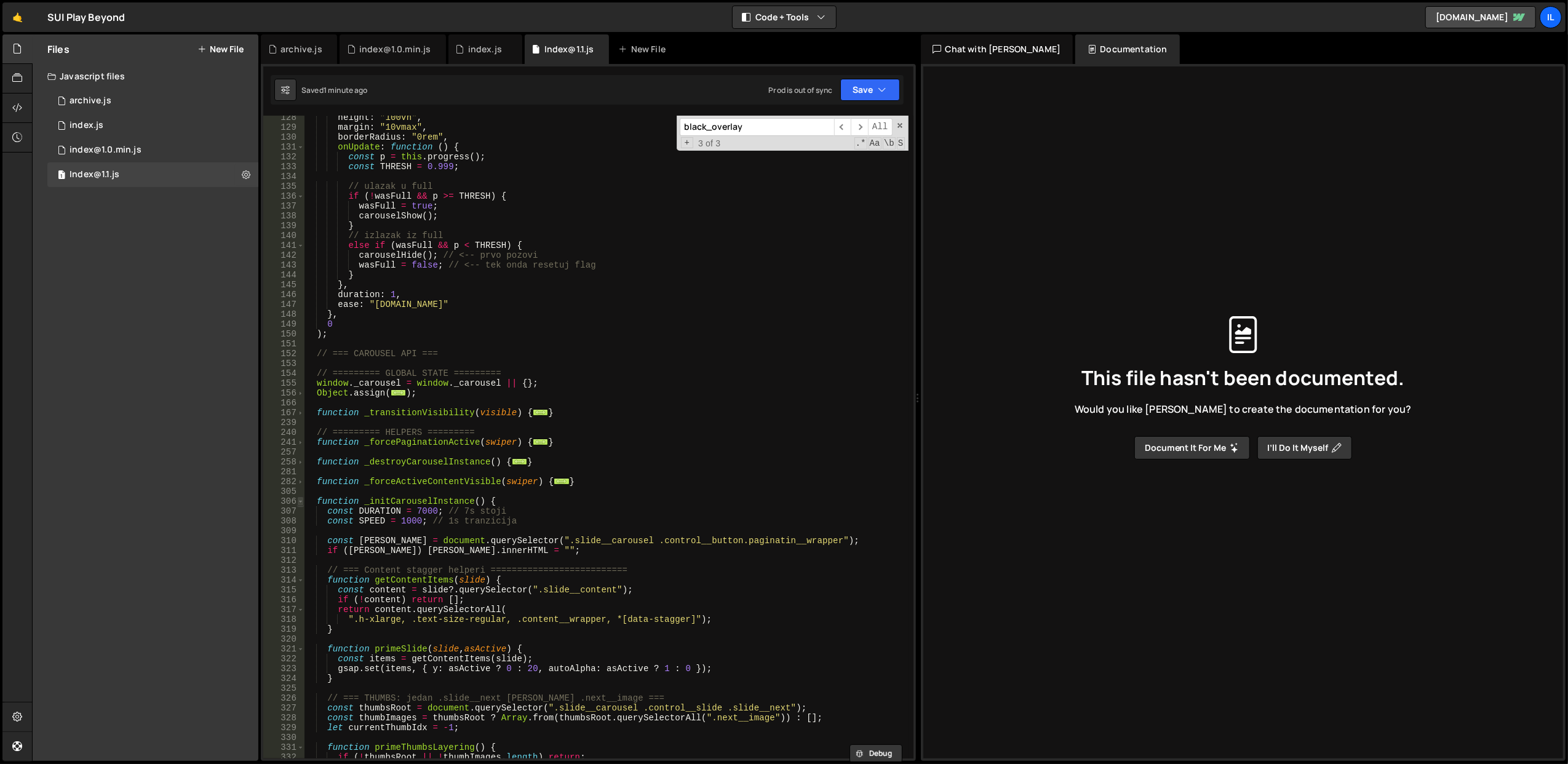
click at [301, 502] on span at bounding box center [300, 501] width 7 height 10
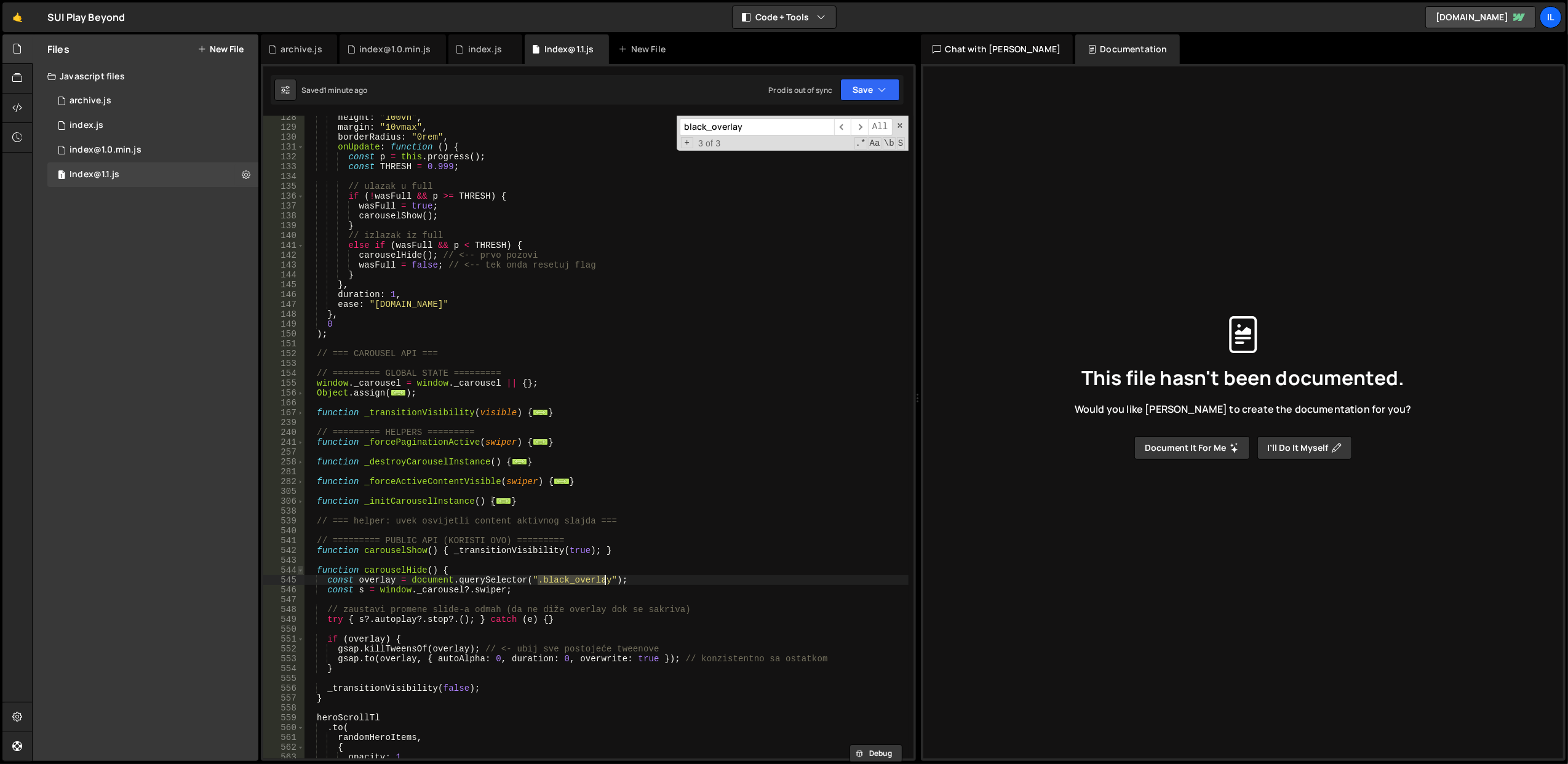
click at [298, 570] on span at bounding box center [300, 570] width 7 height 10
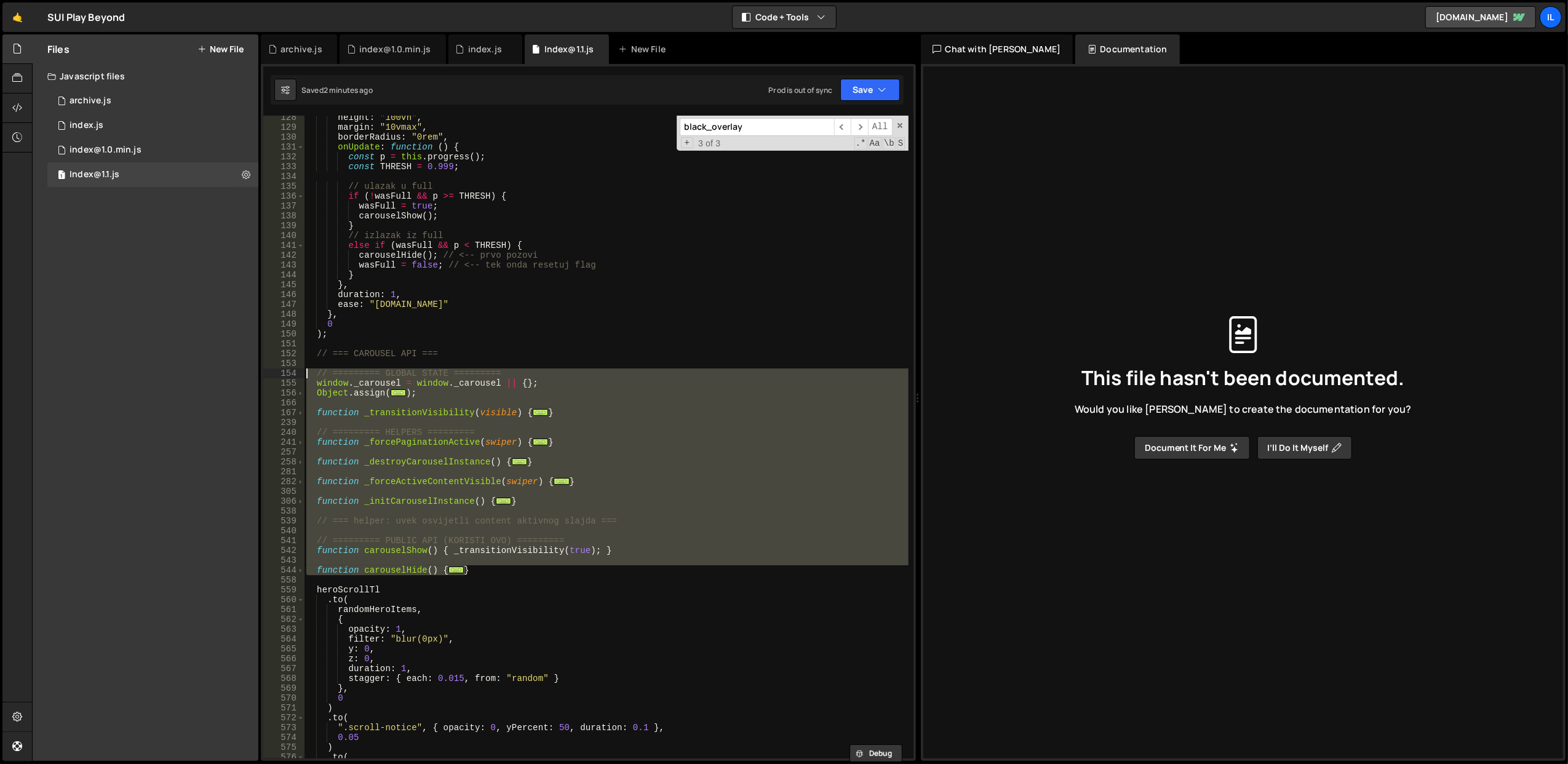
drag, startPoint x: 496, startPoint y: 569, endPoint x: 306, endPoint y: 378, distance: 269.4
click at [306, 378] on div "height : "100vh" , margin : "10vmax" , borderRadius : "0rem" , onUpdate : funct…" at bounding box center [606, 444] width 604 height 663
type textarea "// ========= GLOBAL STATE ========= window._carousel = window._carousel || {};"
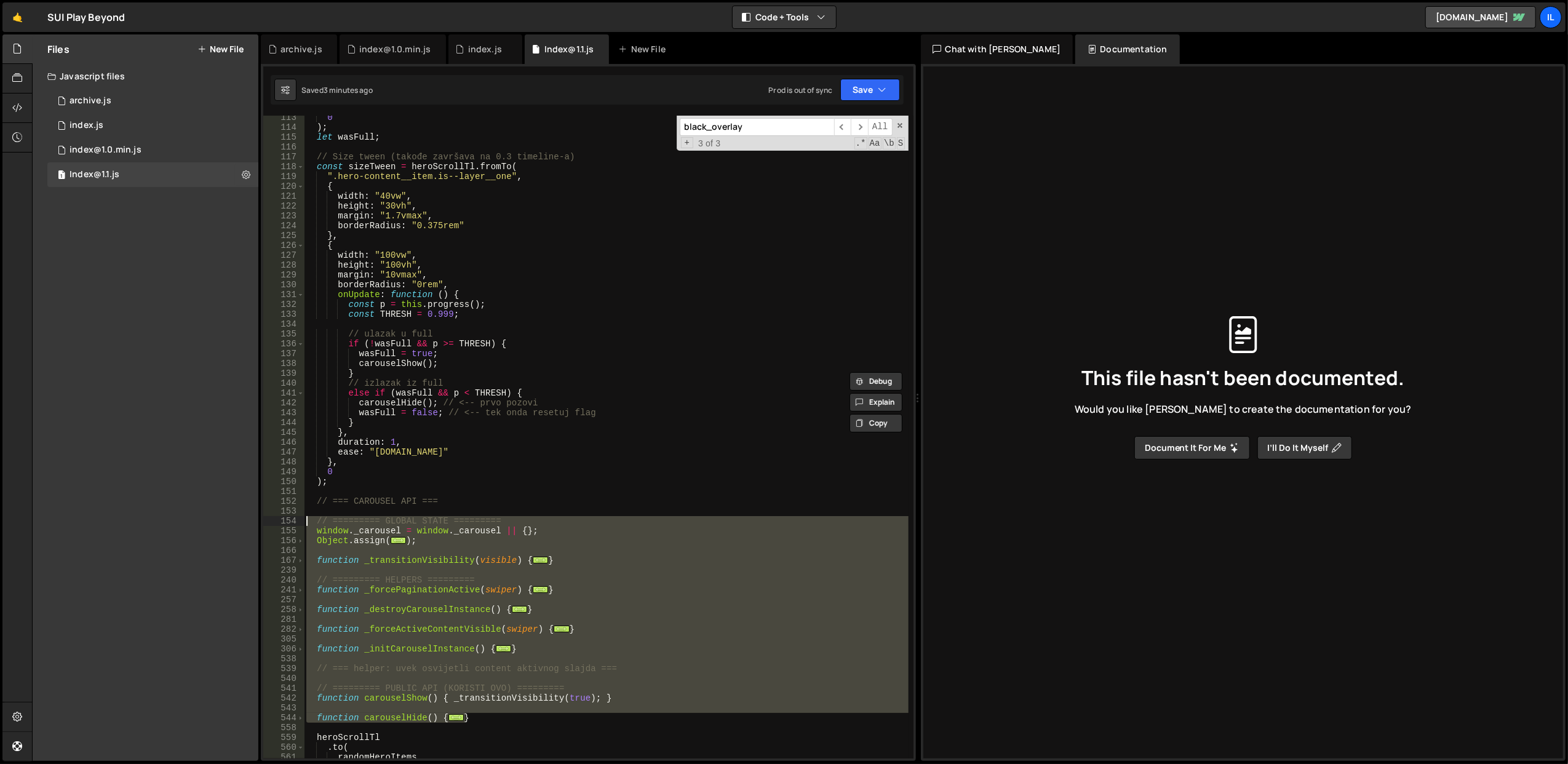
scroll to position [1214, 0]
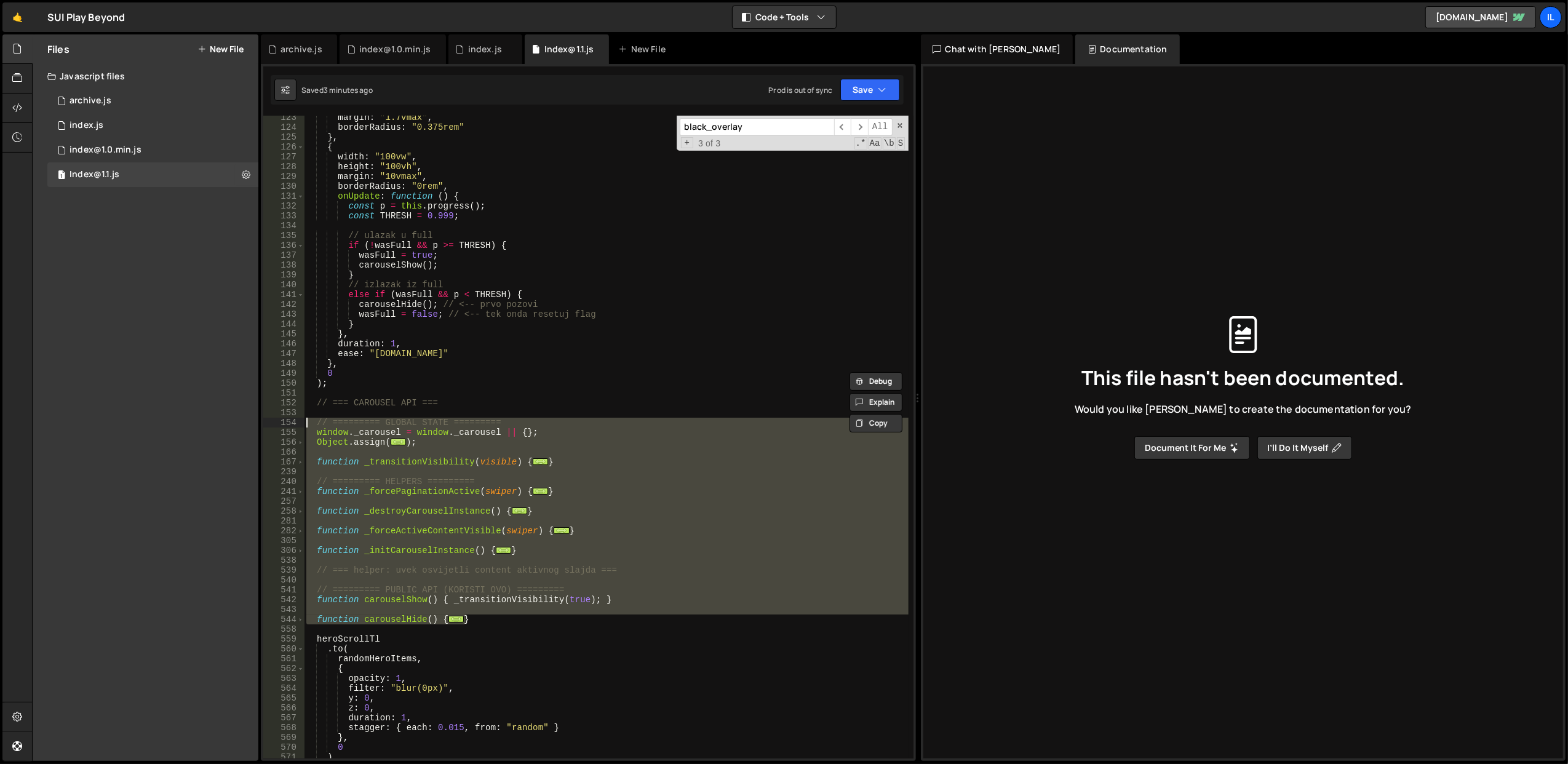
click at [458, 449] on div "margin : "1.7vmax" , borderRadius : "0.375rem" } , { width : "100vw" , height :…" at bounding box center [606, 437] width 604 height 643
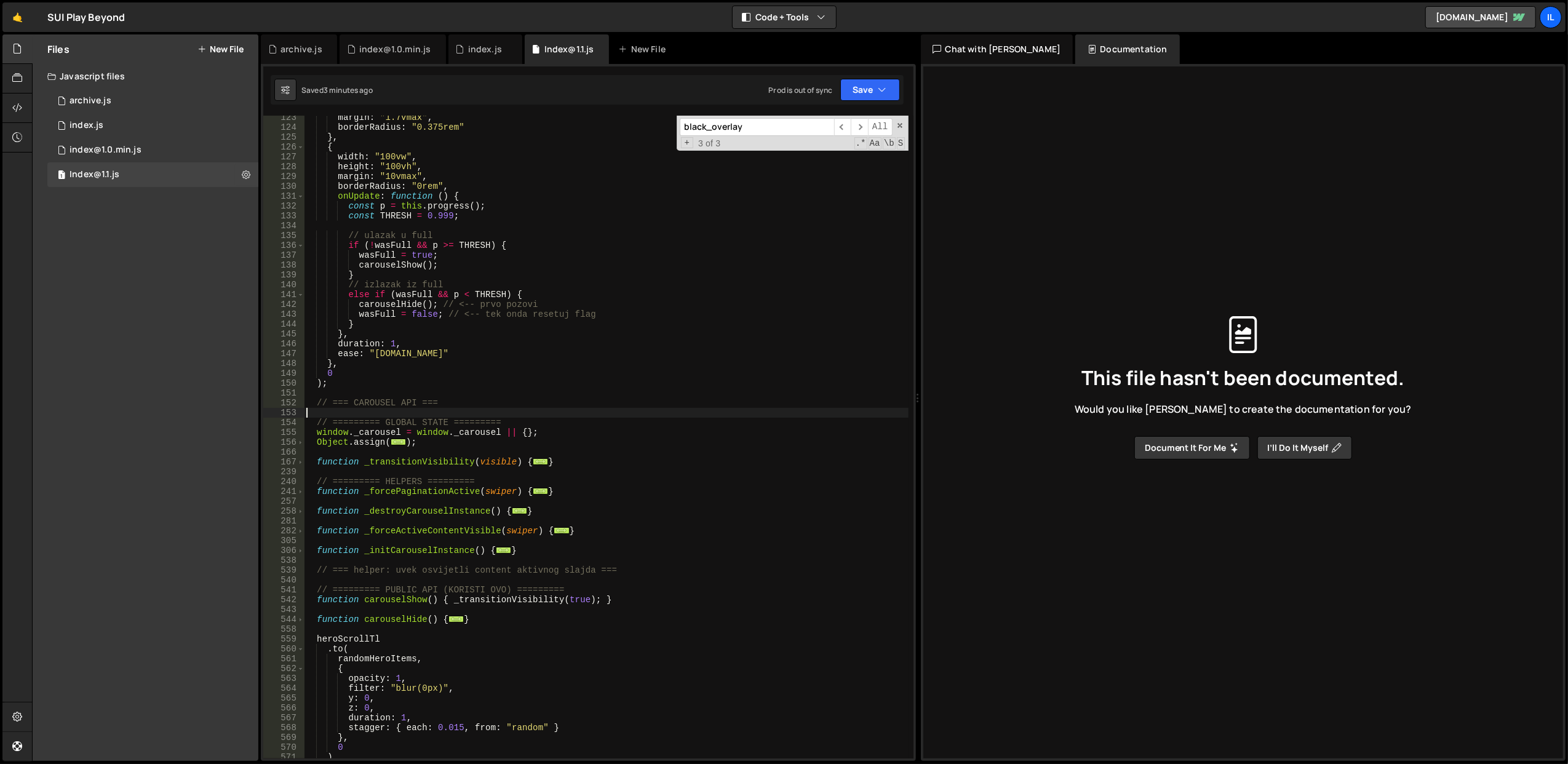
click at [448, 409] on div "margin : "1.7vmax" , borderRadius : "0.375rem" } , { width : "100vw" , height :…" at bounding box center [606, 444] width 604 height 663
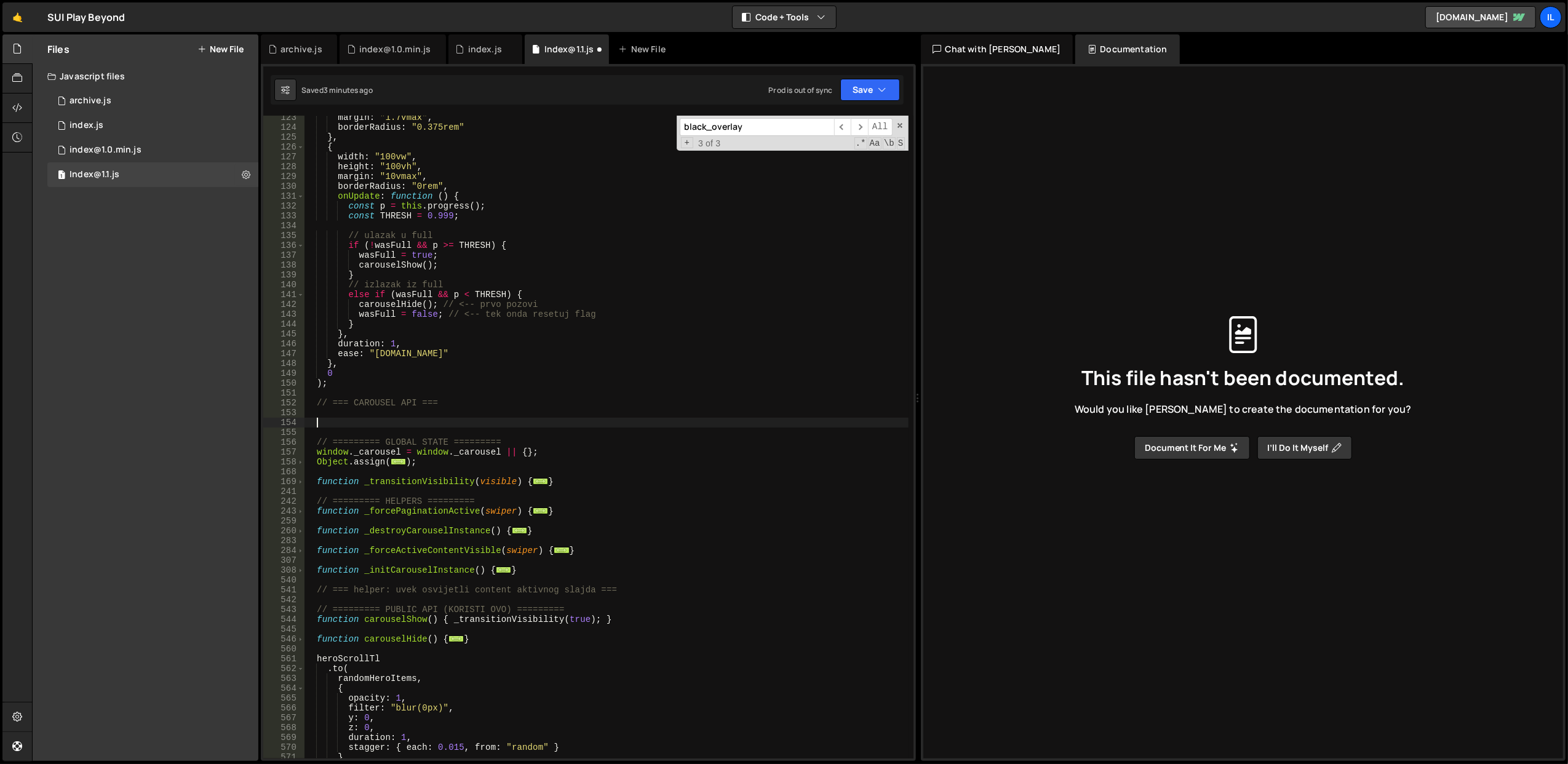
paste textarea
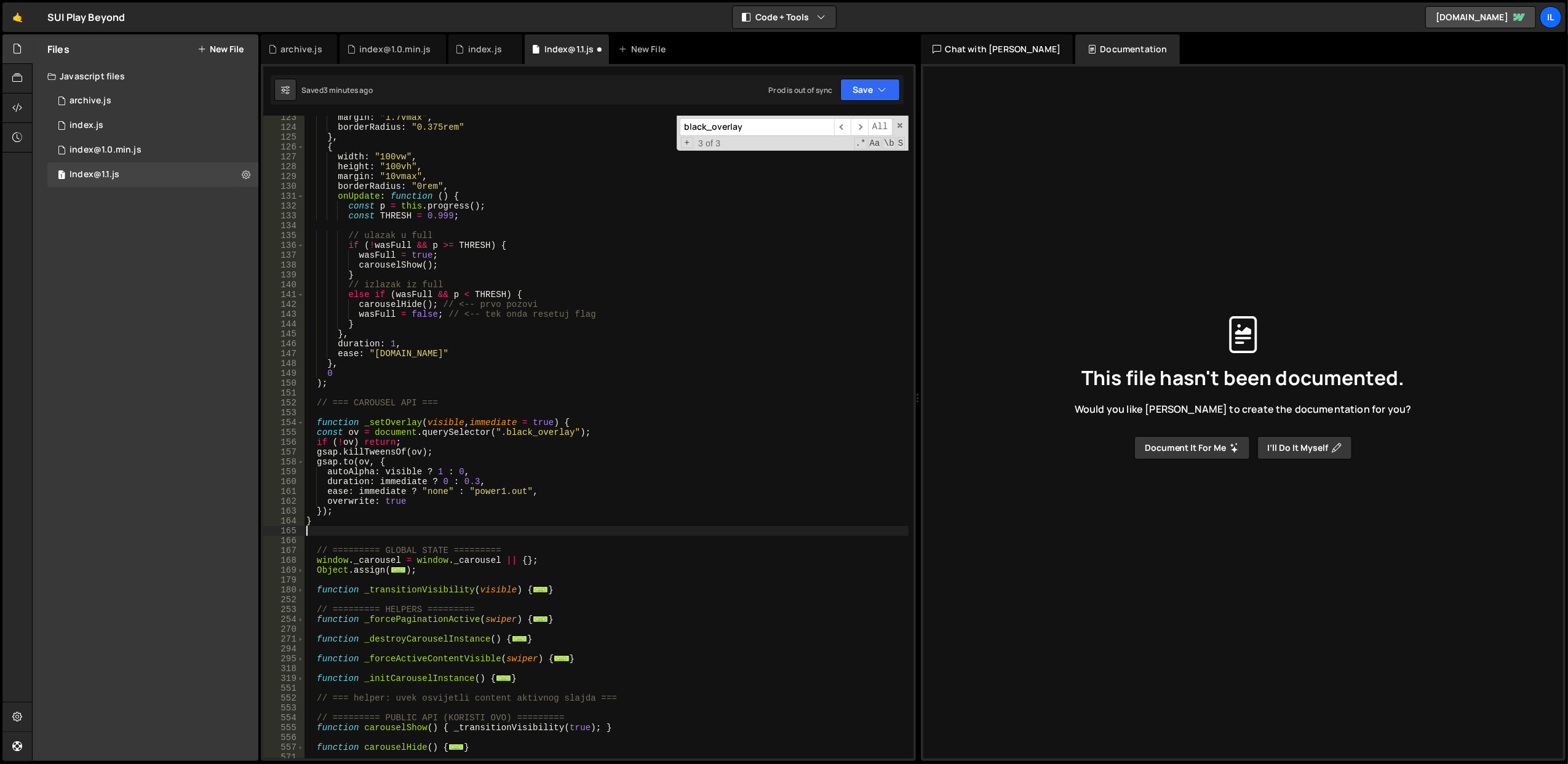
click at [537, 458] on div "margin : "1.7vmax" , borderRadius : "0.375rem" } , { width : "100vw" , height :…" at bounding box center [606, 444] width 604 height 663
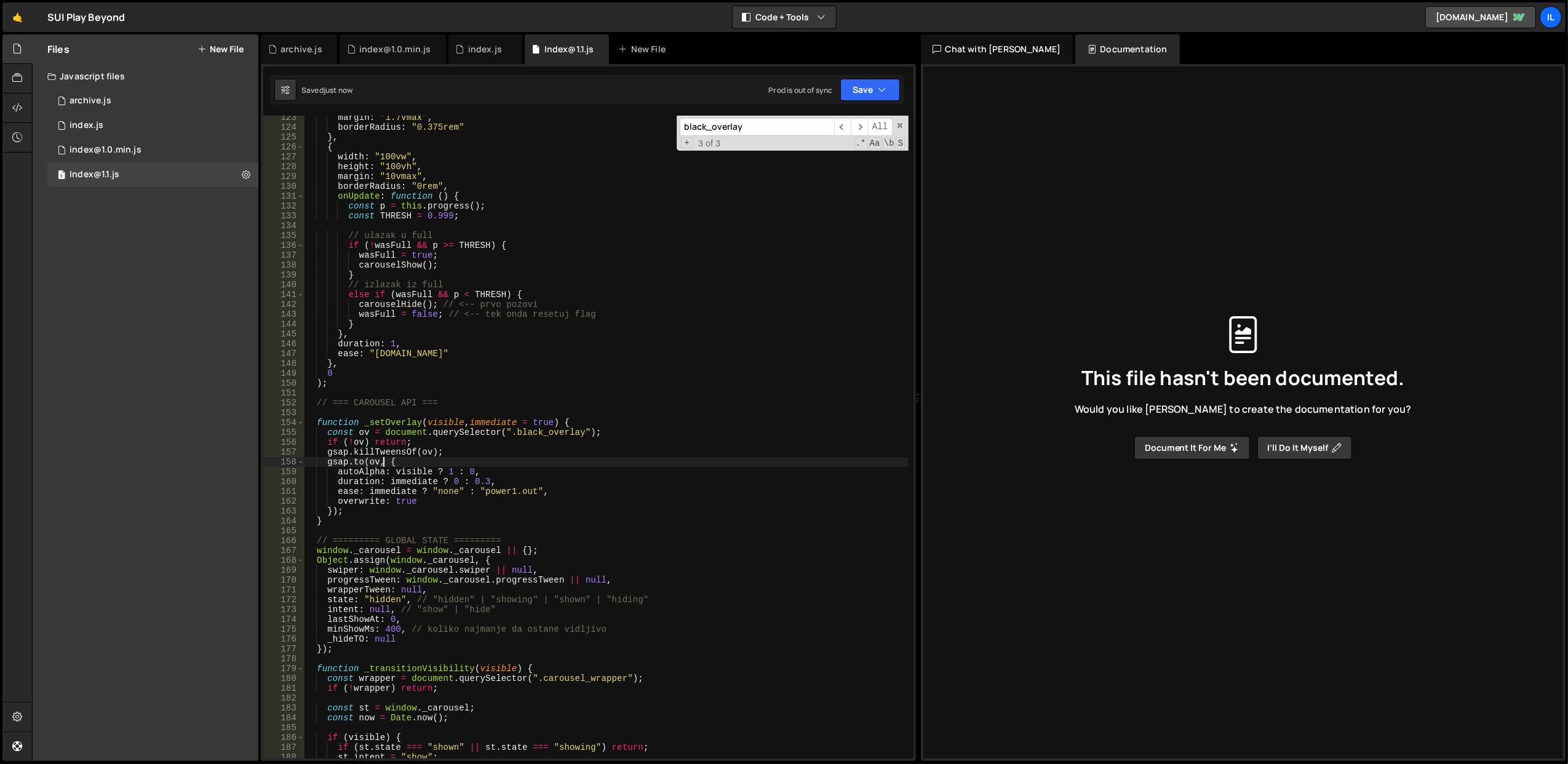
click at [478, 282] on div "margin : "1.7vmax" , borderRadius : "0.375rem" } , { width : "100vw" , height :…" at bounding box center [606, 444] width 604 height 663
type textarea "// izlazak iz full"
paste input "carouselHide"
type input "carouselHide"
click at [861, 131] on span "​" at bounding box center [859, 127] width 17 height 18
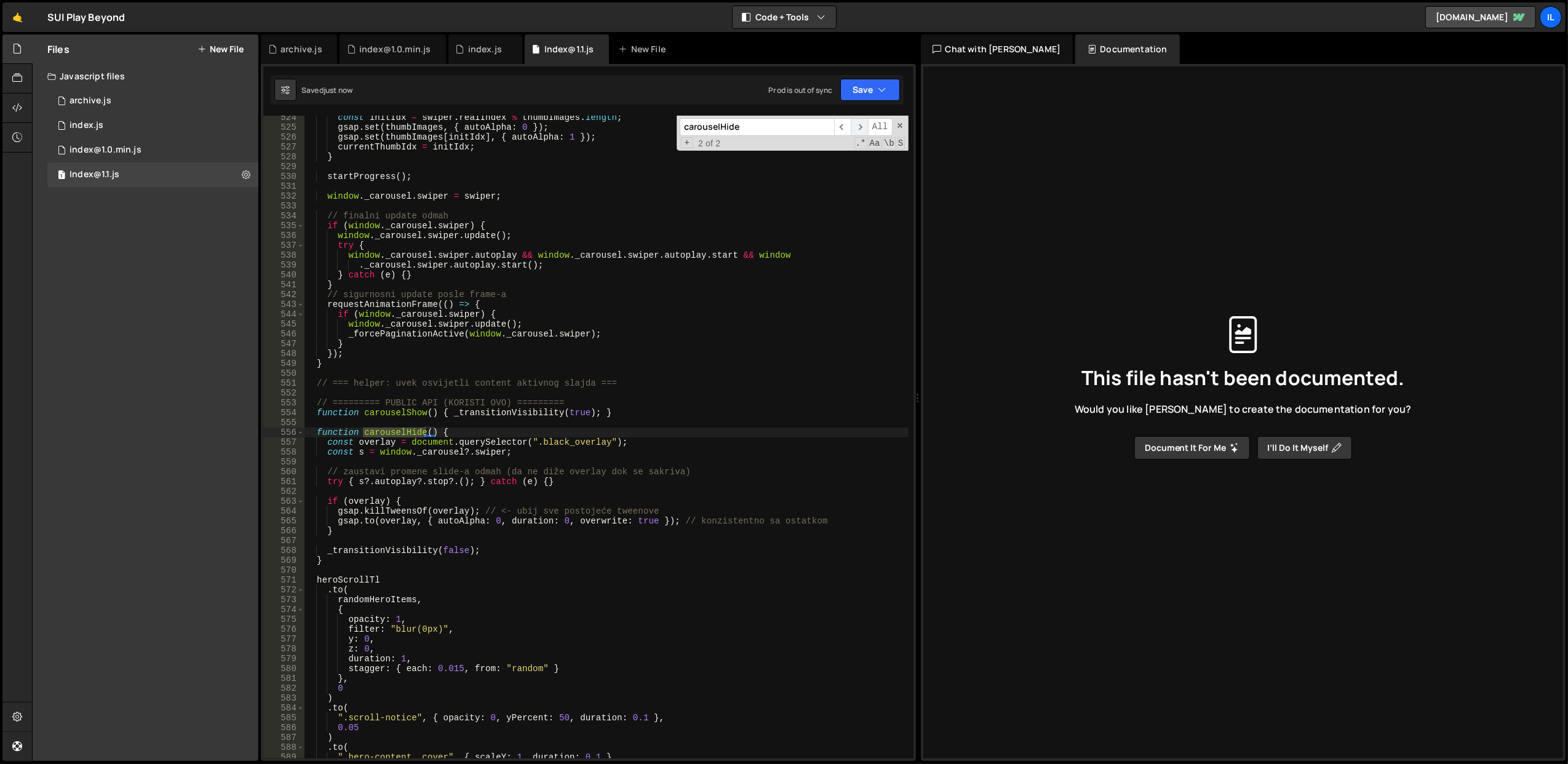
scroll to position [5161, 0]
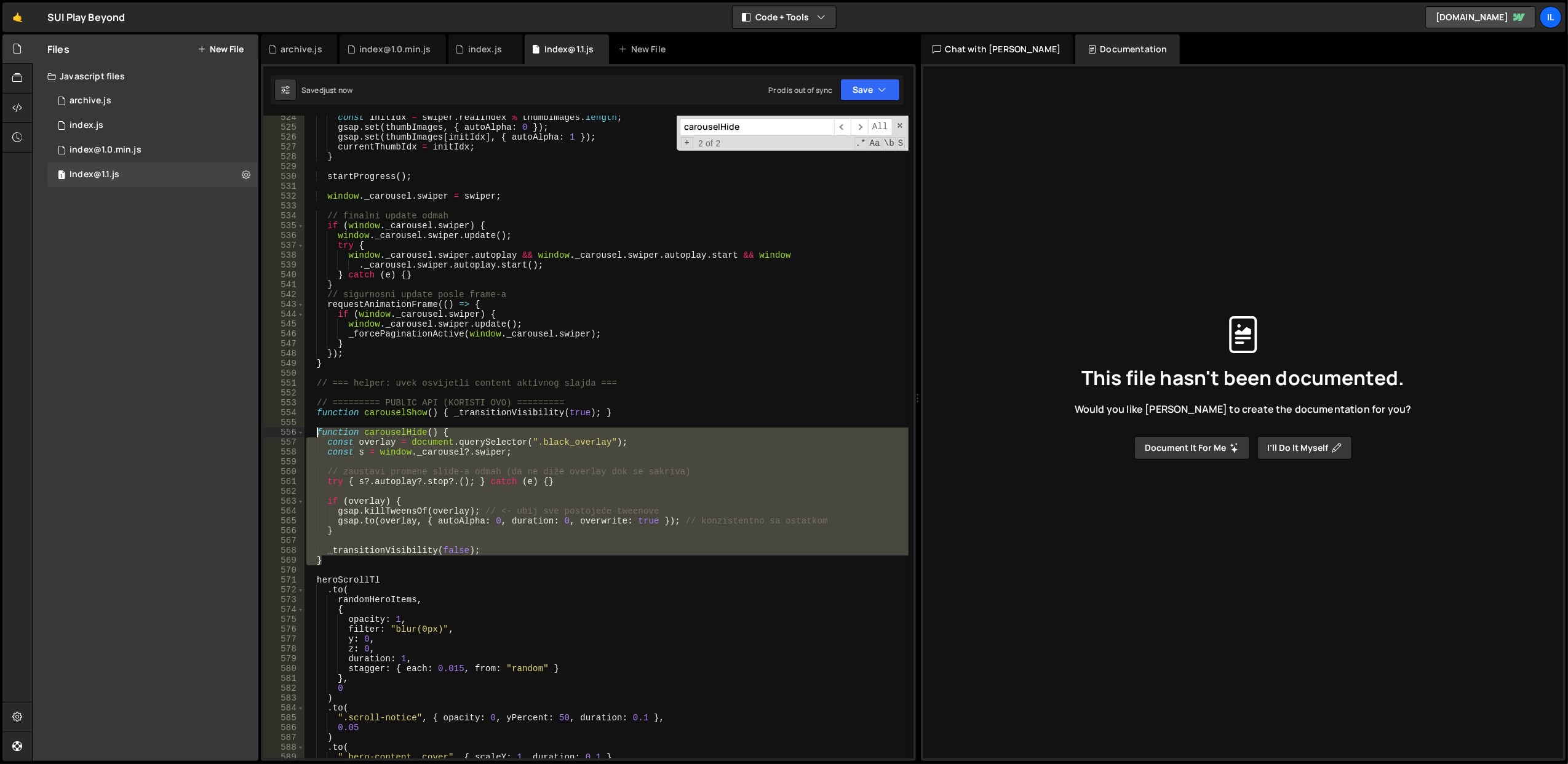
drag, startPoint x: 341, startPoint y: 565, endPoint x: 316, endPoint y: 436, distance: 131.4
click at [316, 436] on div "const initIdx = swiper . realIndex % thumbImages . length ; gsap . set ( thumbI…" at bounding box center [606, 444] width 604 height 663
type textarea "function carouselHide() { const overlay = document.querySelector(".black_overla…"
paste textarea
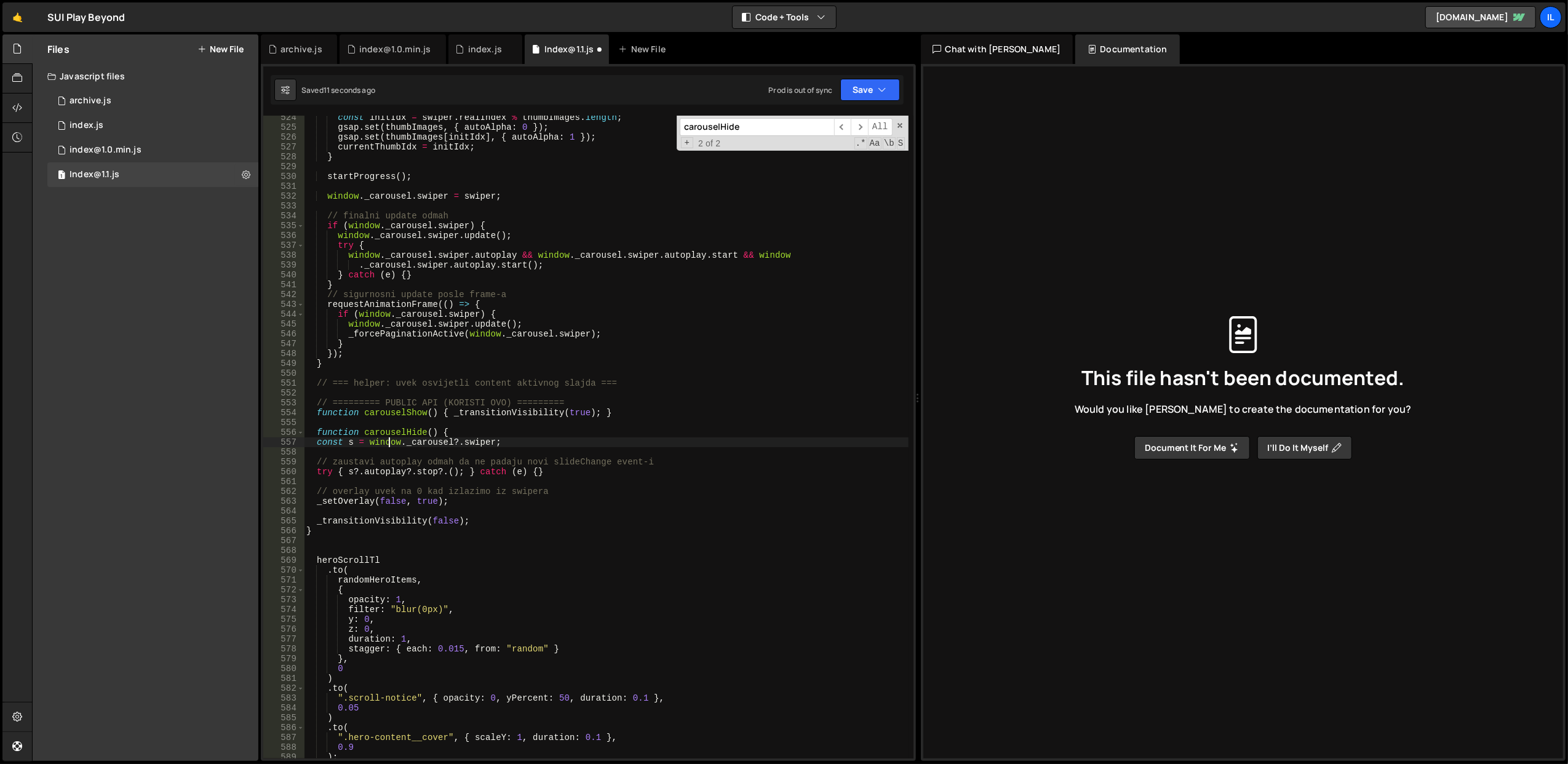
click at [391, 442] on div "const initIdx = swiper . realIndex % thumbImages . length ; gsap . set ( thumbI…" at bounding box center [606, 444] width 604 height 663
click at [680, 271] on div "const initIdx = swiper . realIndex % thumbImages . length ; gsap . set ( thumbI…" at bounding box center [606, 444] width 604 height 663
type textarea "} catch (e) {}"
paste input "_transitionVisibility"
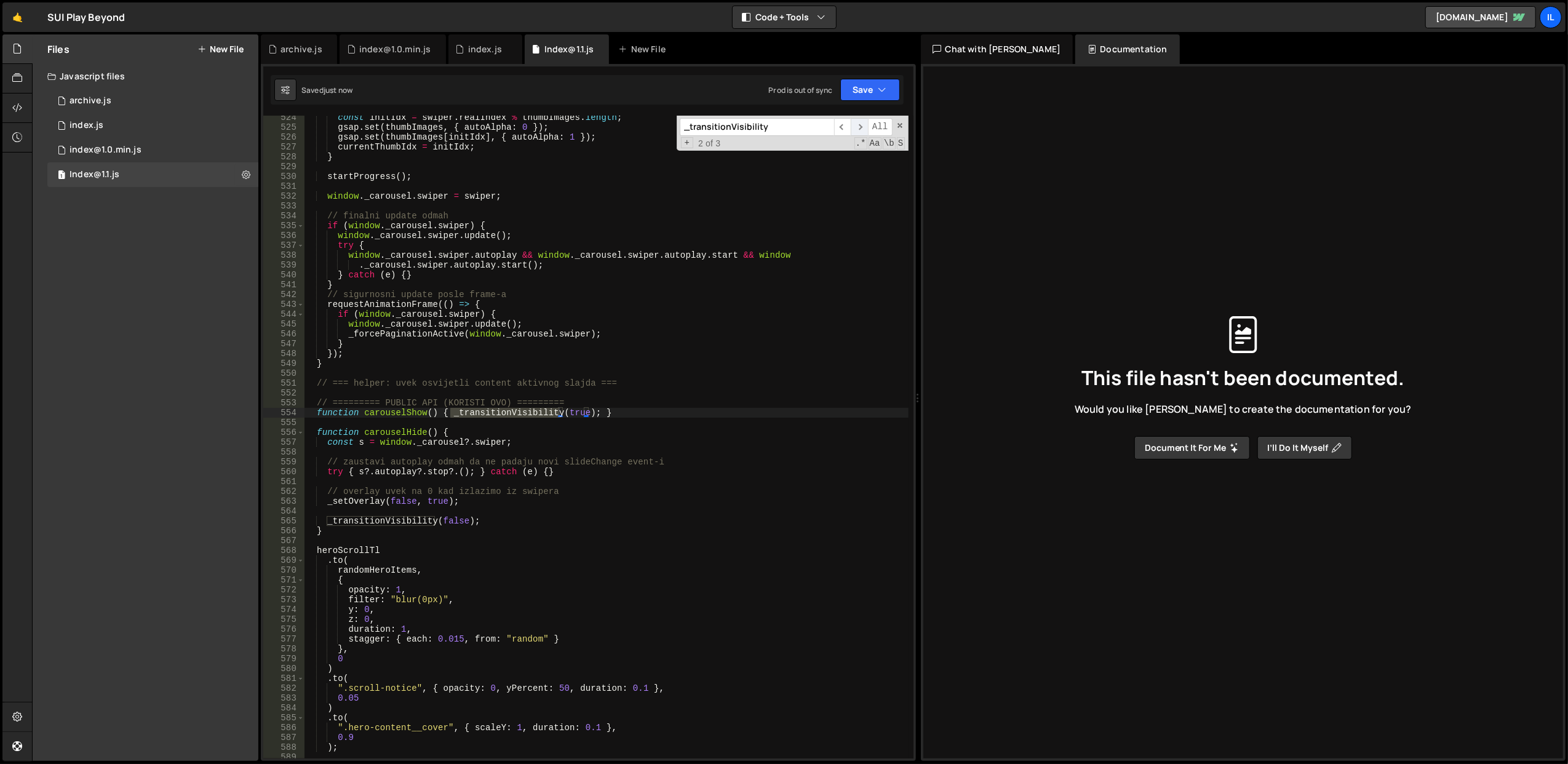
type input "_transitionVisibility"
click at [860, 129] on span "​" at bounding box center [859, 127] width 17 height 18
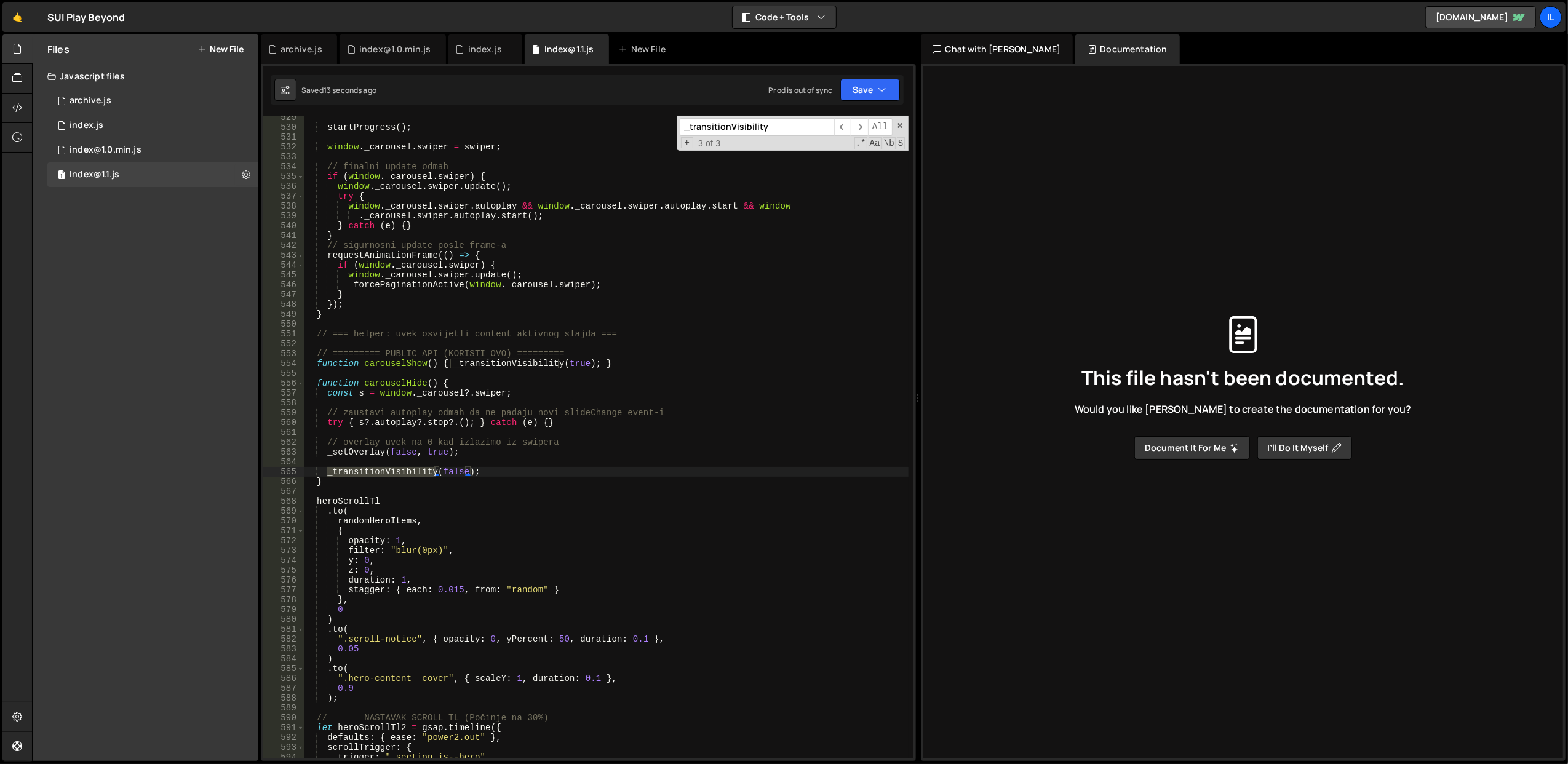
click at [642, 378] on div "startProgress ( ) ; window . _carousel . swiper = swiper ; // finalni update od…" at bounding box center [606, 444] width 604 height 663
paste input "setOverla"
click at [710, 347] on div "startProgress ( ) ; window . _carousel . swiper = swiper ; // finalni update od…" at bounding box center [606, 444] width 604 height 663
paste input "transitionVisibilit"
click at [861, 119] on span "​" at bounding box center [859, 127] width 17 height 18
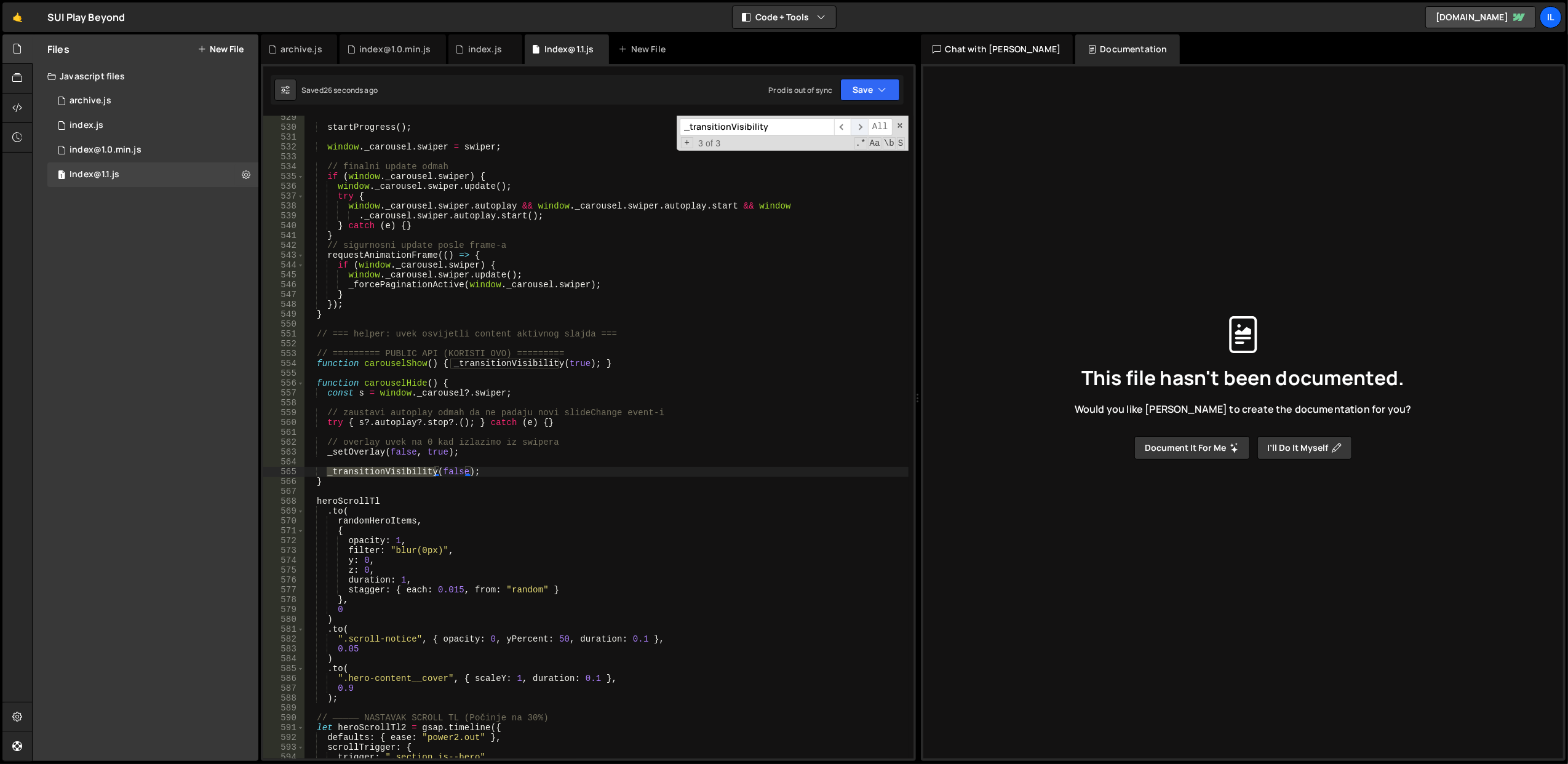
click at [861, 119] on span "​" at bounding box center [859, 127] width 17 height 18
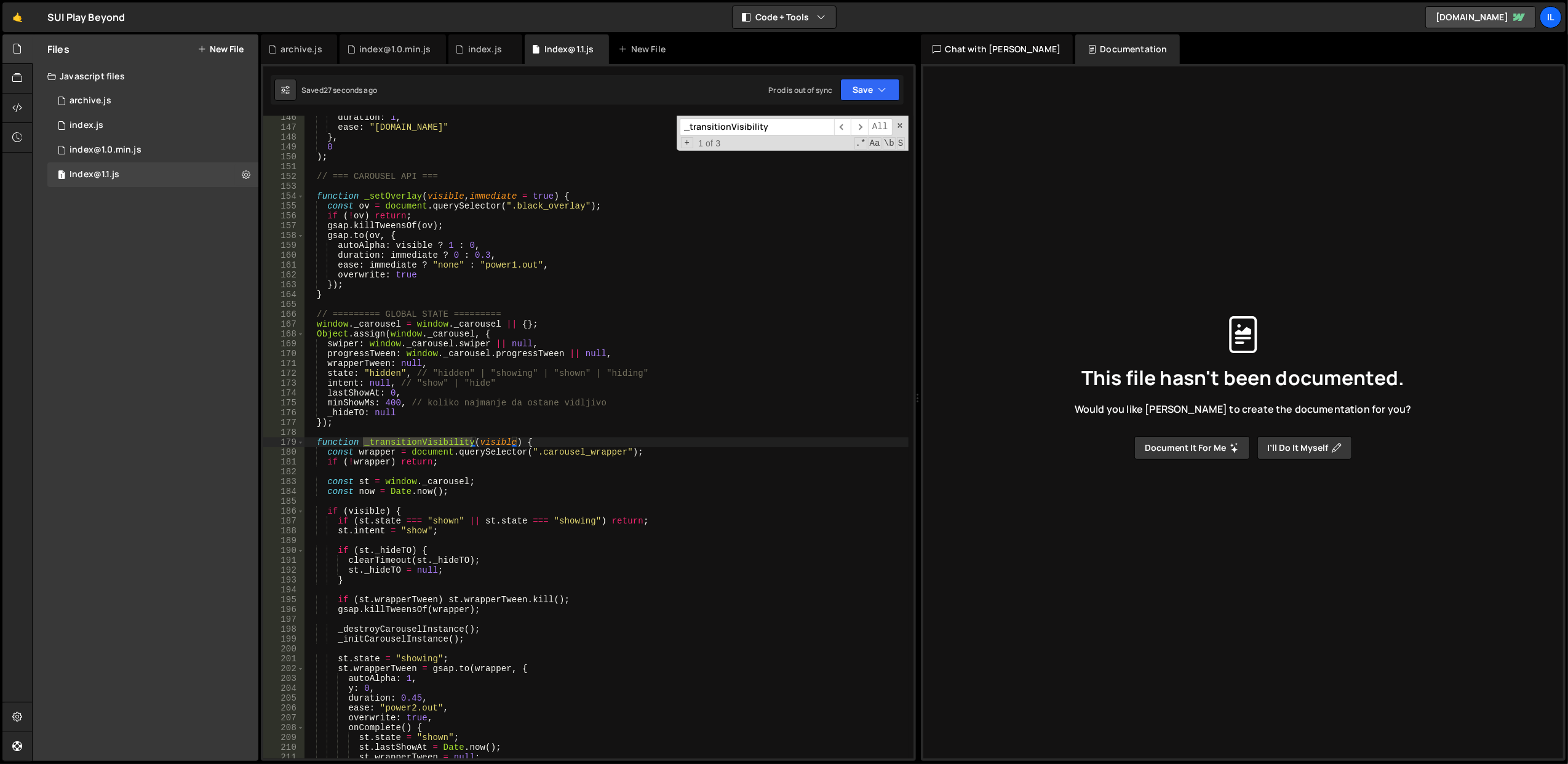
scroll to position [1489, 0]
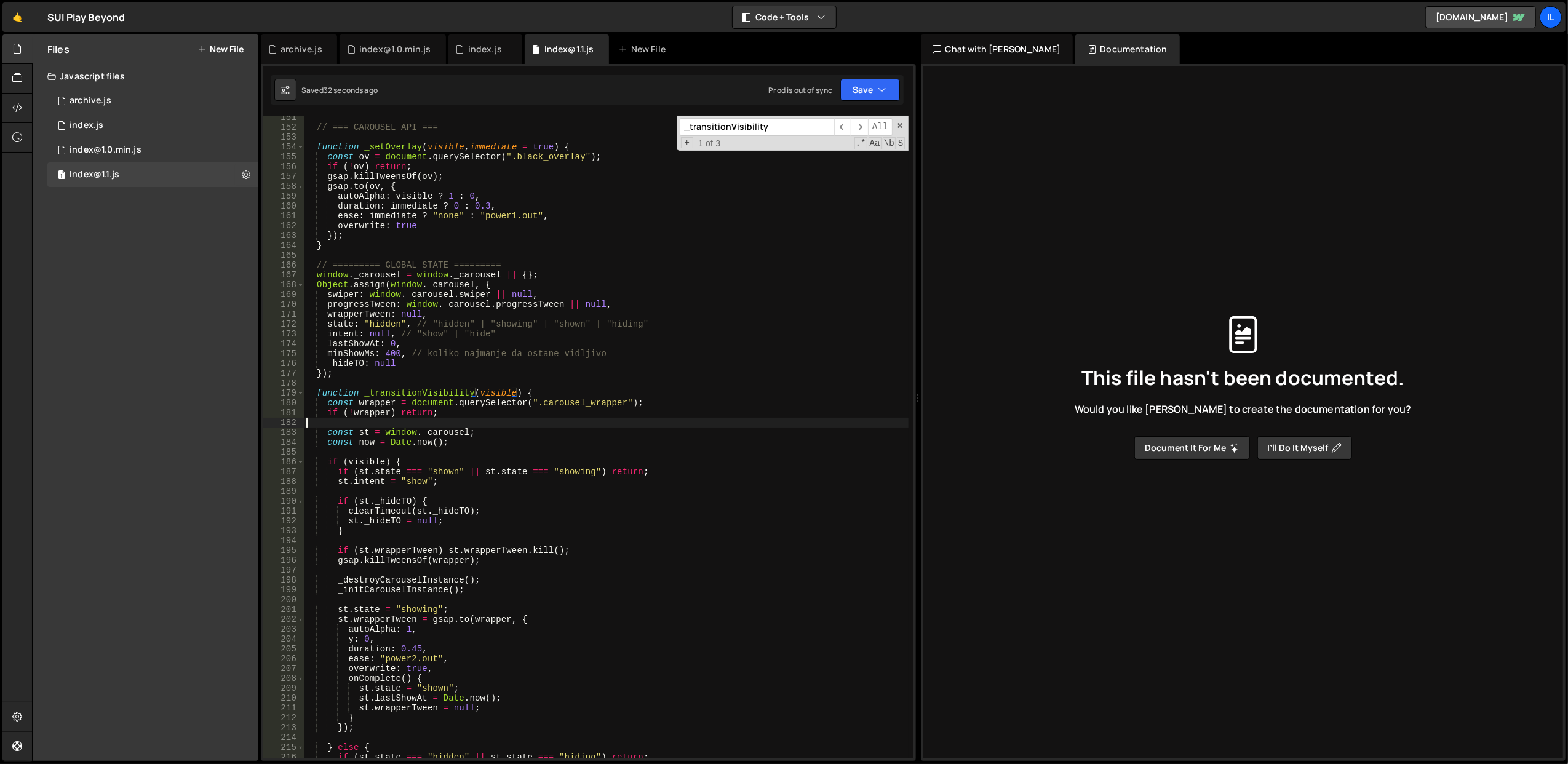
click at [634, 421] on div "// === CAROUSEL API === function _setOverlay ( visible , immediate = true ) { c…" at bounding box center [606, 444] width 604 height 663
paste input "const doHide"
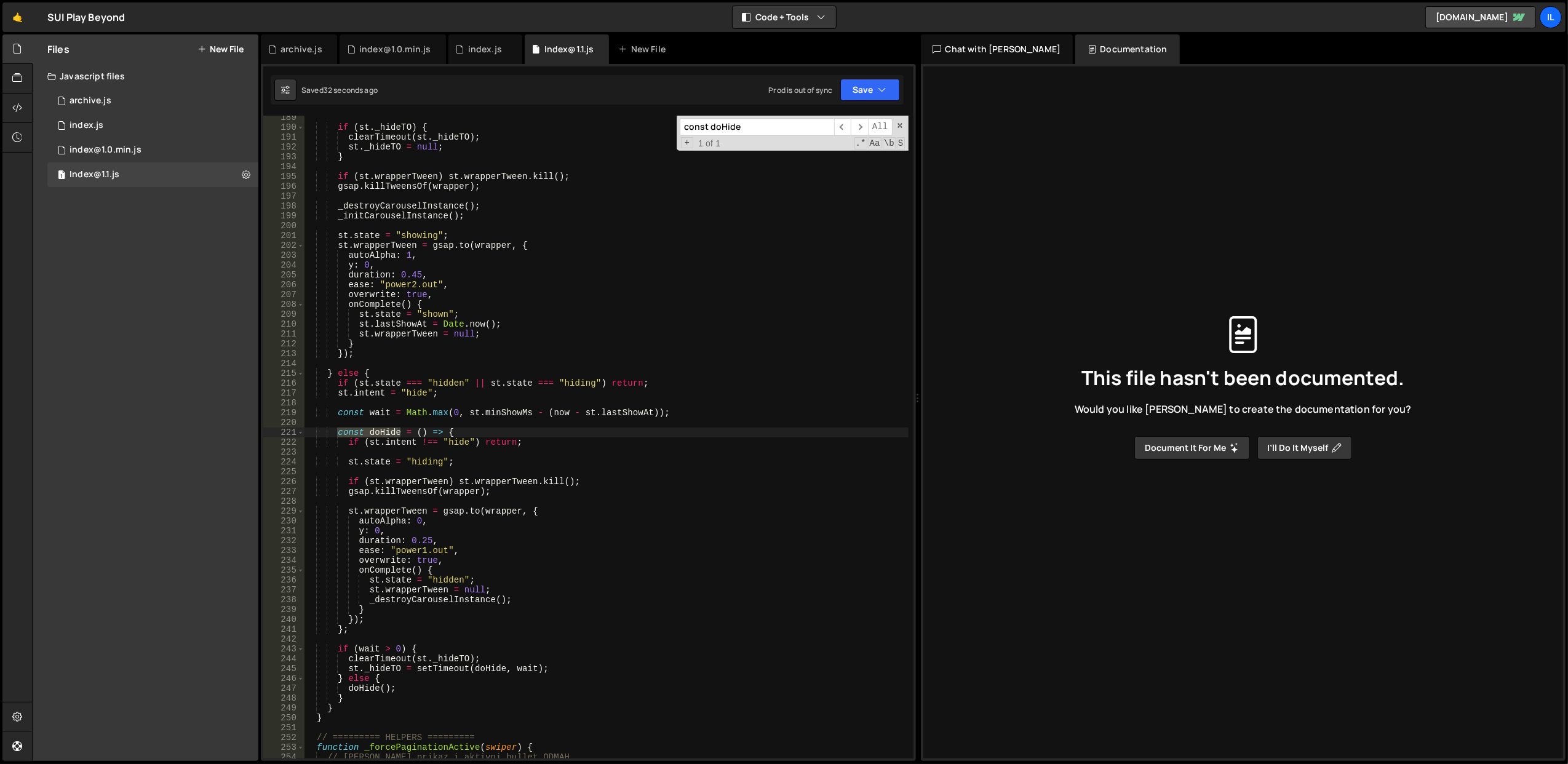
scroll to position [1863, 0]
type input "const doHide"
type textarea "const doHide = () => {"
click at [591, 433] on div "if ( st . _hideTO ) { clearTimeout ( st . _hideTO ) ; st . _hideTO = null ; } i…" at bounding box center [606, 444] width 604 height 663
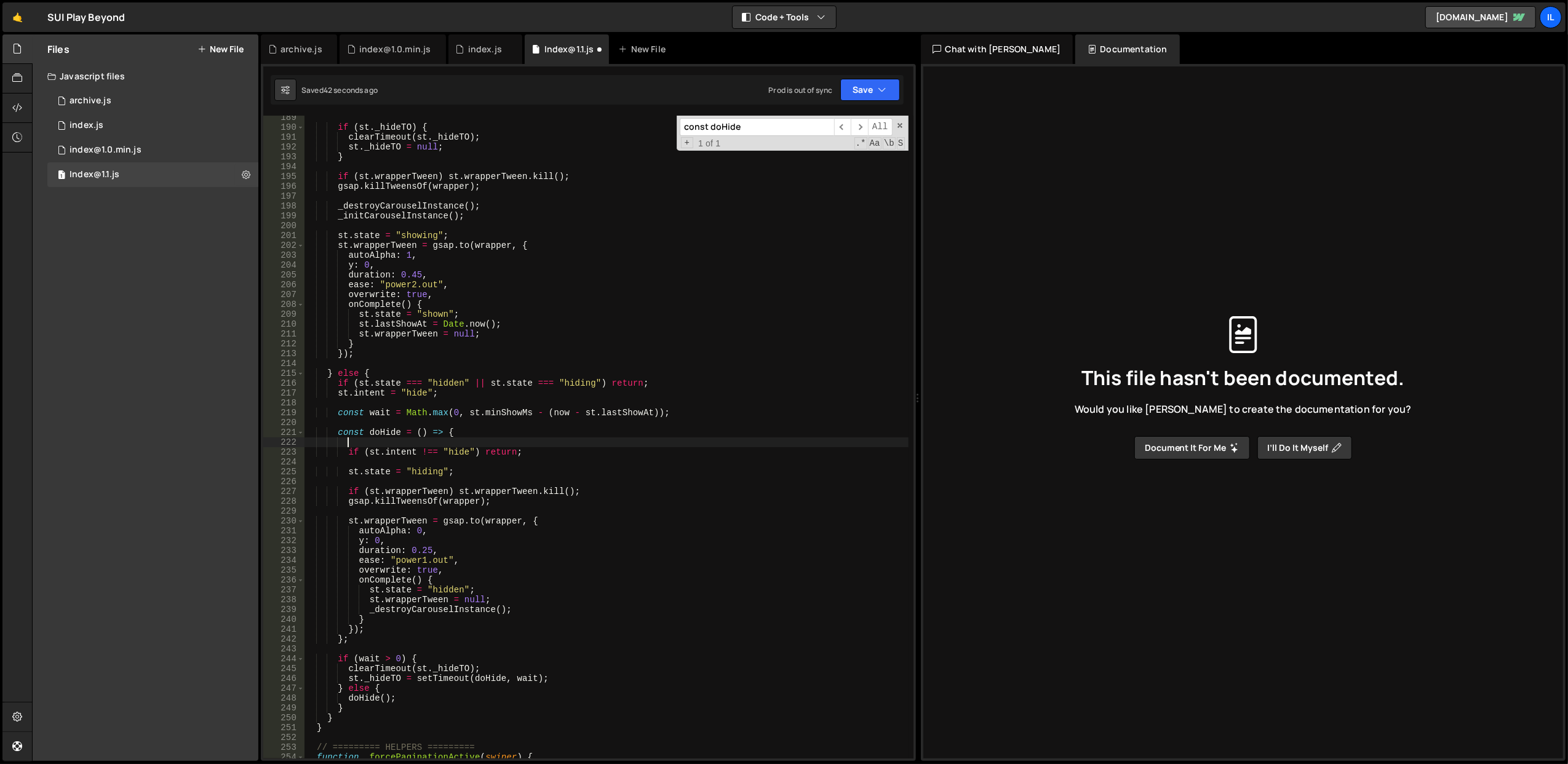
paste textarea "_setOverlay(false, true)"
type textarea "_setOverlay(false, true);"
click at [718, 403] on div "if ( st . _hideTO ) { clearTimeout ( st . _hideTO ) ; st . _hideTO = null ; } i…" at bounding box center [606, 444] width 604 height 663
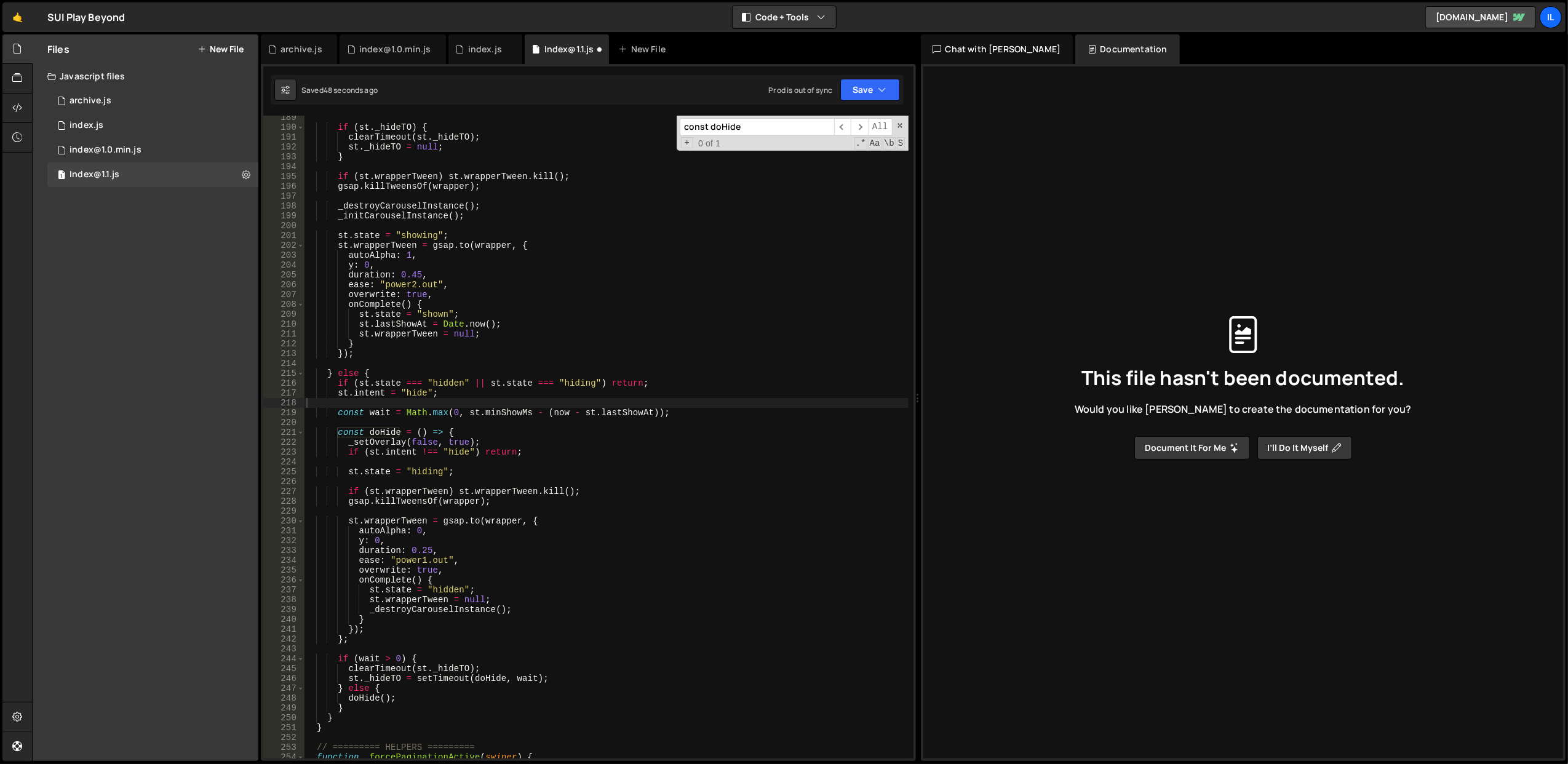
paste input "[DOMAIN_NAME](wrapper, {"
type input "[DOMAIN_NAME](wrapper, {"
click at [858, 128] on span "​" at bounding box center [859, 127] width 17 height 18
type textarea "st.wrapperTween = null;"
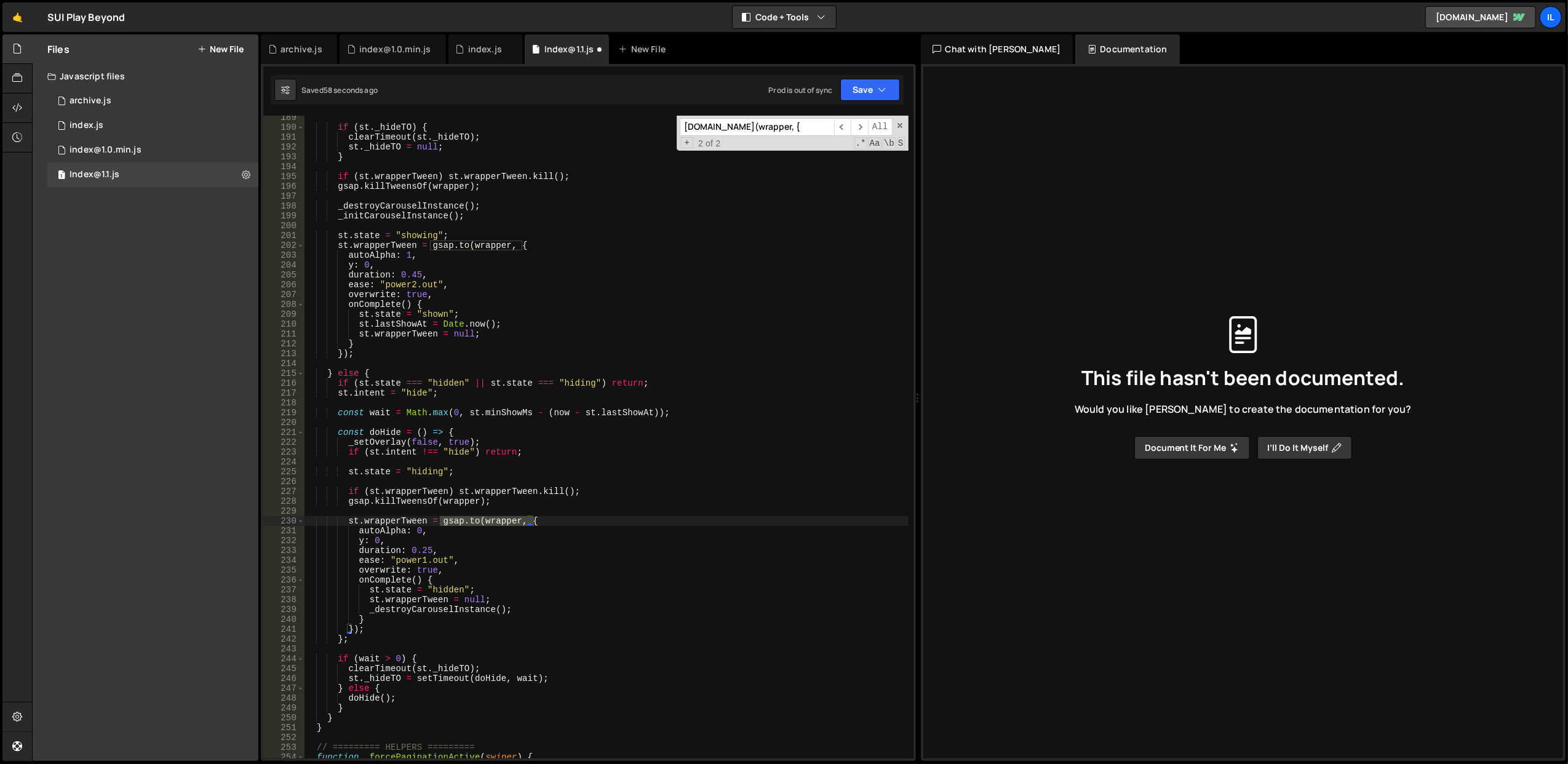
click at [538, 604] on div "if ( st . _hideTO ) { clearTimeout ( st . _hideTO ) ; st . _hideTO = null ; } i…" at bounding box center [606, 444] width 604 height 663
paste textarea "_setOverlay(false, true);"
type textarea "_setOverlay(false, true);"
click at [562, 419] on div "if ( st . _hideTO ) { clearTimeout ( st . _hideTO ) ; st . _hideTO = null ; } i…" at bounding box center [606, 444] width 604 height 663
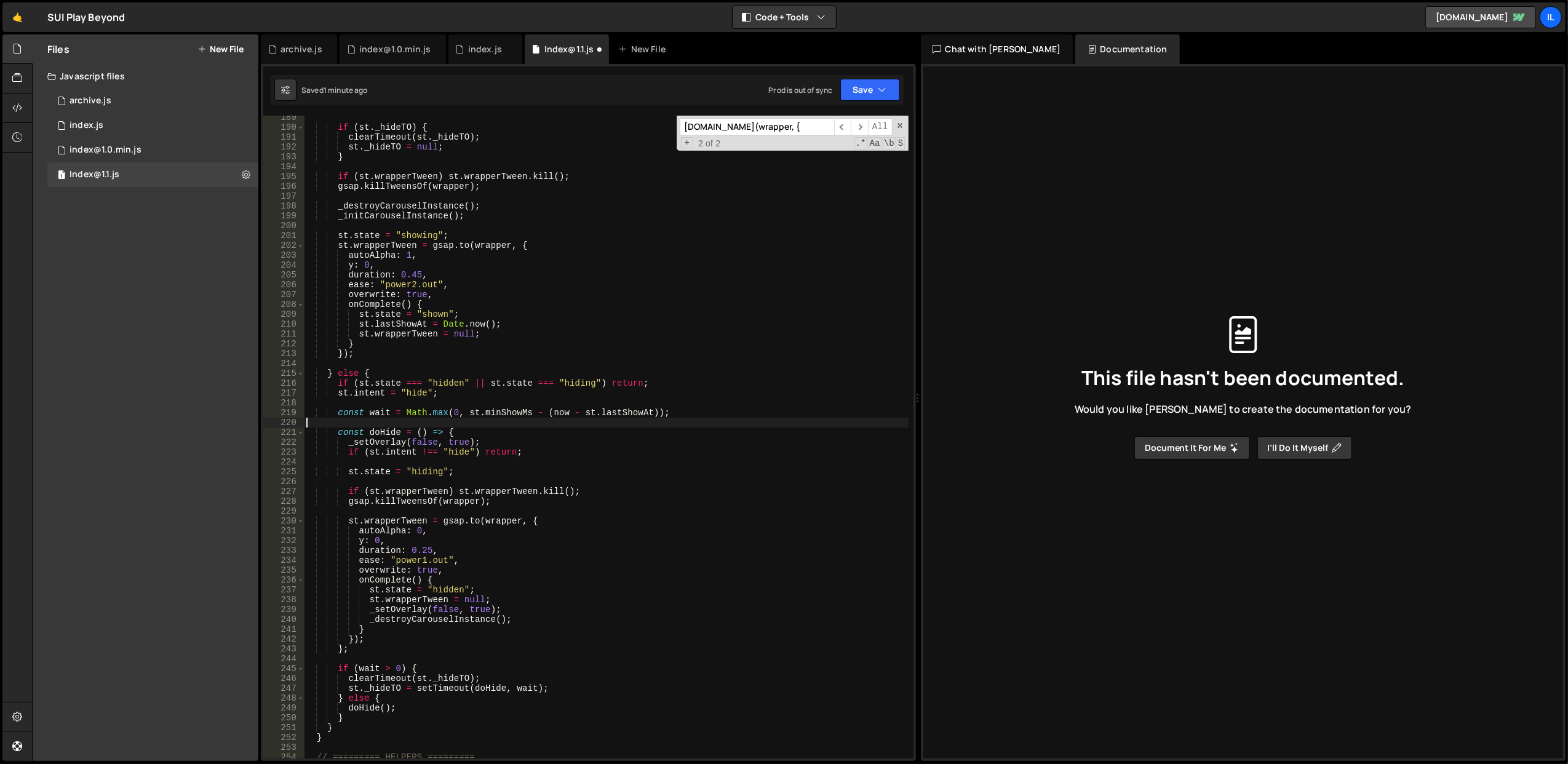
scroll to position [0, 0]
paste input "swiper.on("slideChange"
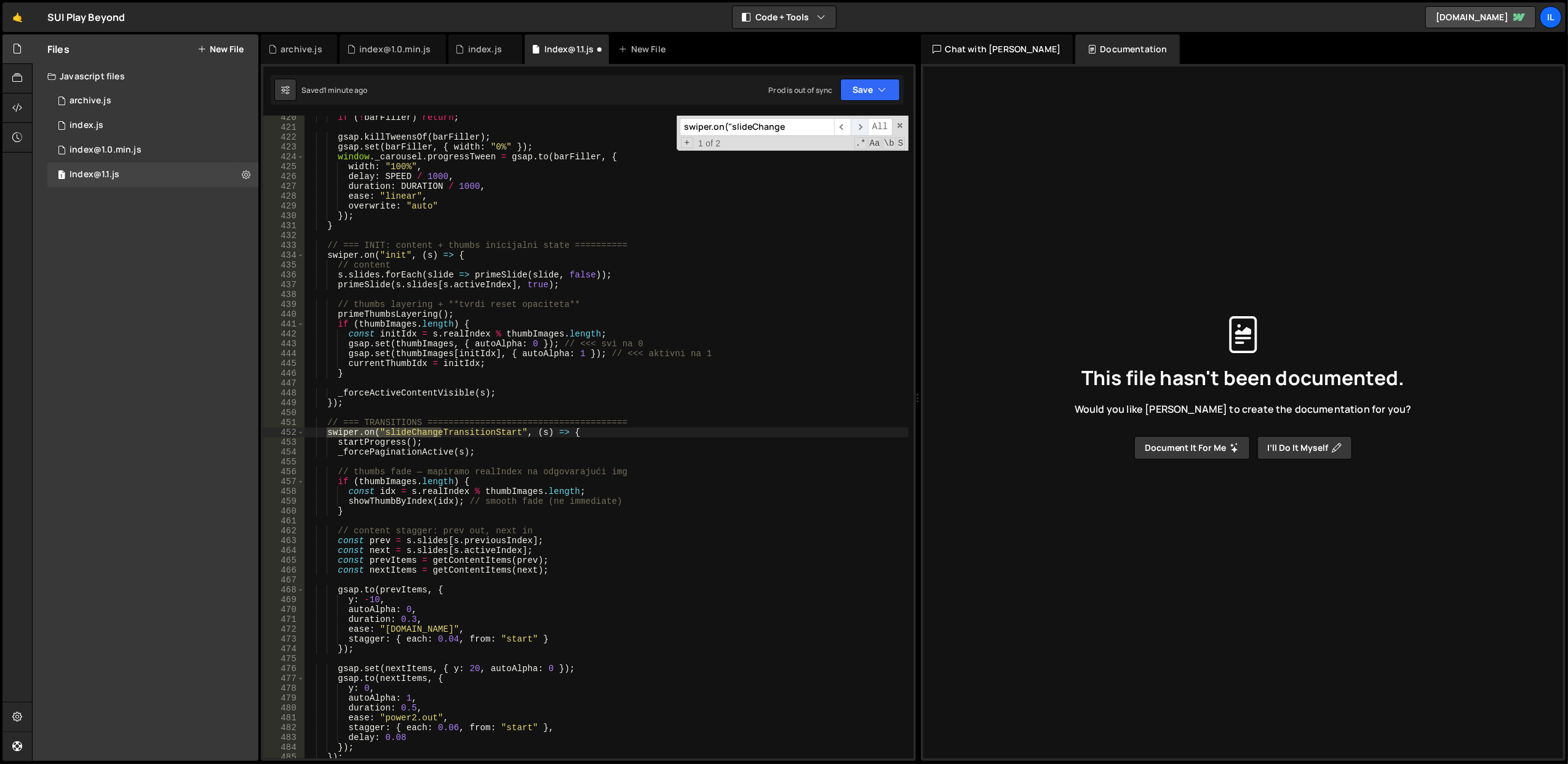
type input "swiper.on("slideChange"
click at [858, 123] on span "​" at bounding box center [859, 127] width 17 height 18
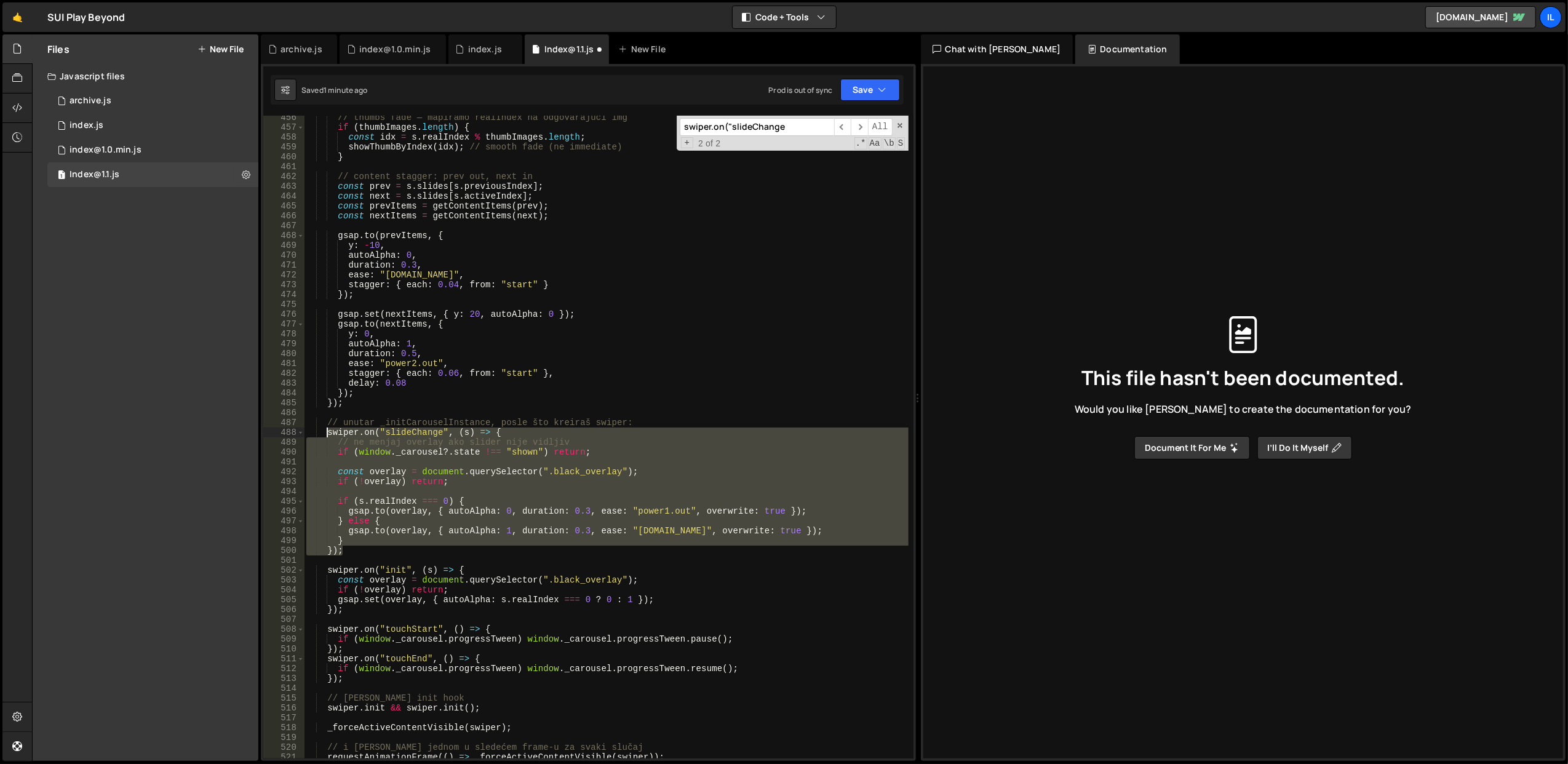
drag, startPoint x: 358, startPoint y: 550, endPoint x: 325, endPoint y: 434, distance: 120.6
click at [325, 434] on div "// thumbs fade — mapiramo realIndex na odgovarajući img if ( thumbImages . leng…" at bounding box center [606, 444] width 604 height 663
type textarea "swiper.on("slideChange", (s) => { // ne menjaj overlay ako slider nije vidljiv"
paste textarea
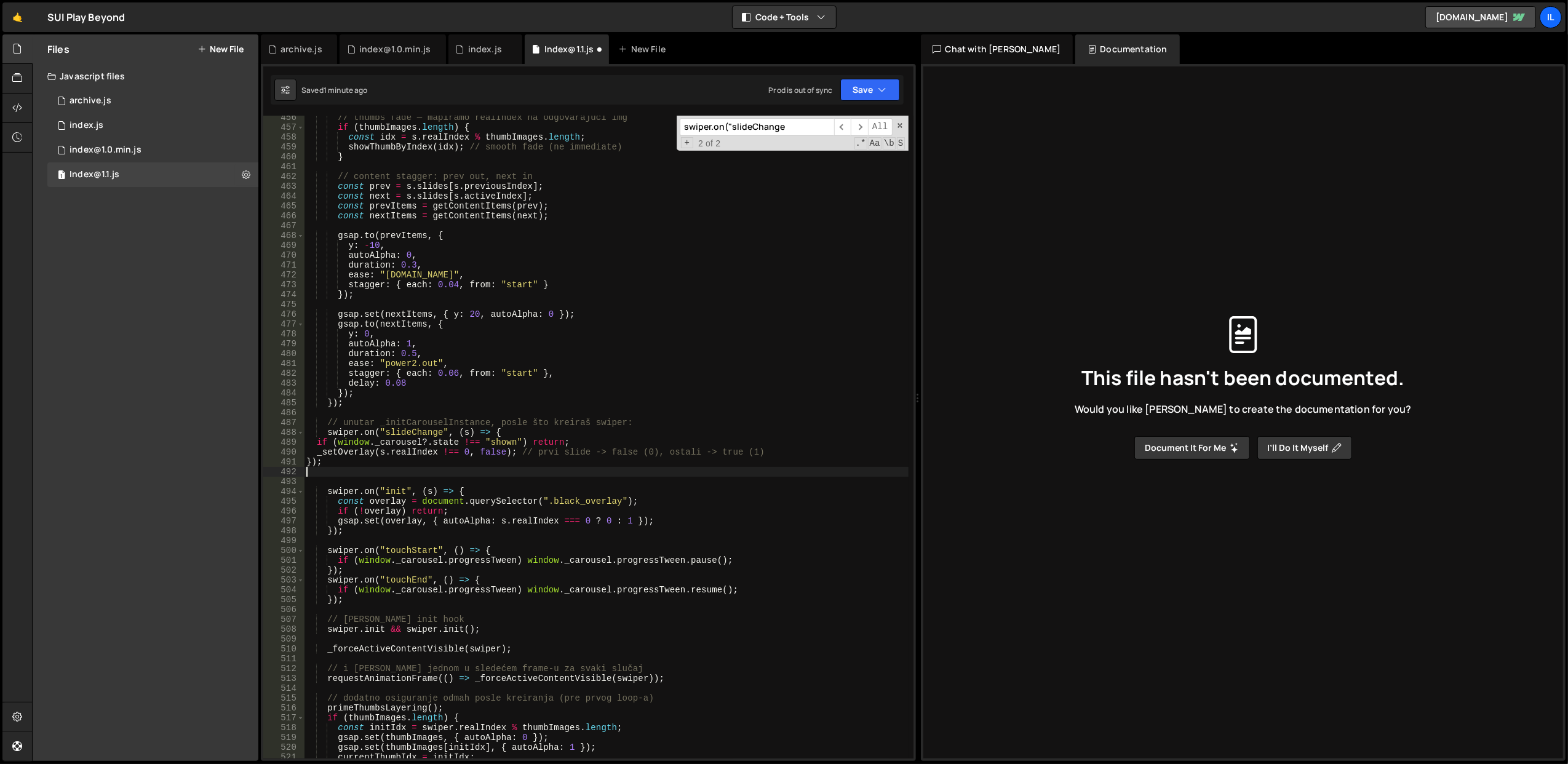
click at [424, 396] on div "// thumbs fade — mapiramo realIndex na odgovarajući img if ( thumbImages . leng…" at bounding box center [606, 444] width 604 height 663
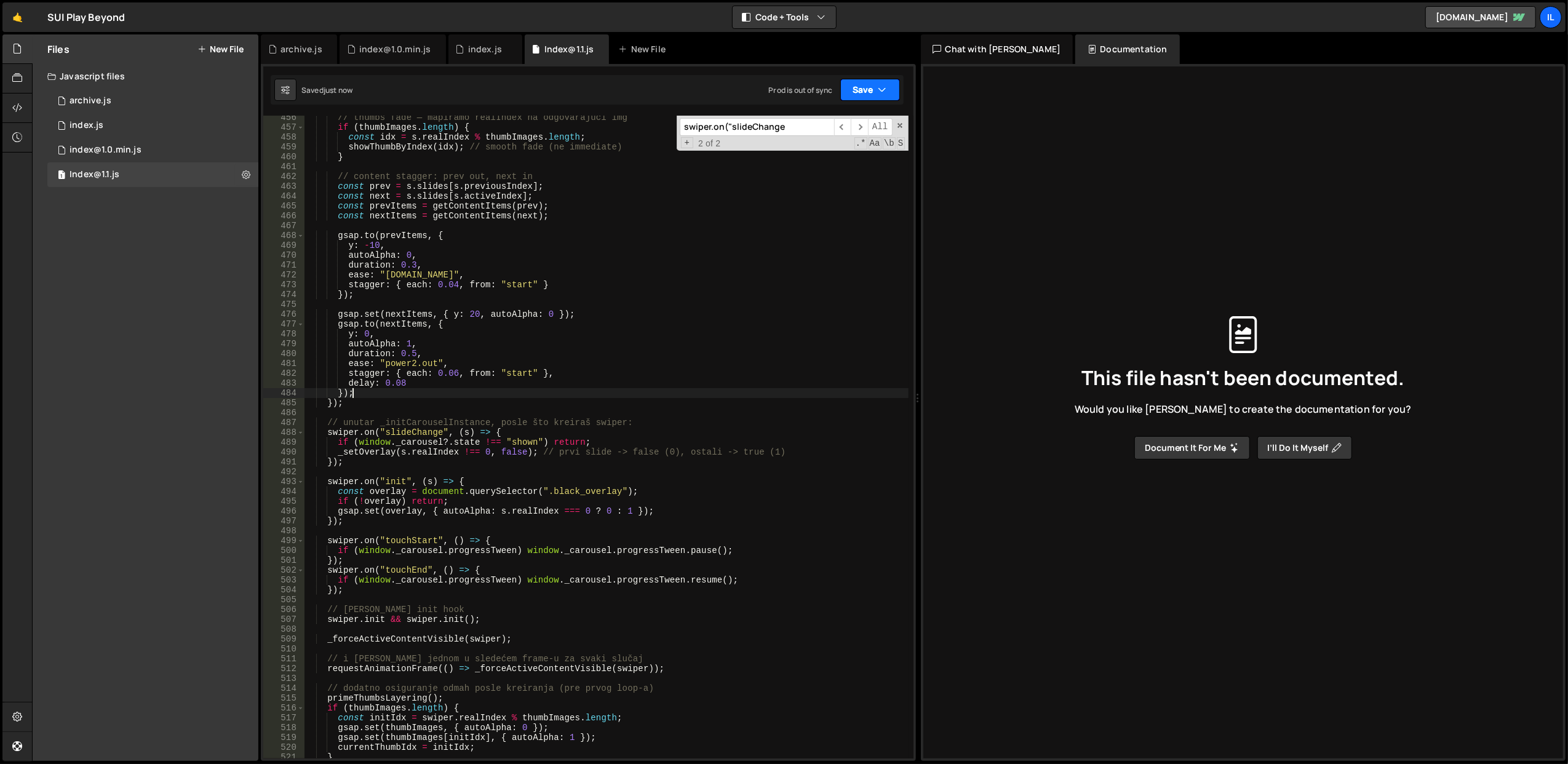
click at [875, 86] on button "Save" at bounding box center [870, 90] width 60 height 22
click at [818, 125] on div "Save to Staging S" at bounding box center [828, 121] width 128 height 12
click at [549, 424] on div "// thumbs fade — mapiramo realIndex na odgovarajući img if ( thumbImages . leng…" at bounding box center [606, 444] width 604 height 663
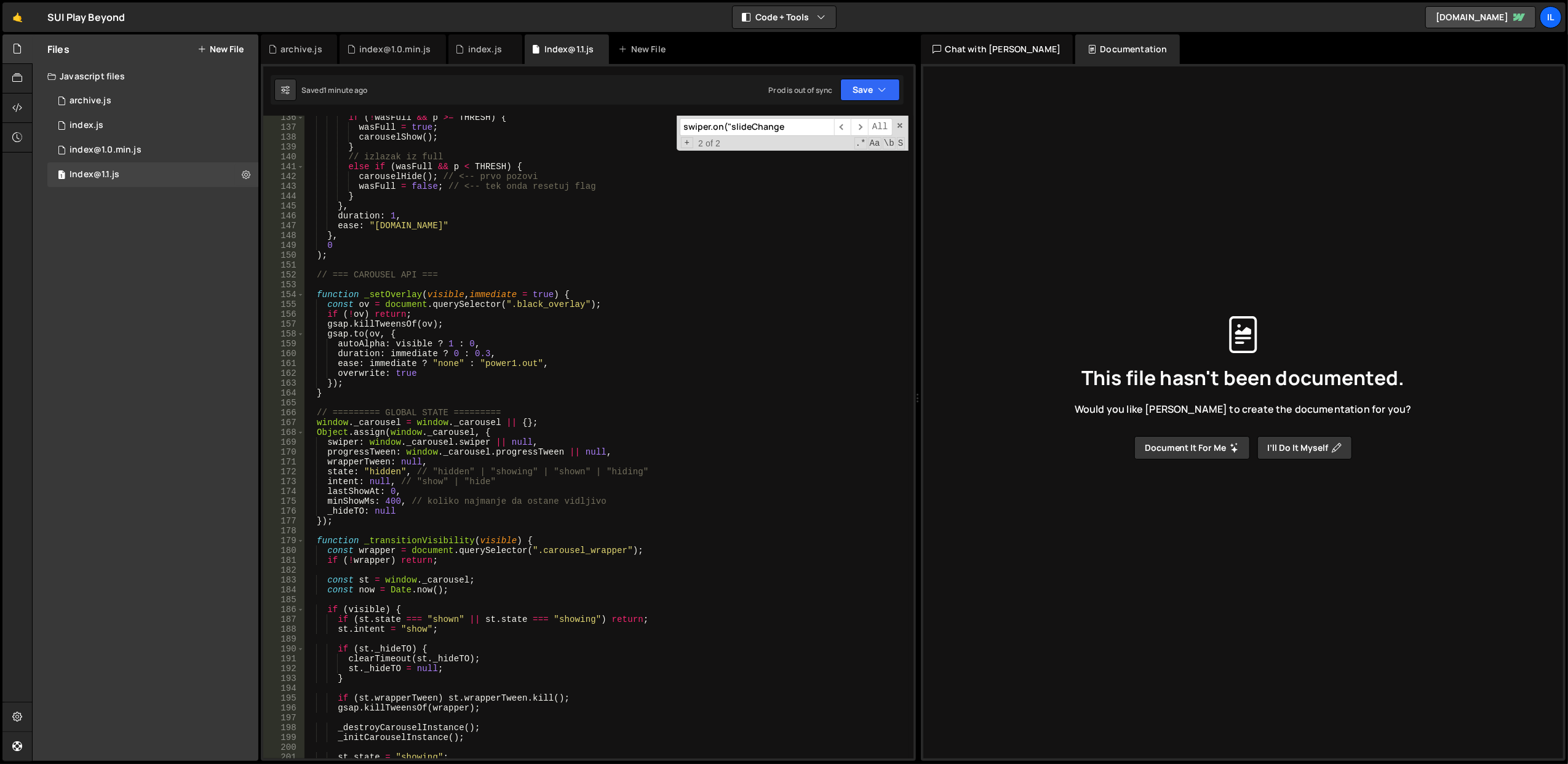
scroll to position [1293, 0]
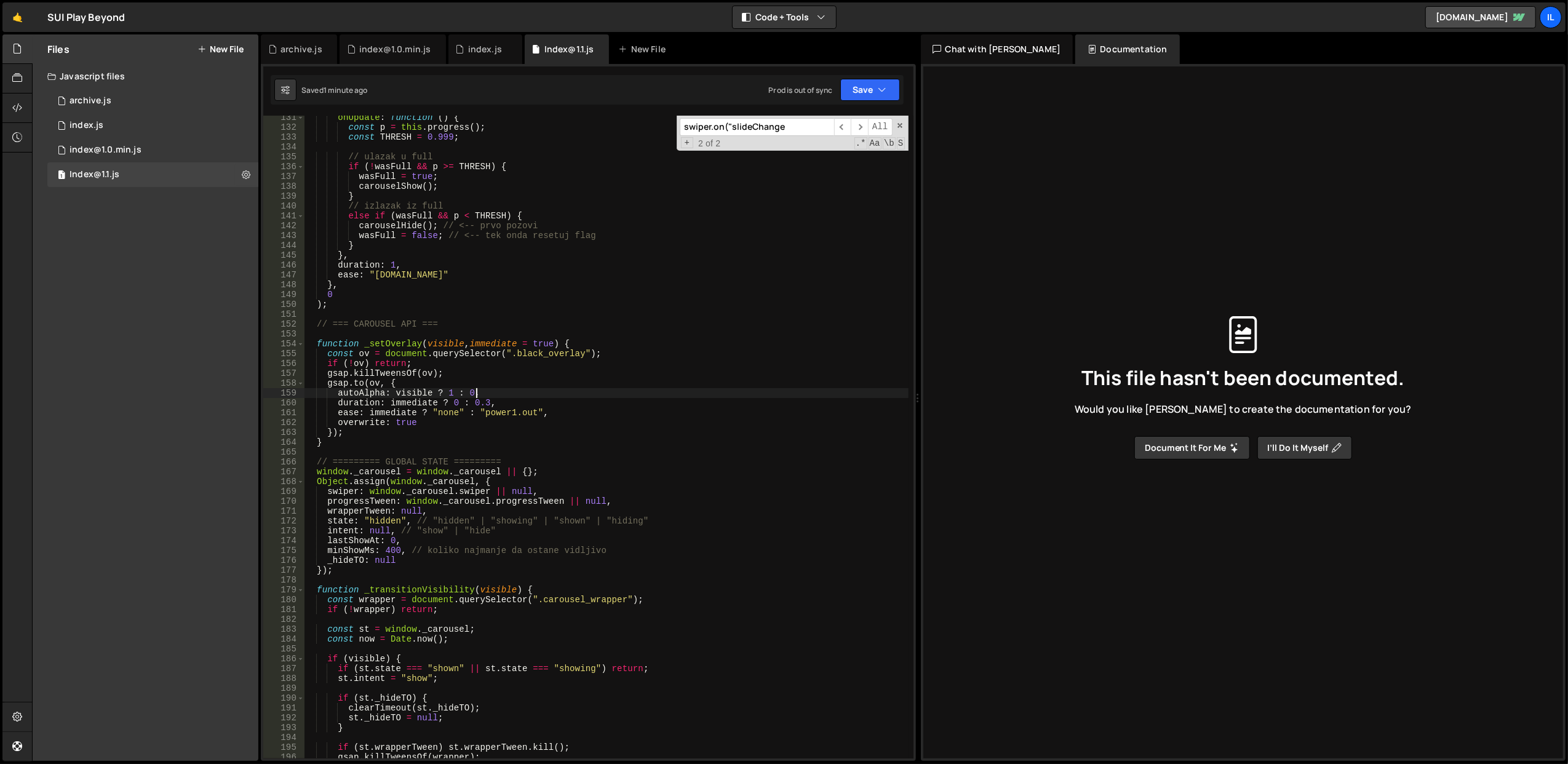
click at [505, 395] on div "onUpdate : function ( ) { const p = this . progress ( ) ; const THRESH = 0.999 …" at bounding box center [606, 444] width 604 height 663
click at [390, 411] on div "onUpdate : function ( ) { const p = this . progress ( ) ; const THRESH = 0.999 …" at bounding box center [606, 444] width 604 height 663
click at [535, 344] on div "onUpdate : function ( ) { const p = this . progress ( ) ; const THRESH = 0.999 …" at bounding box center [606, 444] width 604 height 663
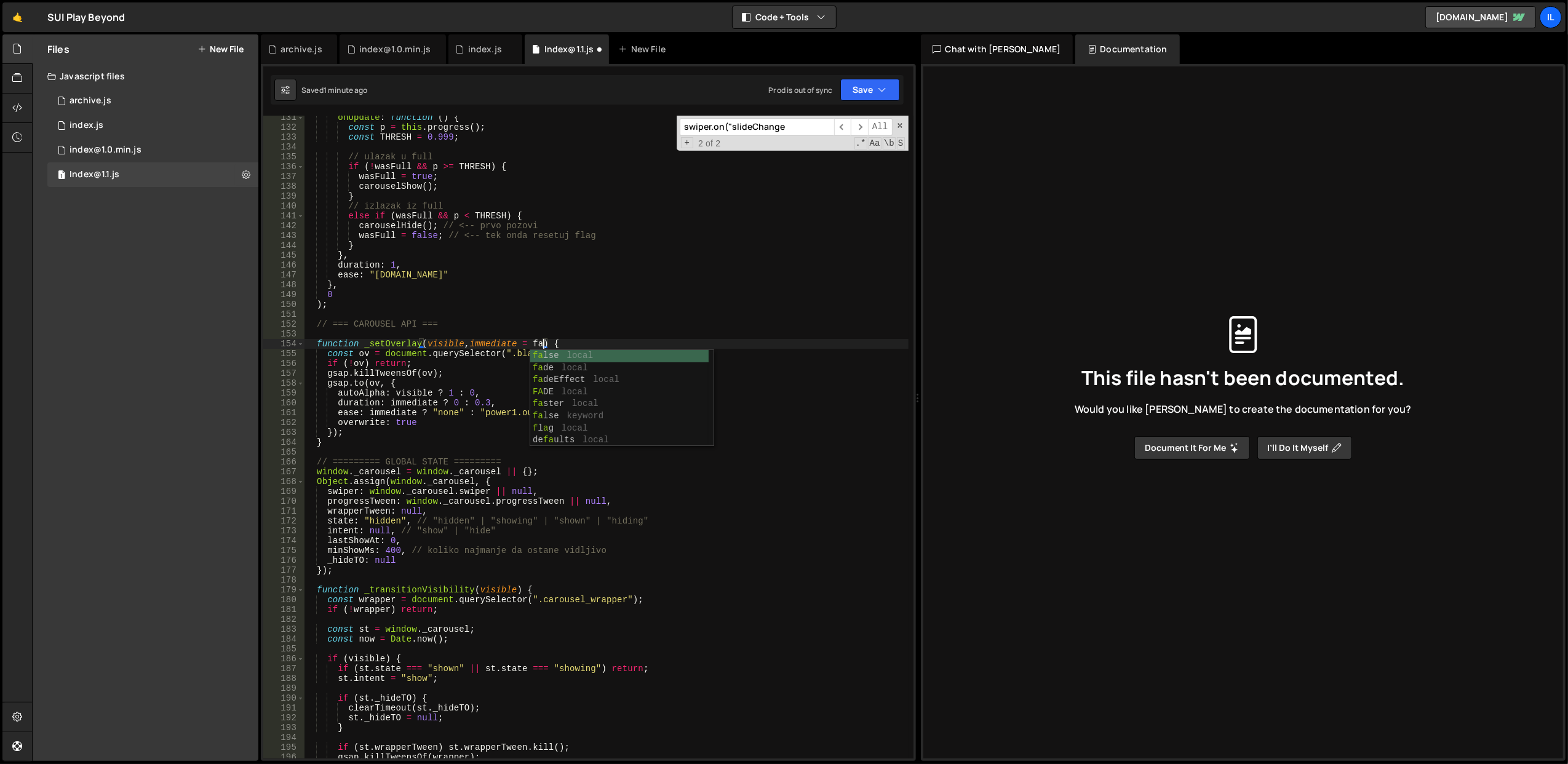
type textarea "function _setOverlay(visible, immediate = false) {"
click at [707, 334] on div "onUpdate : function ( ) { const p = this . progress ( ) ; const THRESH = 0.999 …" at bounding box center [606, 444] width 604 height 663
click at [386, 348] on div "onUpdate : function ( ) { const p = this . progress ( ) ; const THRESH = 0.999 …" at bounding box center [606, 444] width 604 height 663
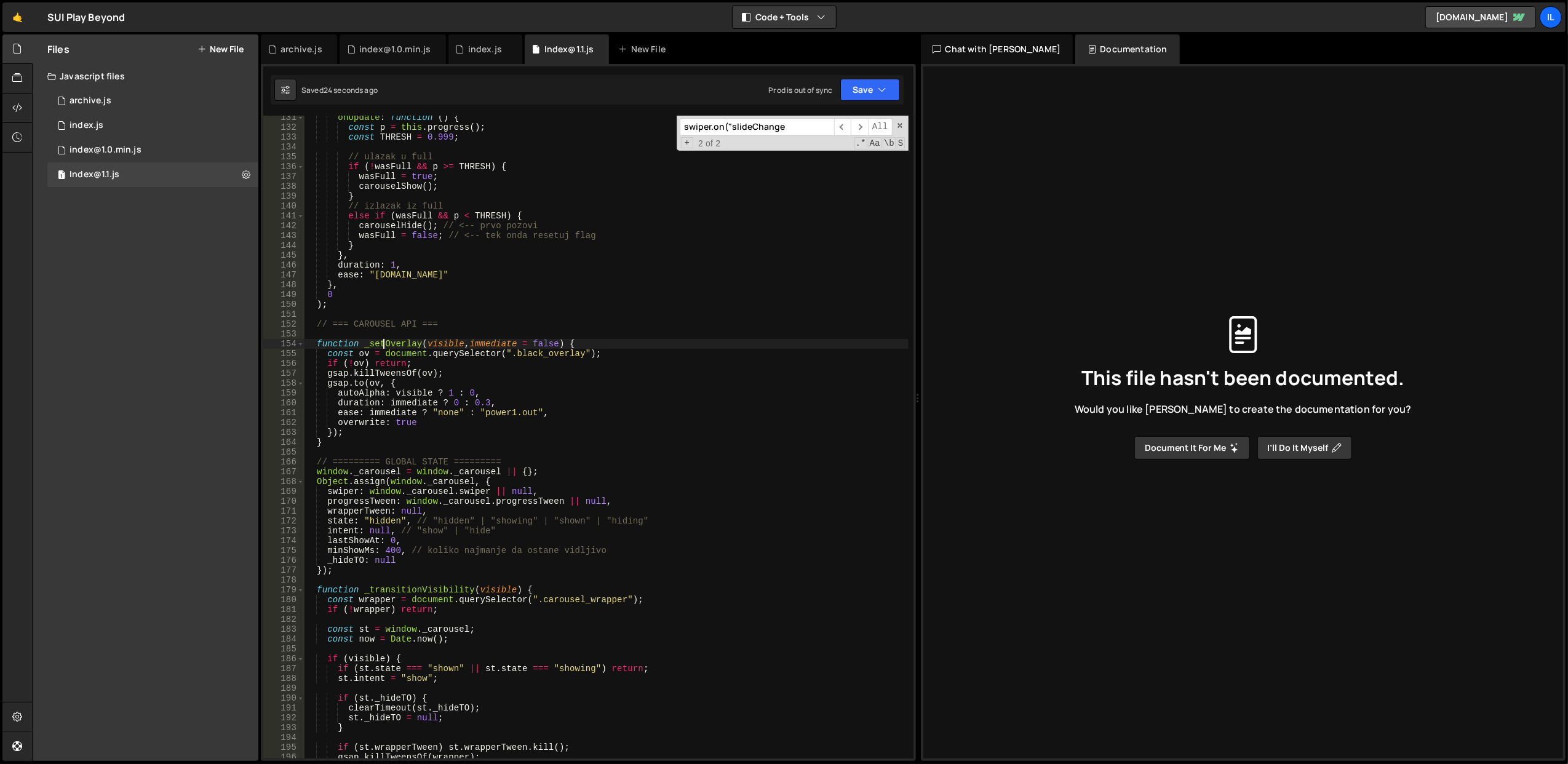
click at [386, 348] on div "onUpdate : function ( ) { const p = this . progress ( ) ; const THRESH = 0.999 …" at bounding box center [606, 444] width 604 height 663
click at [549, 276] on div "onUpdate : function ( ) { const p = this . progress ( ) ; const THRESH = 0.999 …" at bounding box center [606, 444] width 604 height 663
type textarea "ease: "[DOMAIN_NAME]""
paste input "_setOverlay"
type input "_setOverlay"
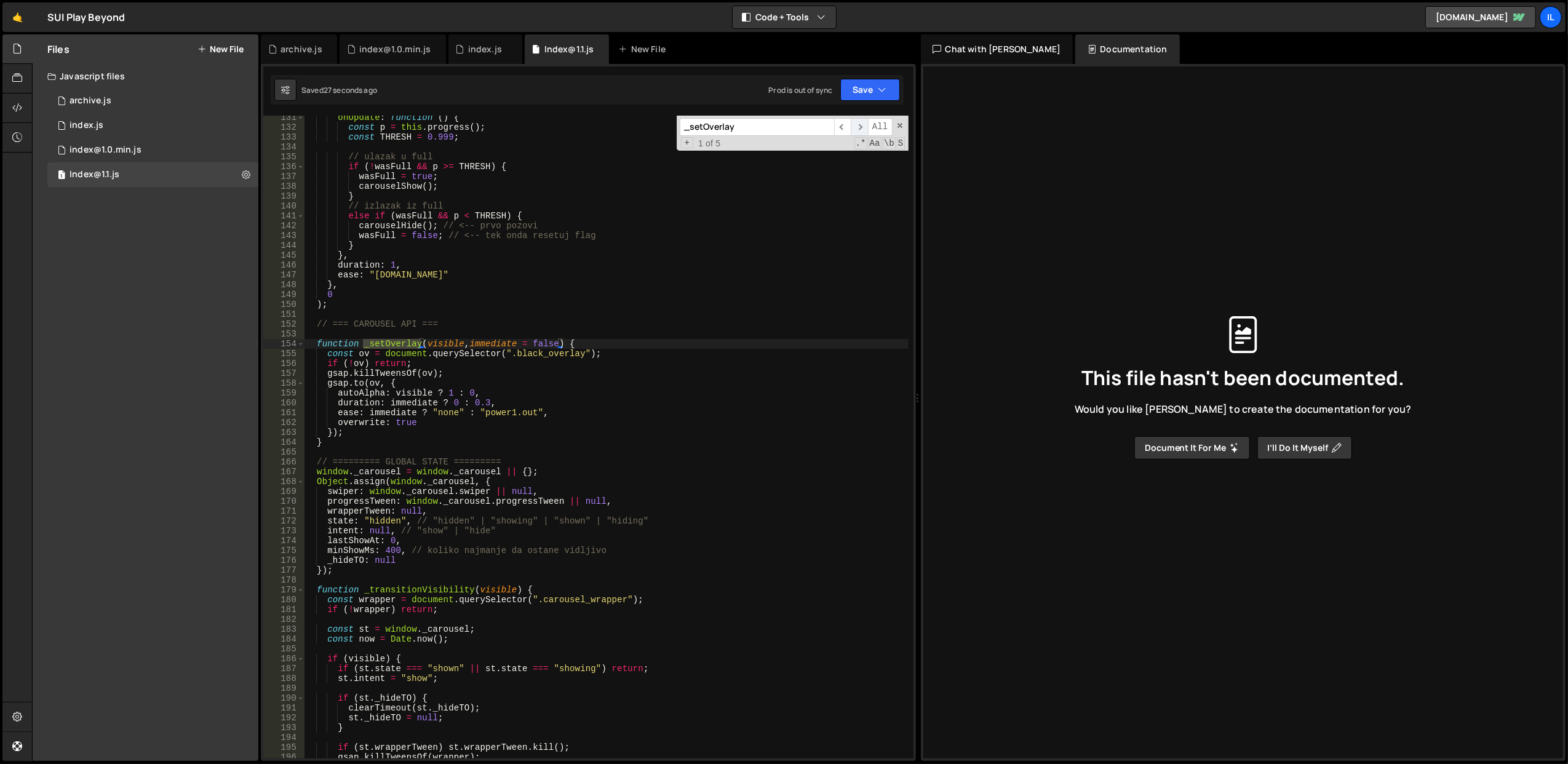
click at [861, 128] on span "​" at bounding box center [859, 127] width 17 height 18
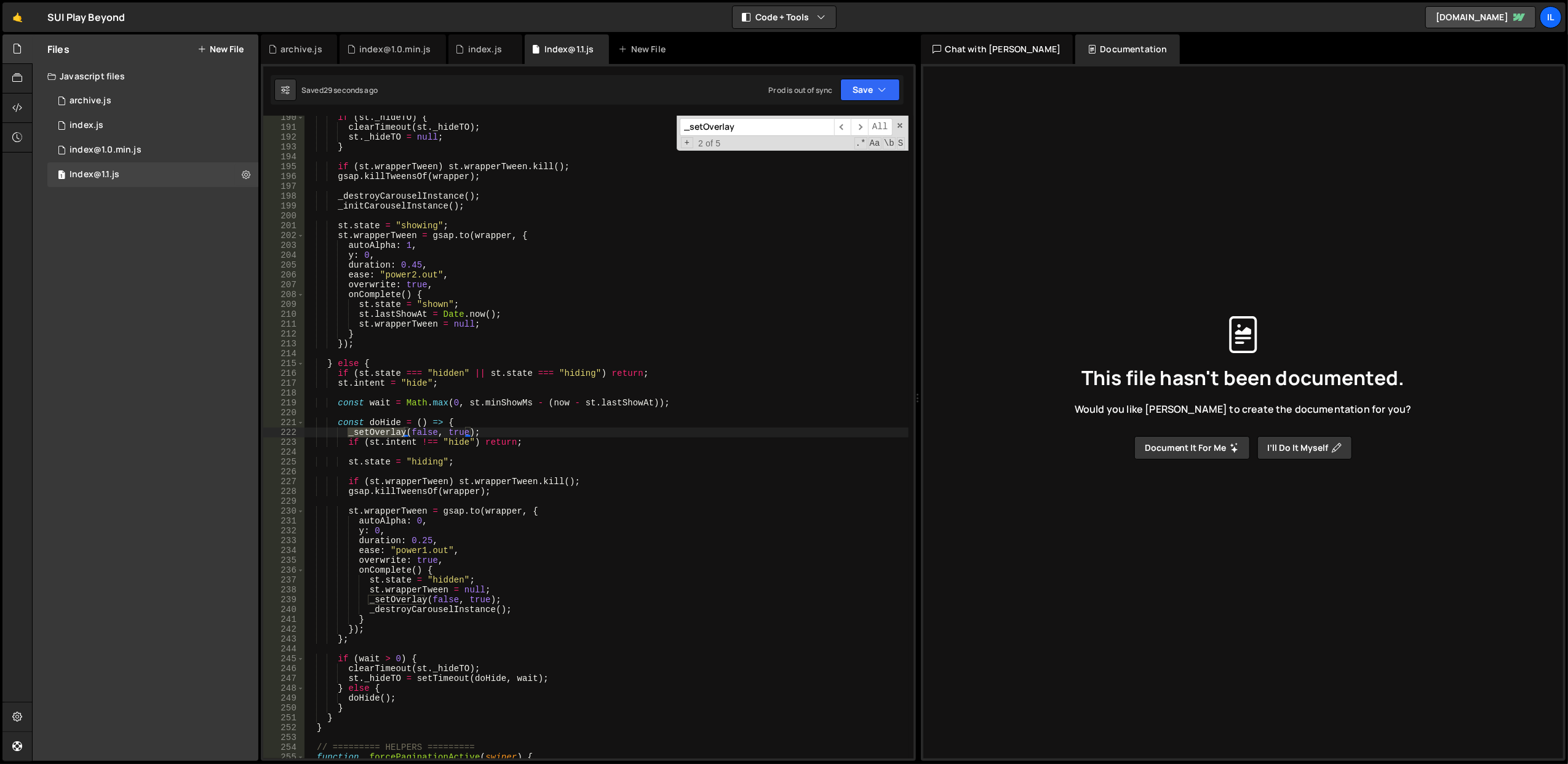
click at [460, 430] on div "if ( st . _hideTO ) { clearTimeout ( st . _hideTO ) ; st . _hideTO = null ; } i…" at bounding box center [606, 444] width 604 height 663
click at [538, 375] on div "if ( st . _hideTO ) { clearTimeout ( st . _hideTO ) ; st . _hideTO = null ; } i…" at bounding box center [606, 444] width 604 height 663
click at [862, 122] on span "​" at bounding box center [859, 127] width 17 height 18
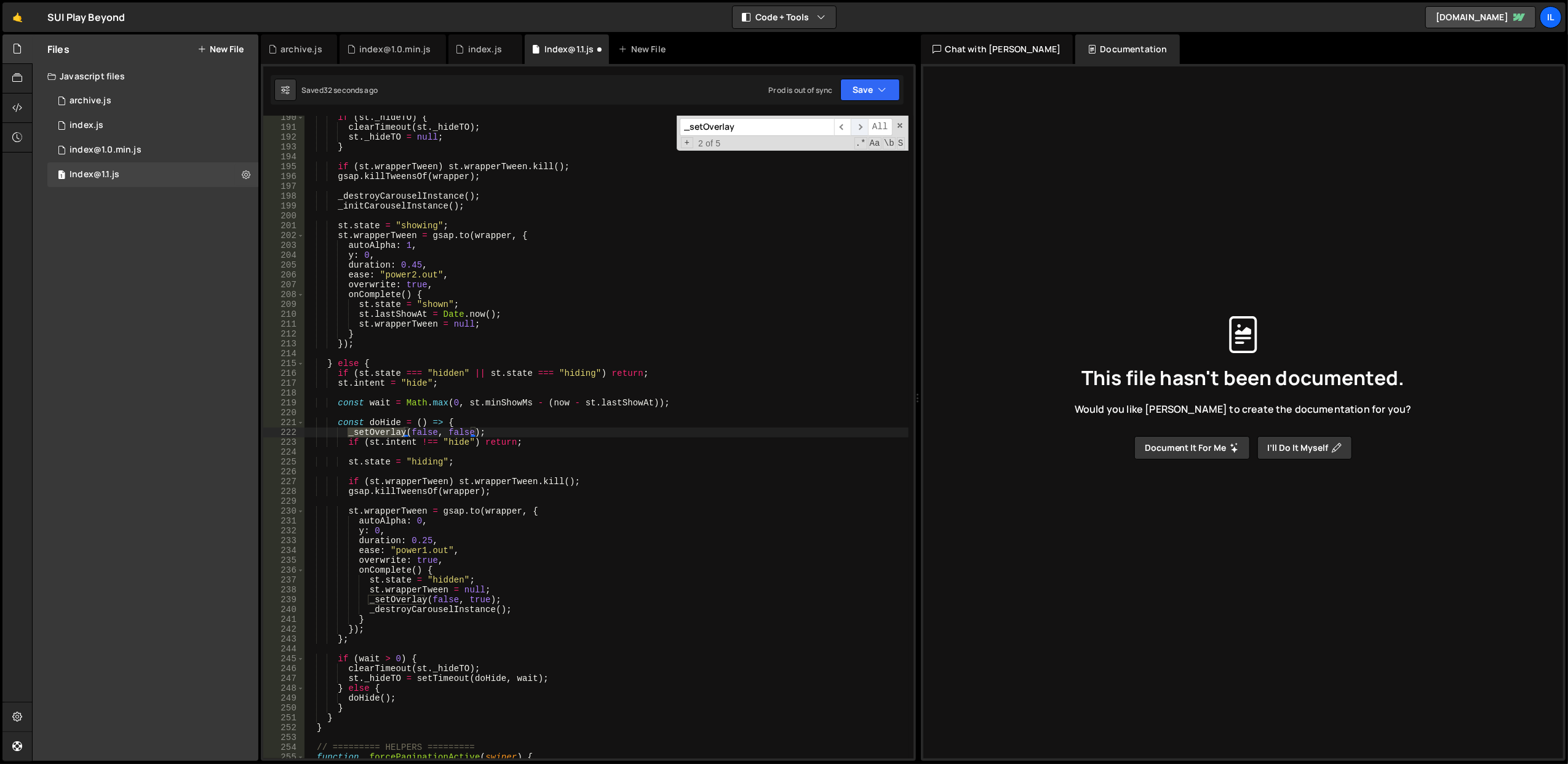
click at [862, 122] on span "​" at bounding box center [859, 127] width 17 height 18
click at [478, 598] on div "if ( st . _hideTO ) { clearTimeout ( st . _hideTO ) ; st . _hideTO = null ; } i…" at bounding box center [606, 444] width 604 height 663
click at [666, 561] on div "if ( st . _hideTO ) { clearTimeout ( st . _hideTO ) ; st . _hideTO = null ; } i…" at bounding box center [606, 444] width 604 height 663
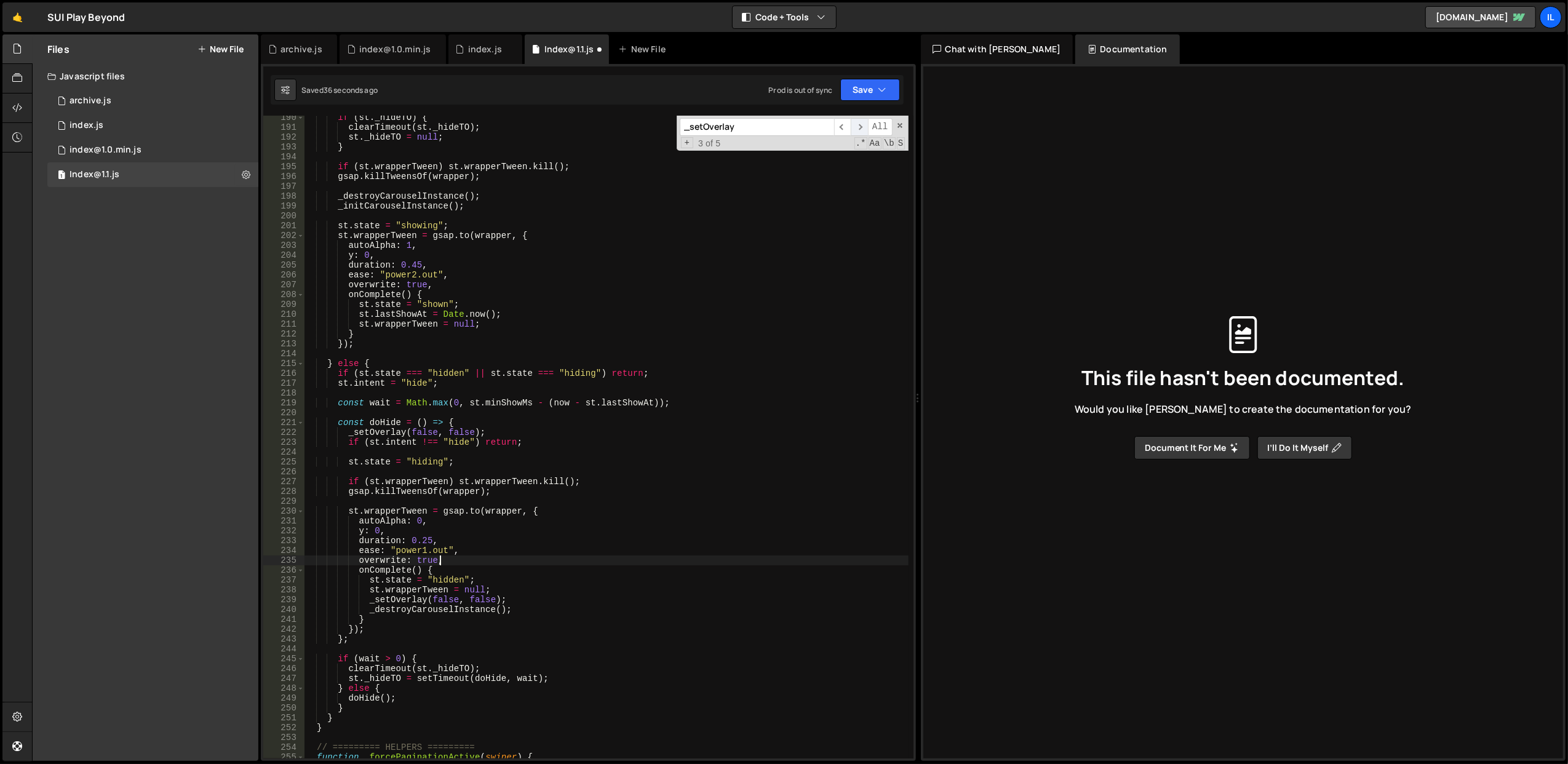
click at [862, 124] on span "​" at bounding box center [859, 127] width 17 height 18
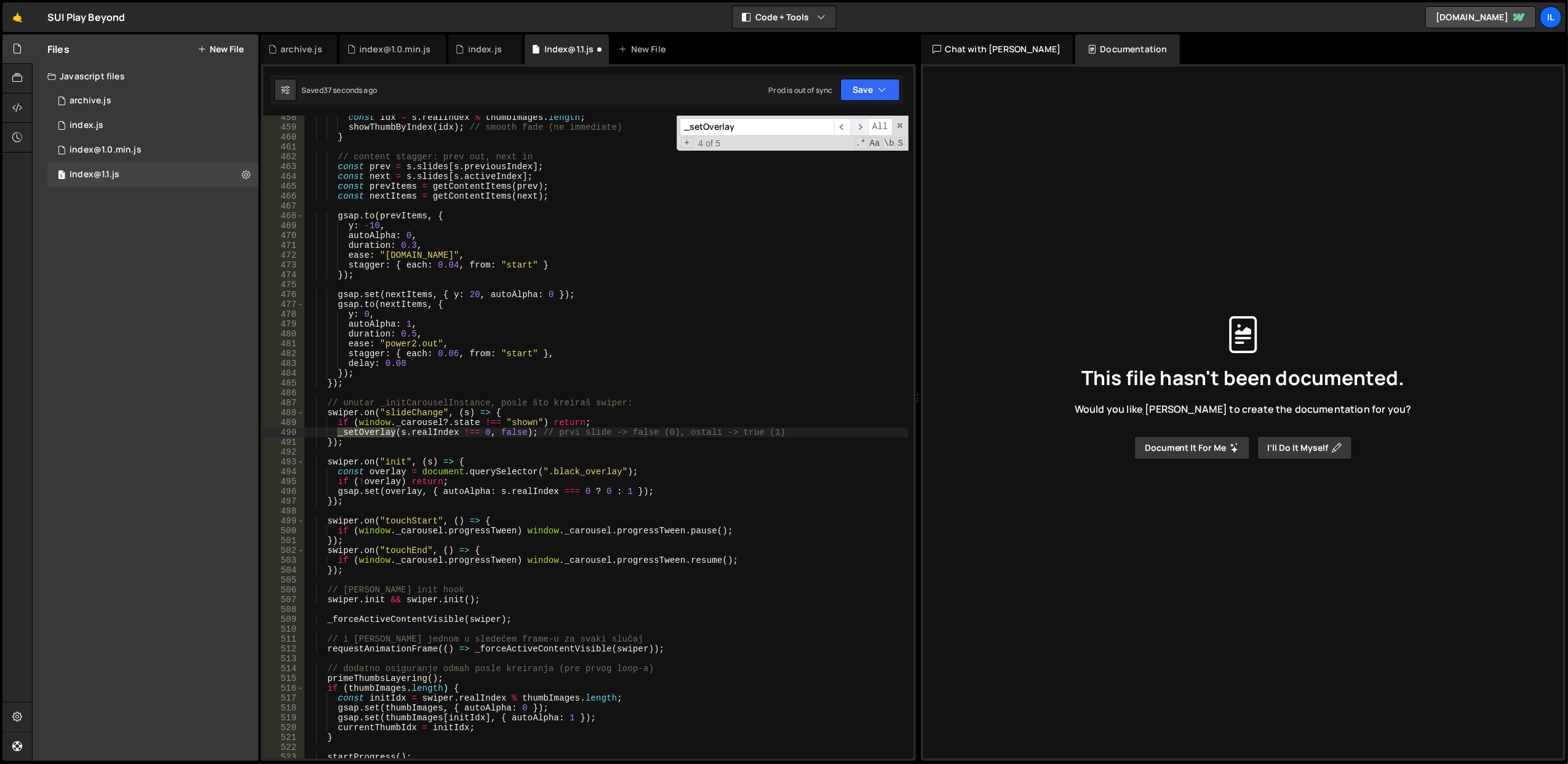
scroll to position [4511, 0]
click at [864, 125] on span "​" at bounding box center [859, 127] width 17 height 18
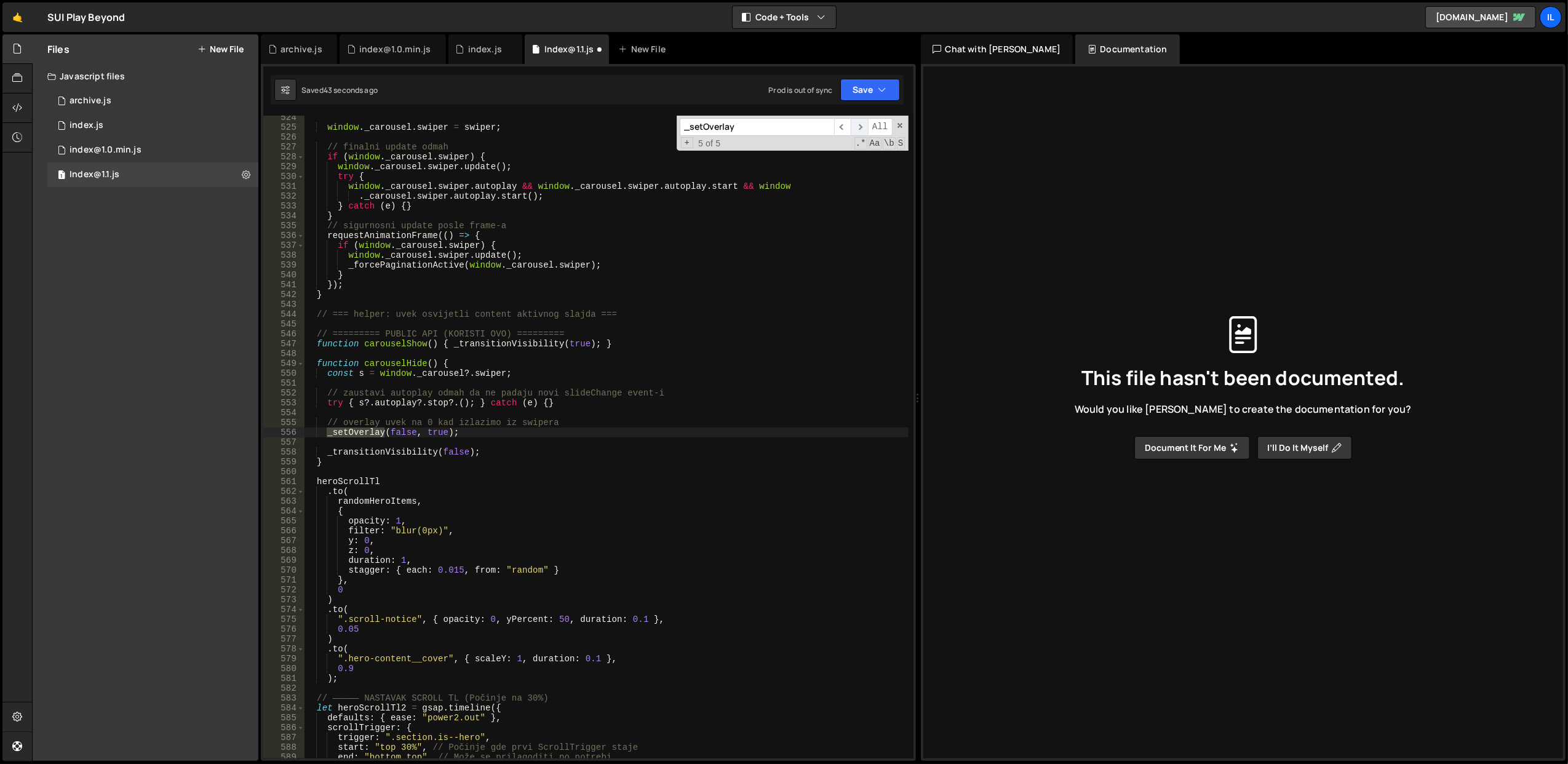
scroll to position [5161, 0]
click at [861, 125] on span "​" at bounding box center [859, 127] width 17 height 18
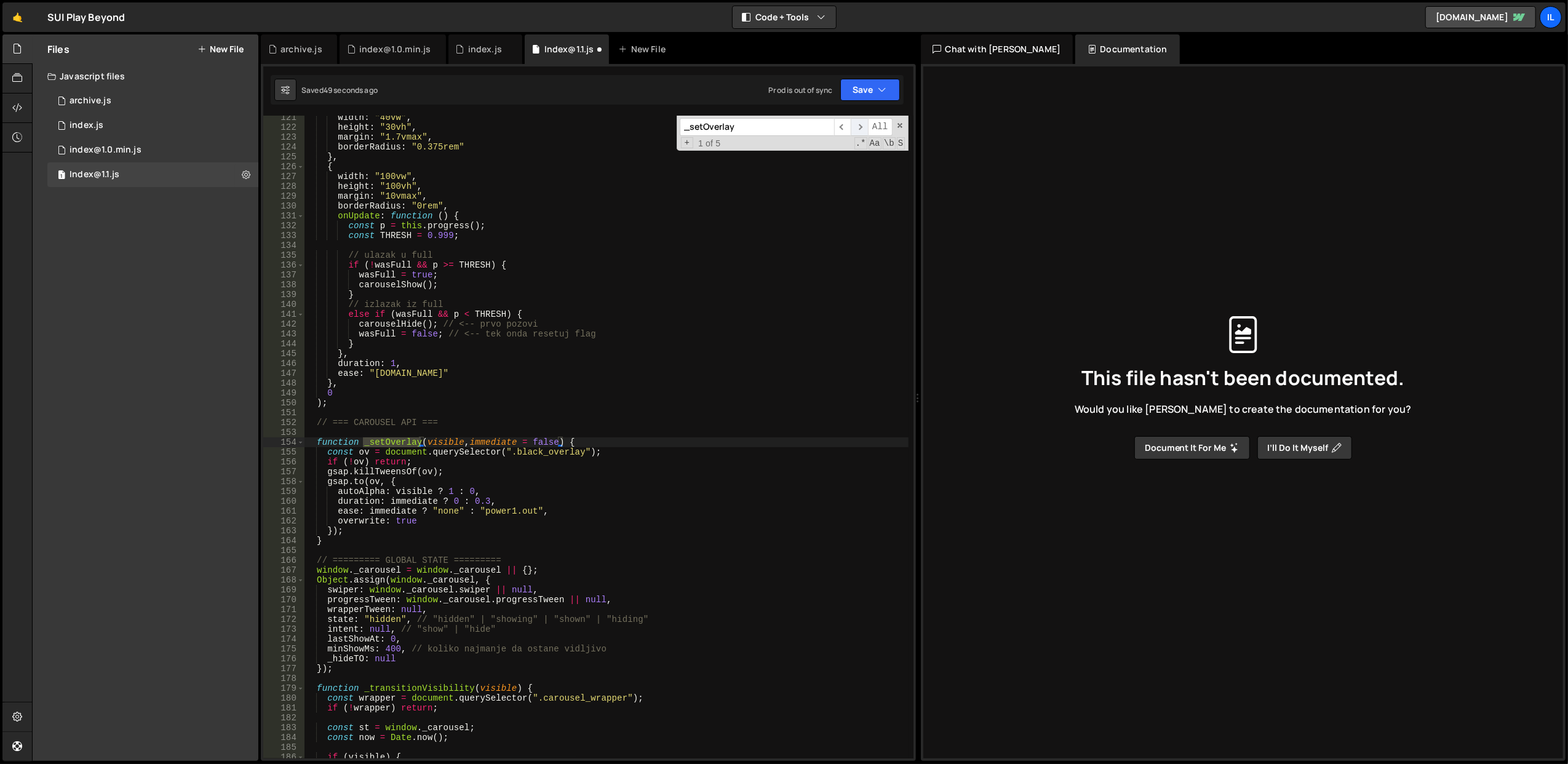
click at [861, 125] on span "​" at bounding box center [859, 127] width 17 height 18
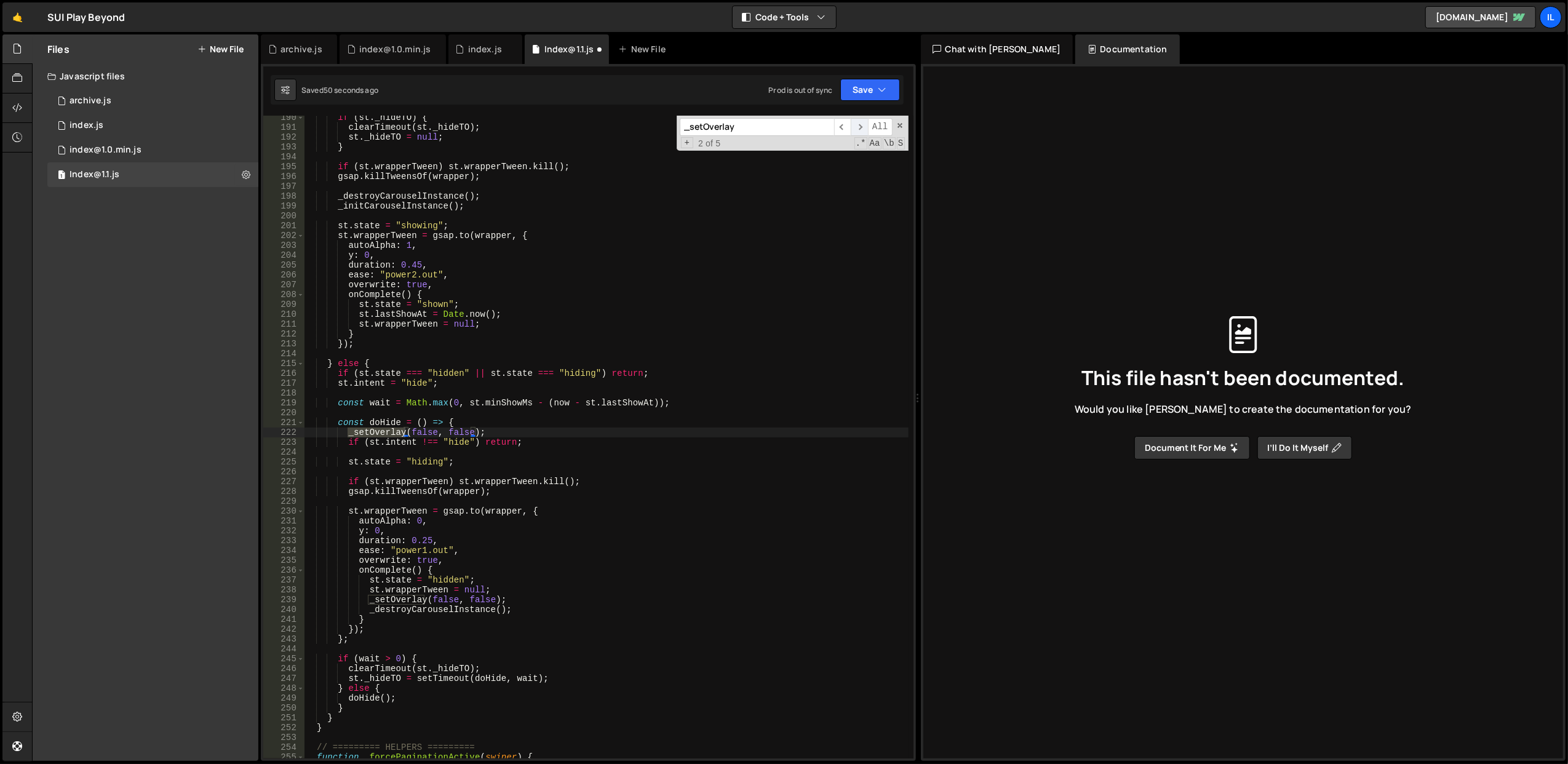
click at [861, 122] on span "​" at bounding box center [859, 127] width 17 height 18
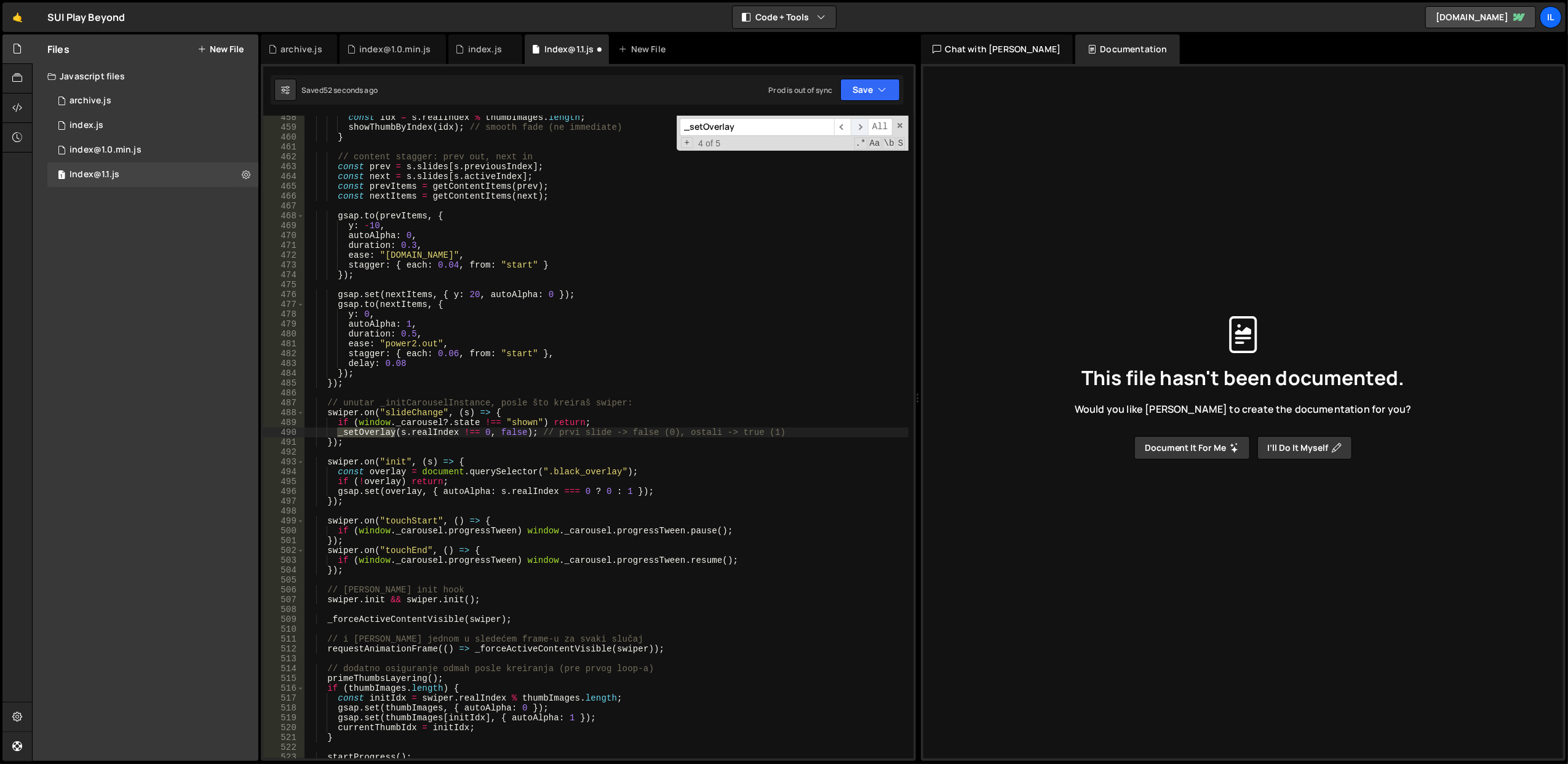
scroll to position [4511, 0]
click at [858, 131] on span "​" at bounding box center [859, 127] width 17 height 18
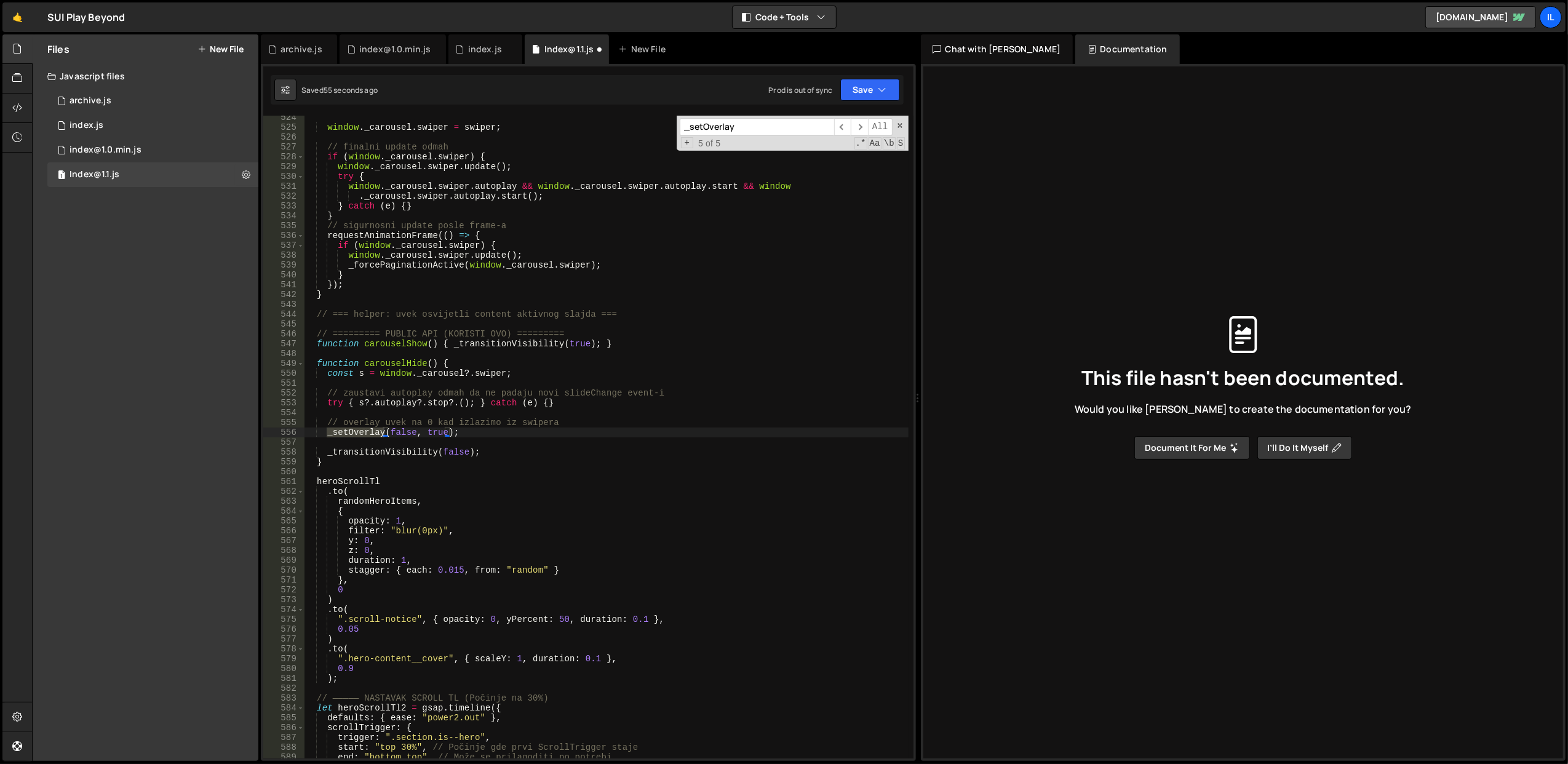
click at [438, 434] on div "window . _carousel . swiper = swiper ; // finalni update odmah if ( window . _c…" at bounding box center [606, 444] width 604 height 663
click at [571, 426] on div "window . _carousel . swiper = swiper ; // finalni update odmah if ( window . _c…" at bounding box center [606, 444] width 604 height 663
type textarea "// overlay uvek na 0 kad izlazimo iz swipera"
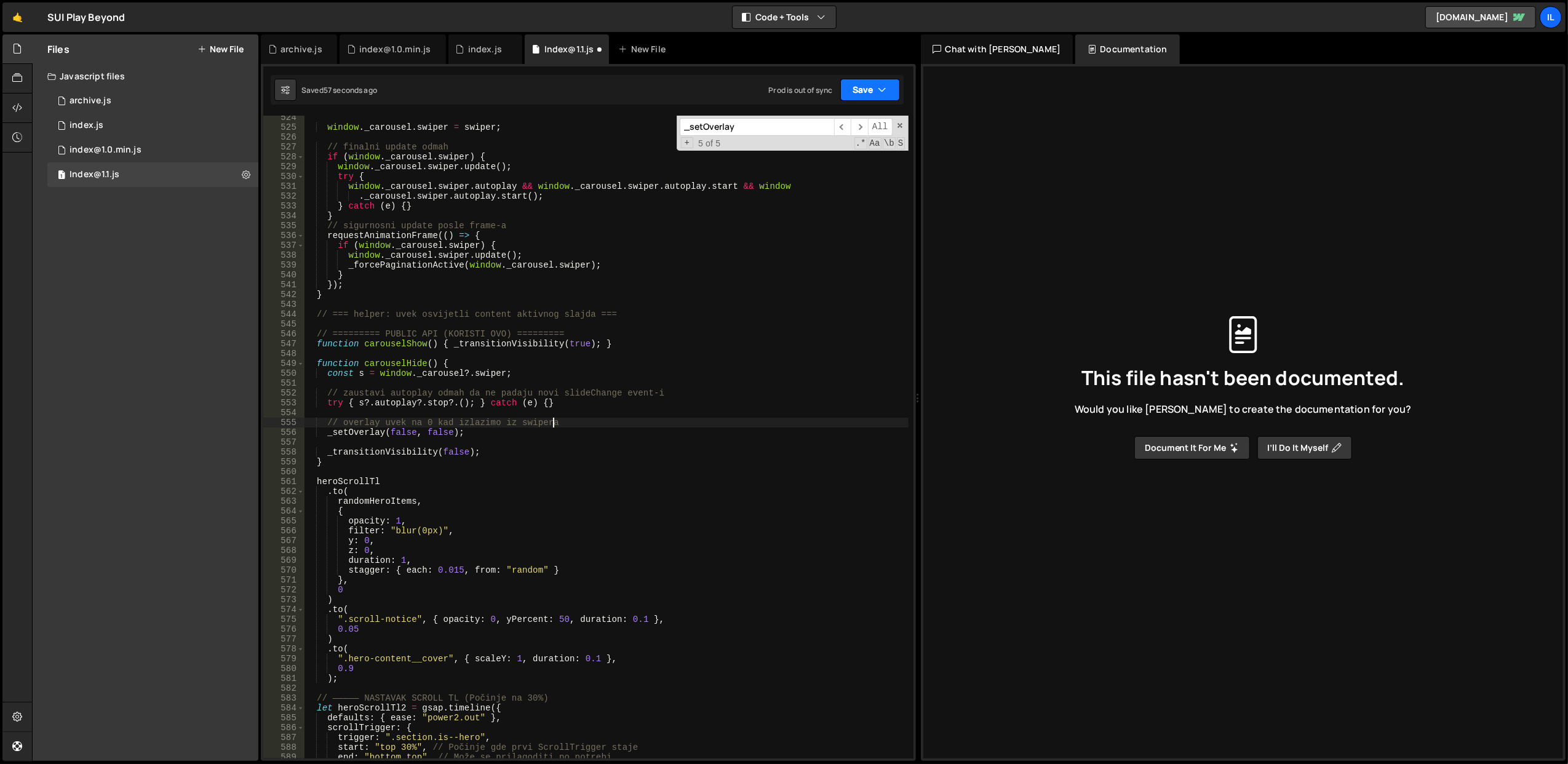
click at [867, 80] on button "Save" at bounding box center [870, 90] width 60 height 22
click at [840, 116] on div "Save to Staging S" at bounding box center [828, 121] width 128 height 12
click at [475, 411] on div "window . _carousel . swiper = swiper ; // finalni update odmah if ( window . _c…" at bounding box center [606, 444] width 604 height 663
click at [897, 128] on span at bounding box center [899, 125] width 9 height 9
